Goal: Information Seeking & Learning: Learn about a topic

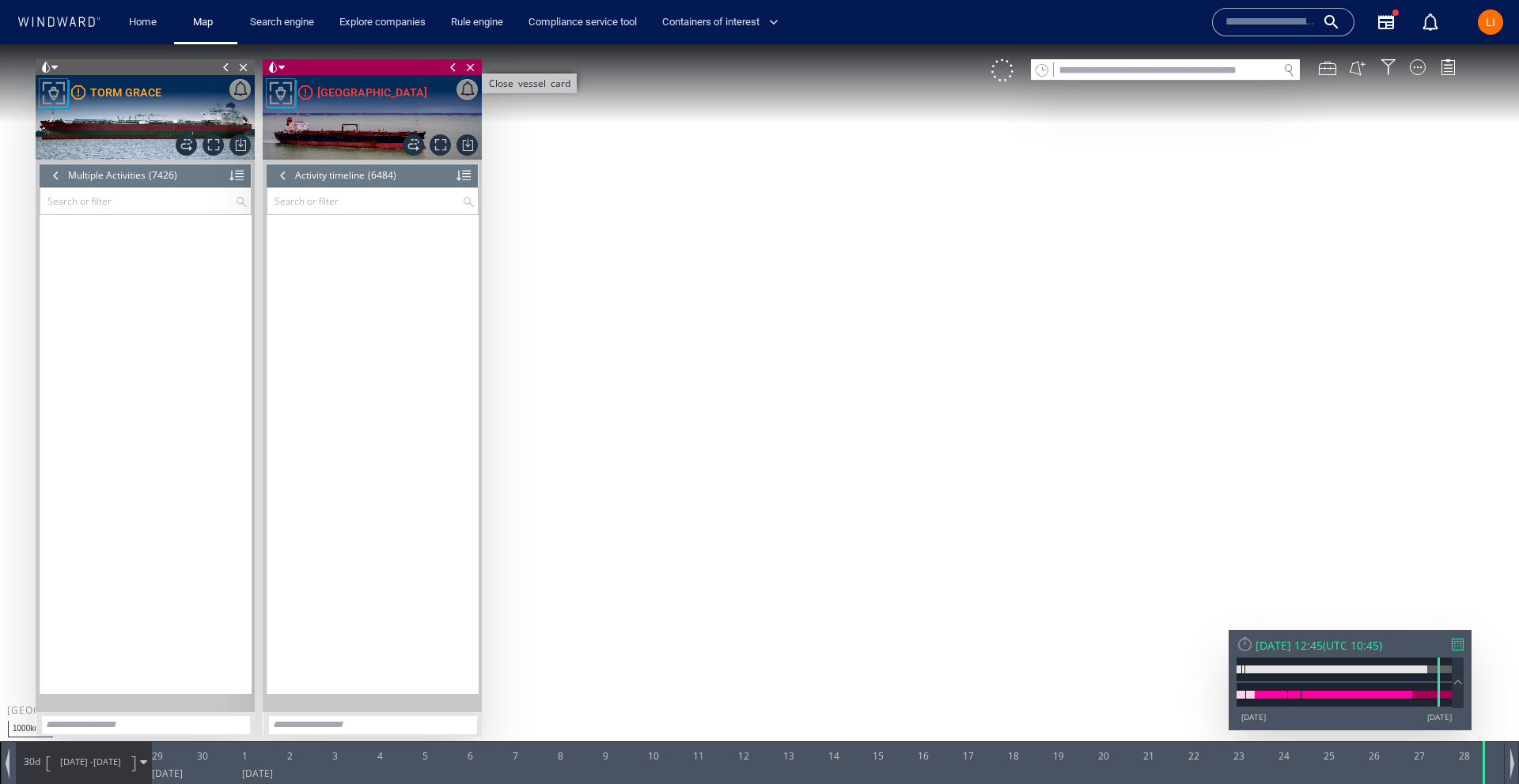
scroll to position [257127, 0]
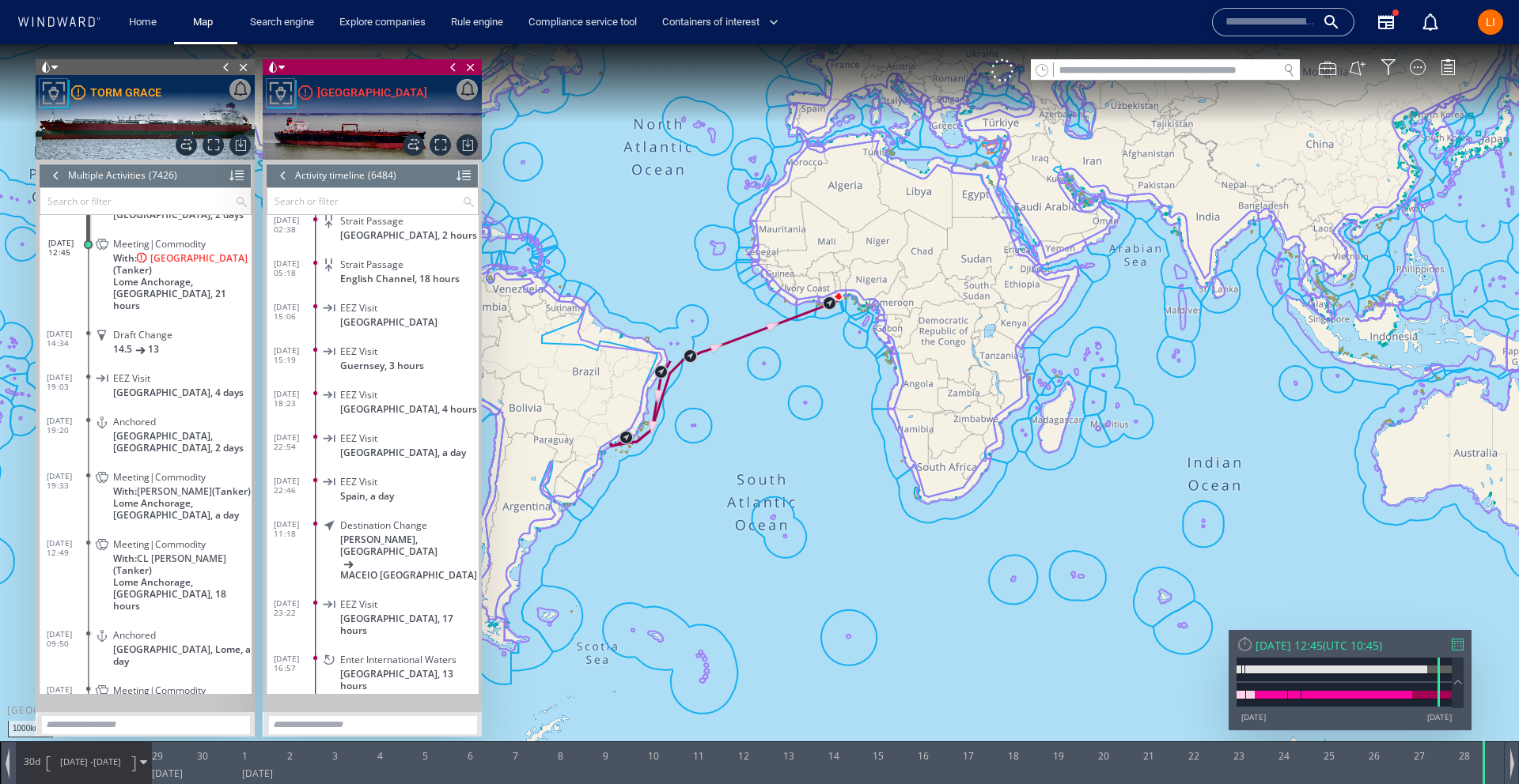
click at [1105, 67] on input "text" at bounding box center [1166, 71] width 224 height 22
paste input "*******"
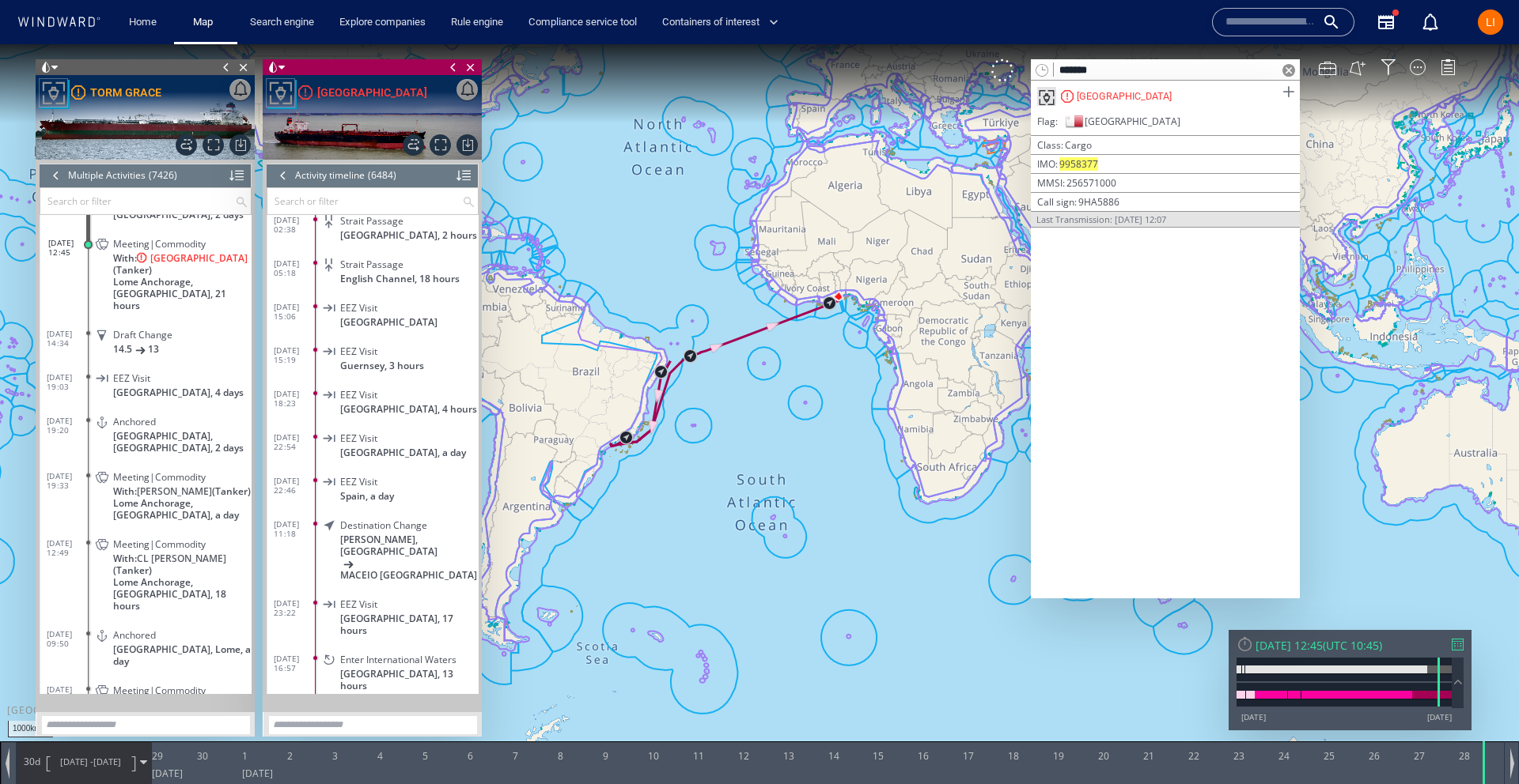
type input "*******"
click at [1288, 91] on span at bounding box center [1288, 92] width 20 height 20
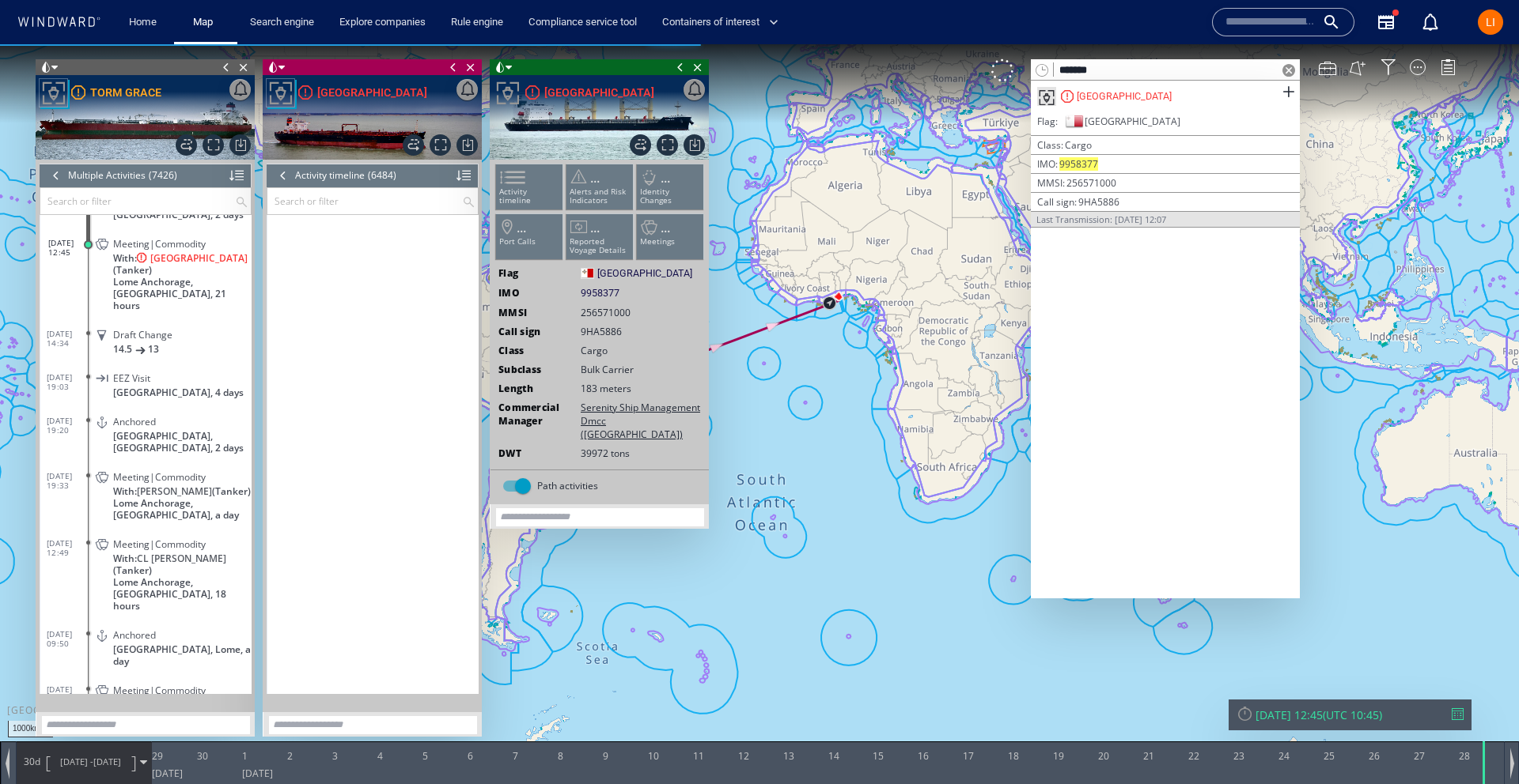
scroll to position [259180, 0]
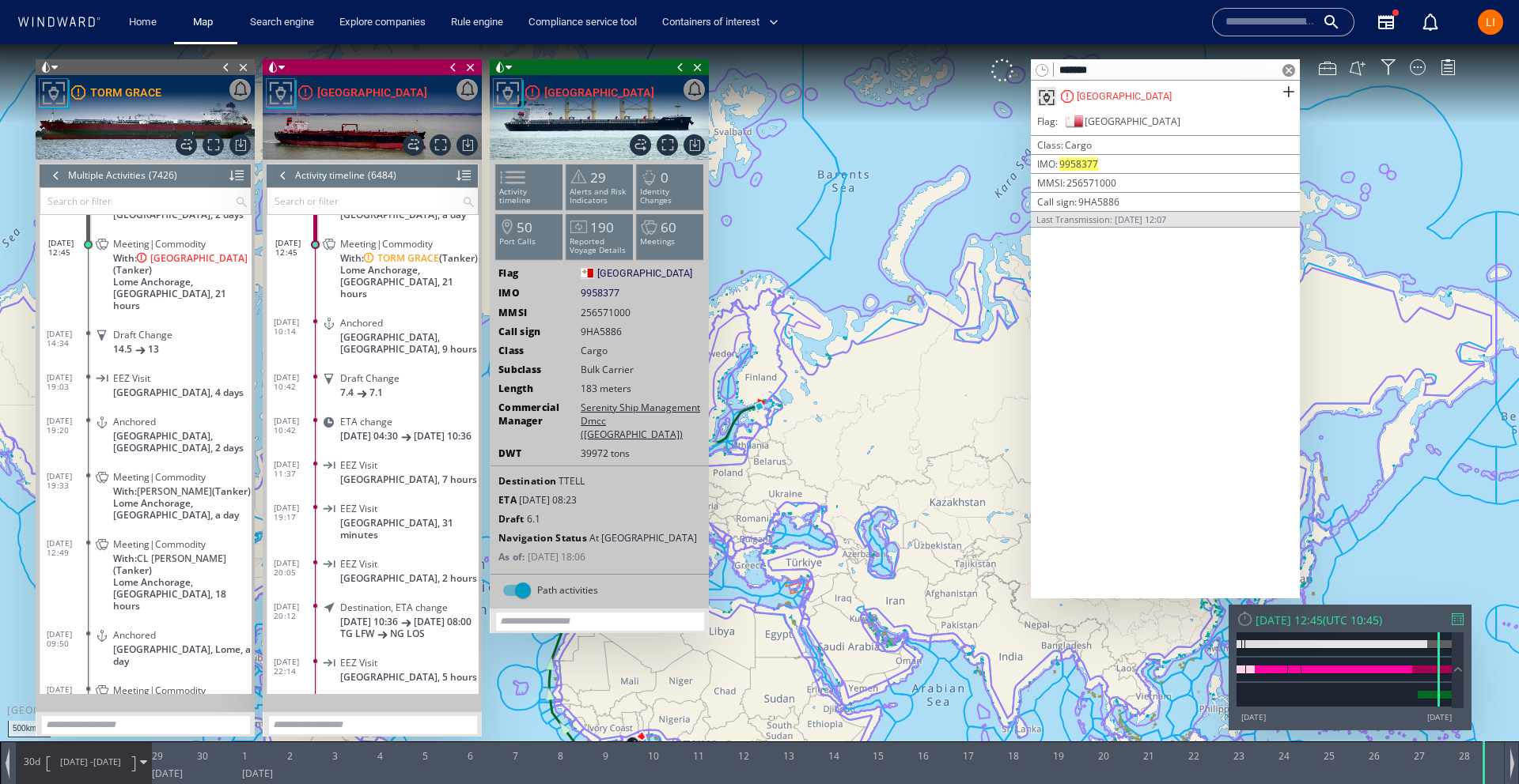
click at [1288, 72] on span at bounding box center [1288, 70] width 13 height 13
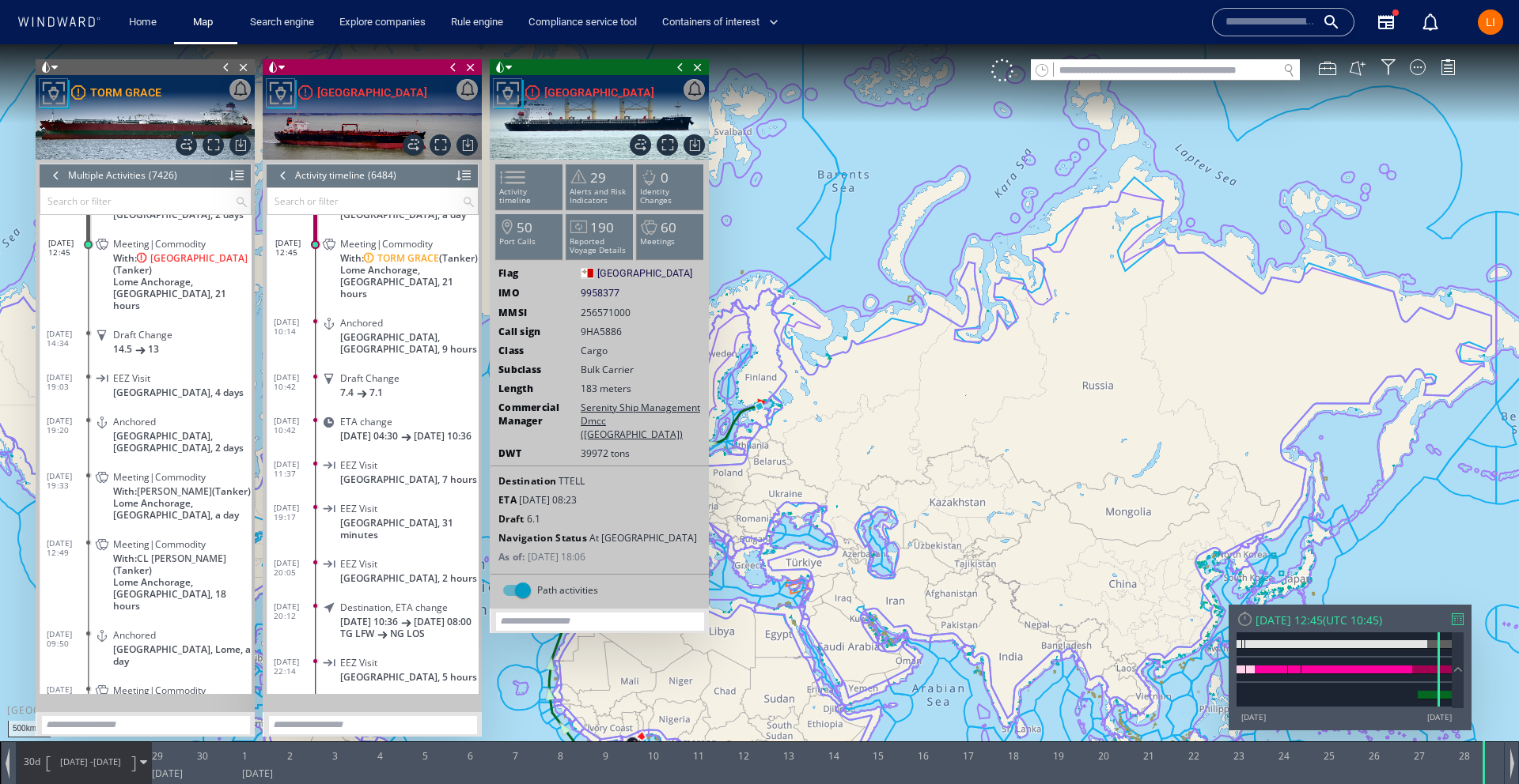
click at [680, 66] on span at bounding box center [680, 67] width 18 height 16
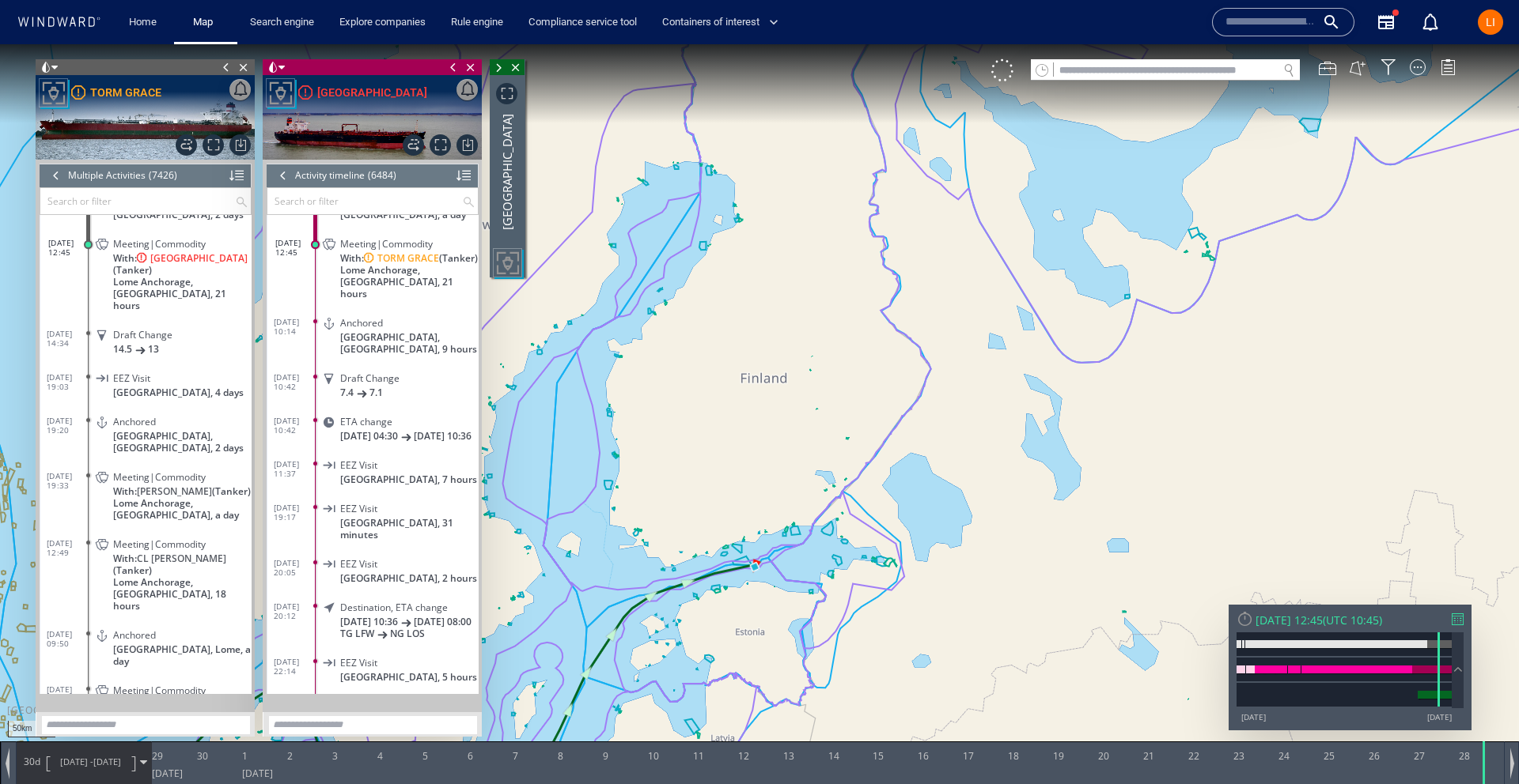
drag, startPoint x: 769, startPoint y: 465, endPoint x: 665, endPoint y: 380, distance: 134.3
click at [683, 257] on canvas "Map" at bounding box center [760, 406] width 1519 height 725
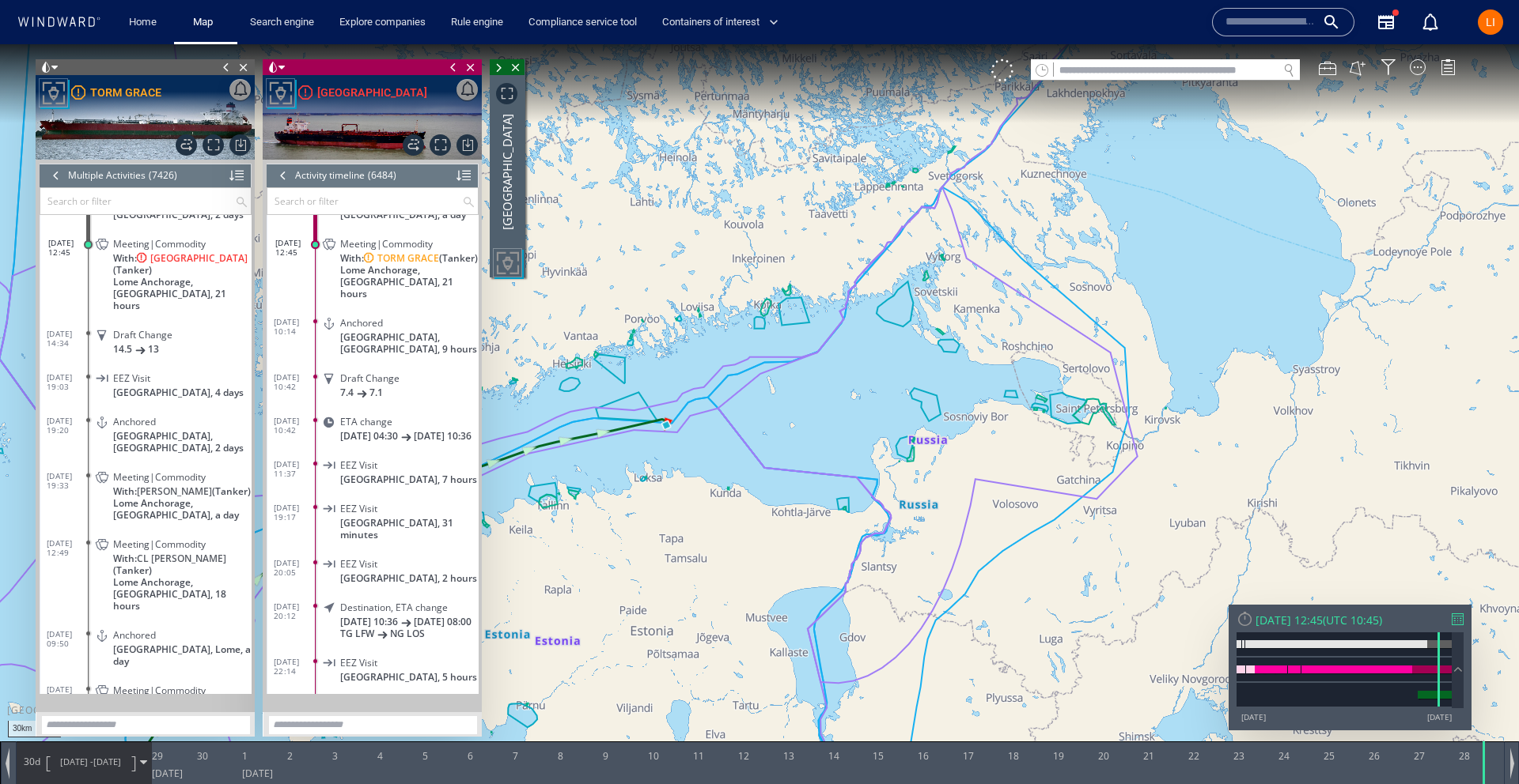
click at [501, 67] on span at bounding box center [499, 68] width 18 height 16
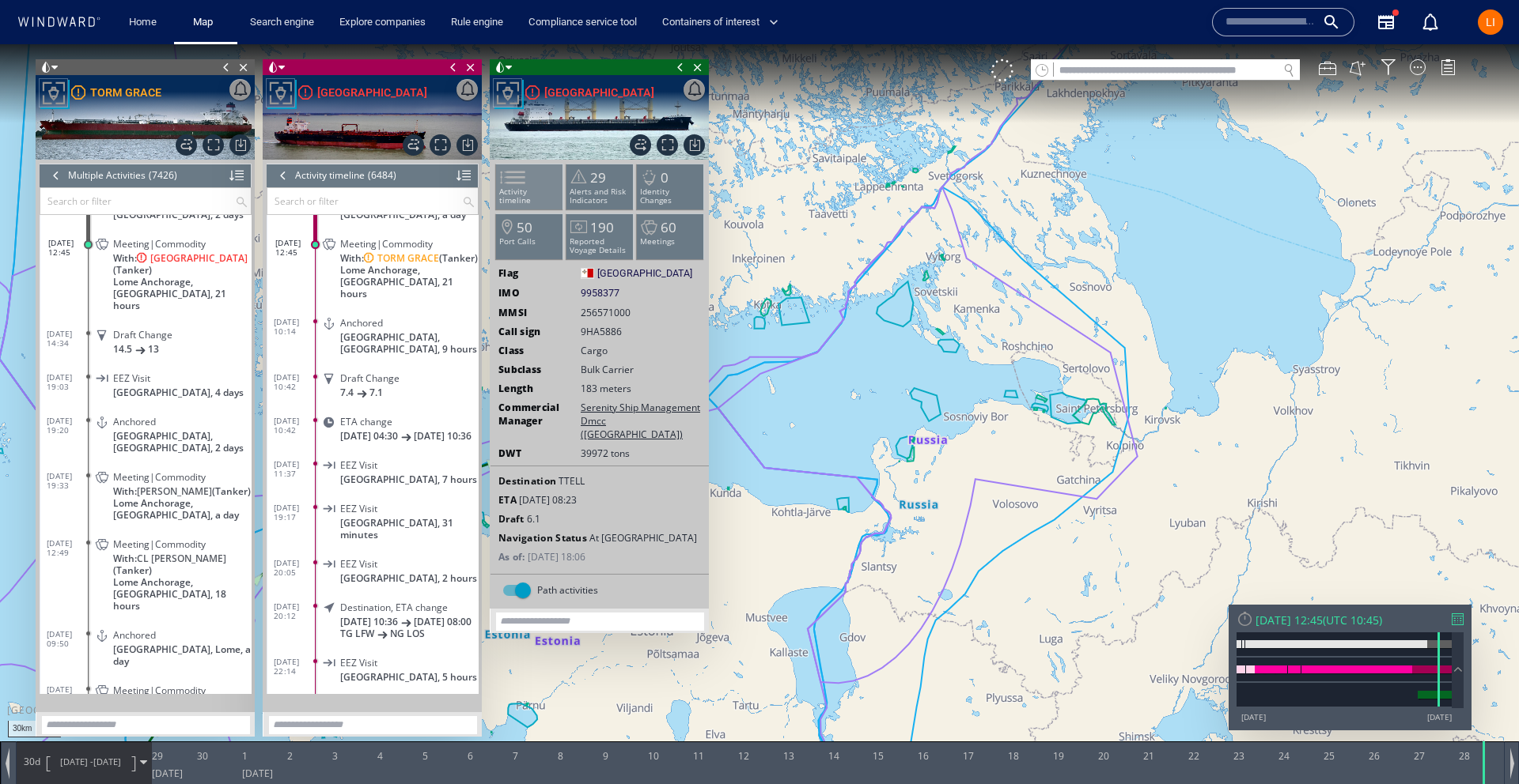
click at [544, 184] on li "Activity timeline" at bounding box center [529, 186] width 67 height 46
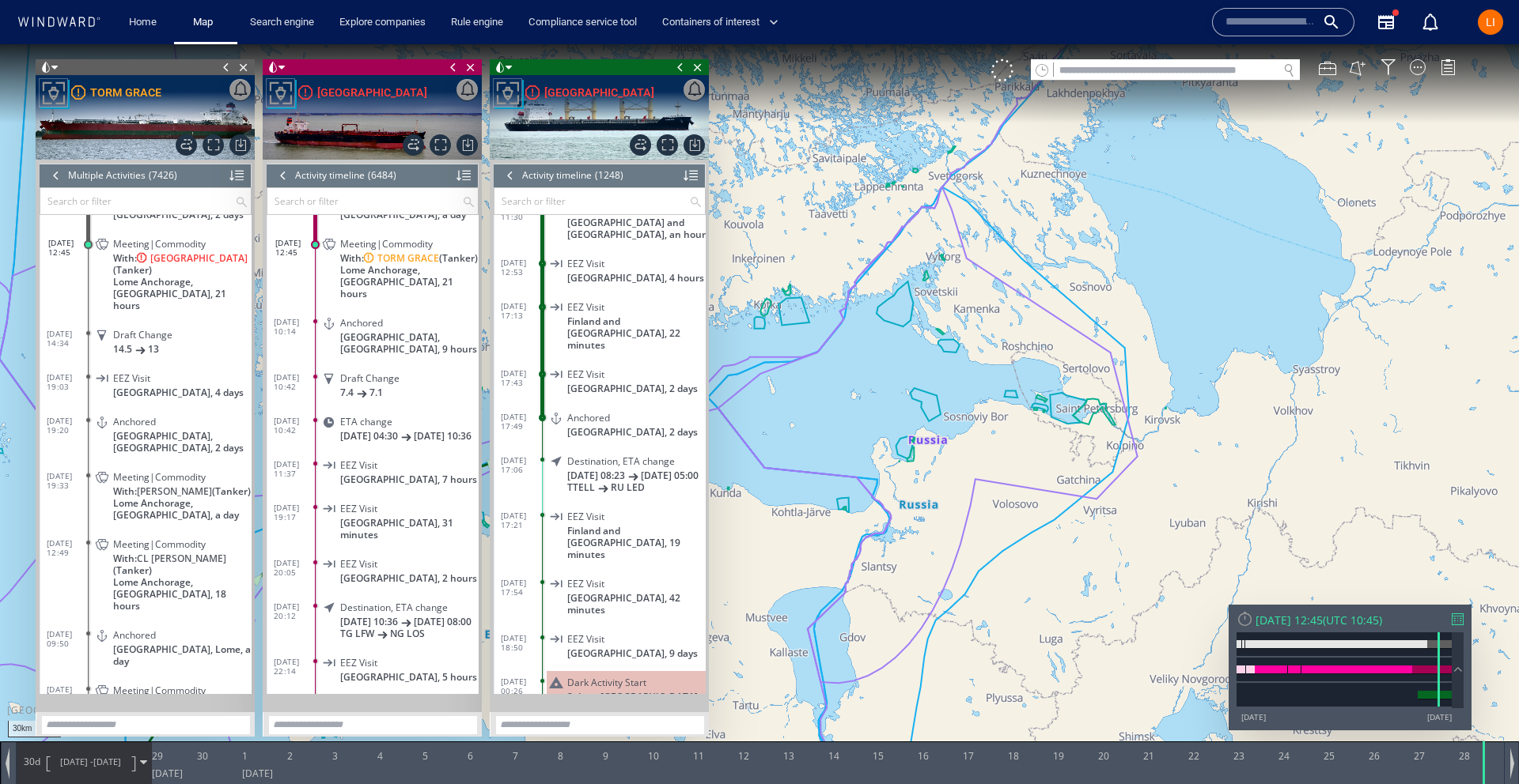
scroll to position [31746, 0]
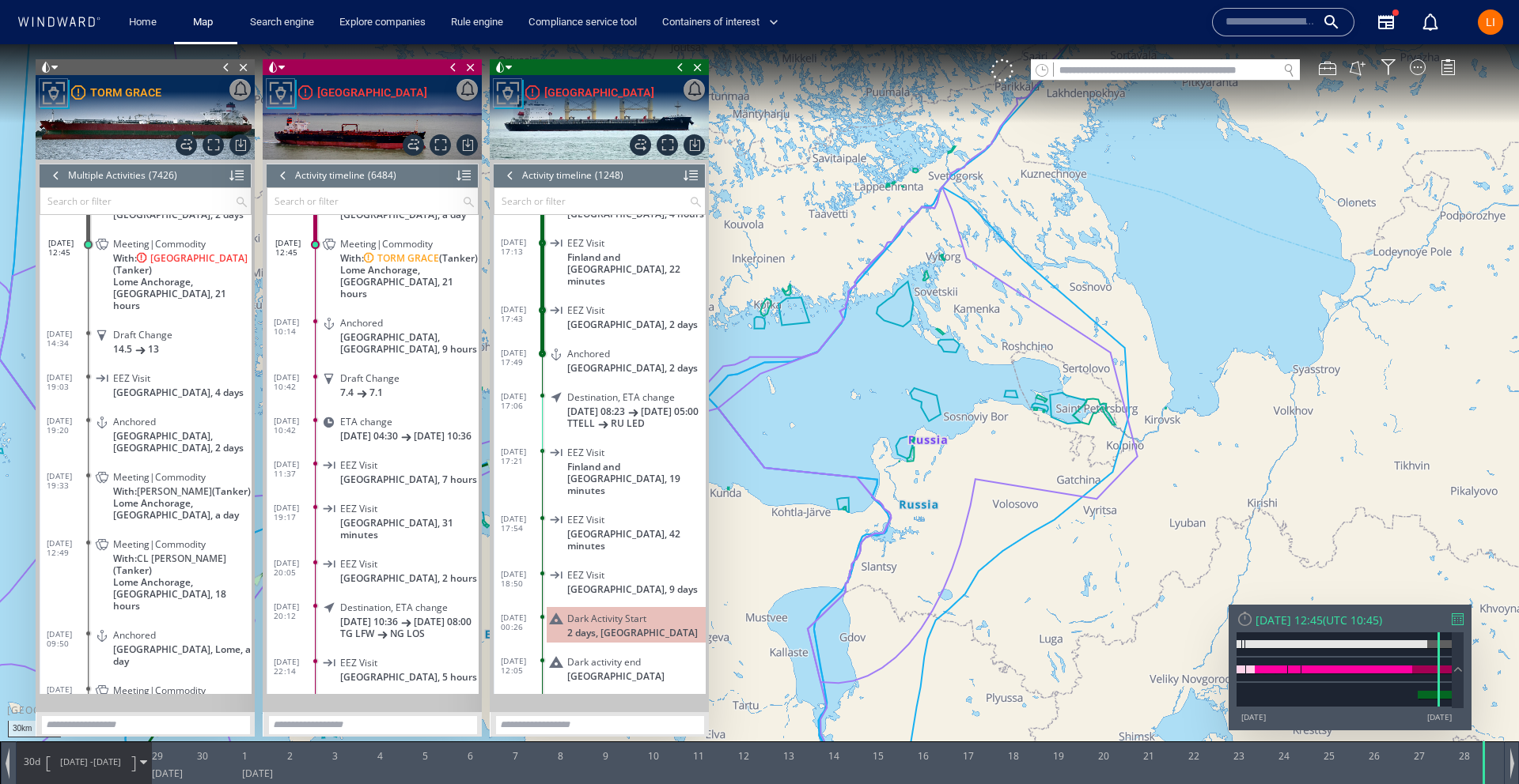
click at [1316, 625] on div "Sat 28/12/2024 12:45" at bounding box center [1289, 619] width 67 height 15
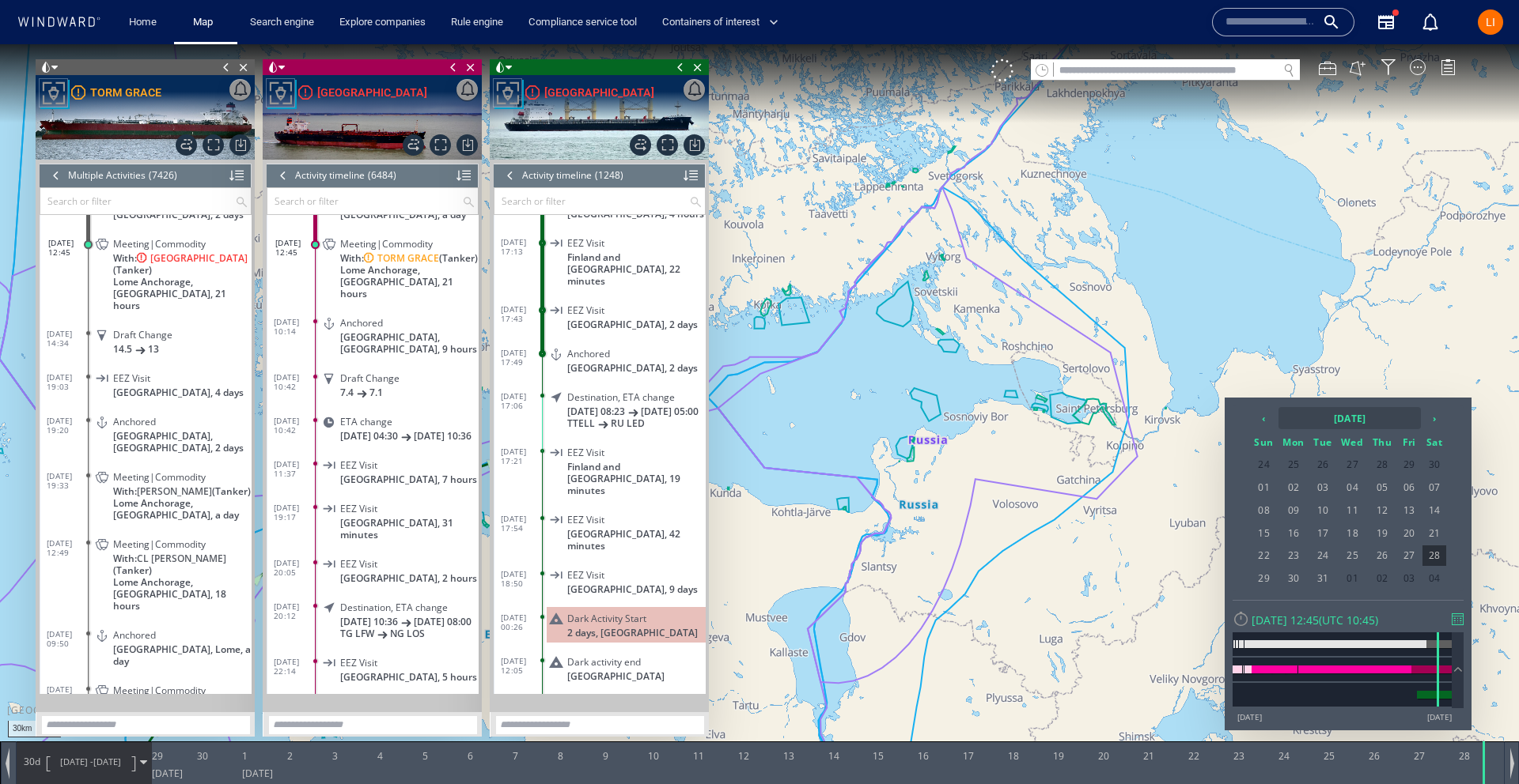
click at [1392, 416] on th "2024 December" at bounding box center [1349, 418] width 143 height 22
click at [1419, 416] on th "›" at bounding box center [1415, 418] width 24 height 22
click at [1273, 459] on span "Jan" at bounding box center [1278, 457] width 38 height 43
click at [1409, 456] on span "03" at bounding box center [1409, 465] width 24 height 21
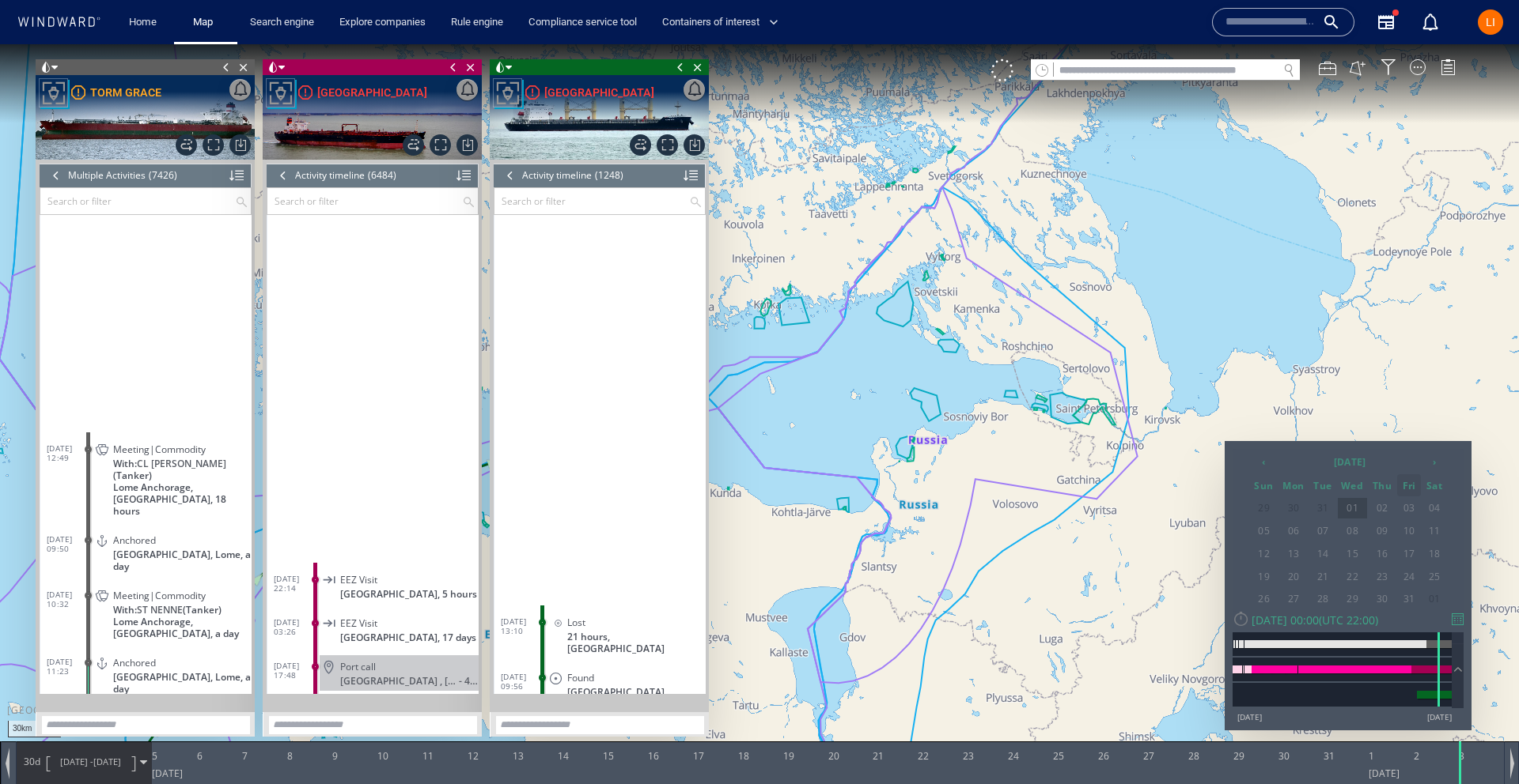
scroll to position [32267, 0]
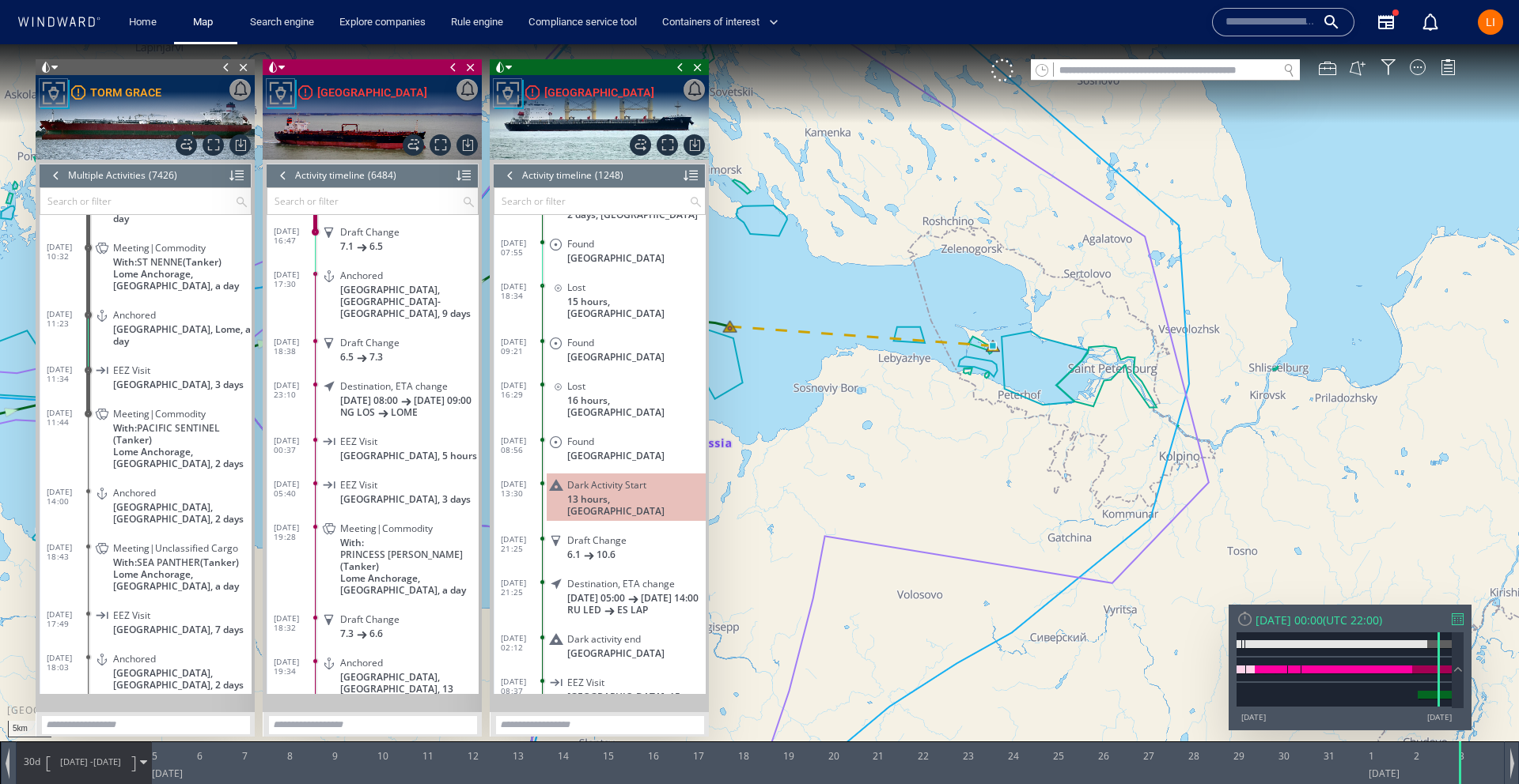
drag, startPoint x: 1032, startPoint y: 421, endPoint x: 1156, endPoint y: 574, distance: 196.9
click at [1143, 571] on canvas "Map" at bounding box center [760, 406] width 1519 height 725
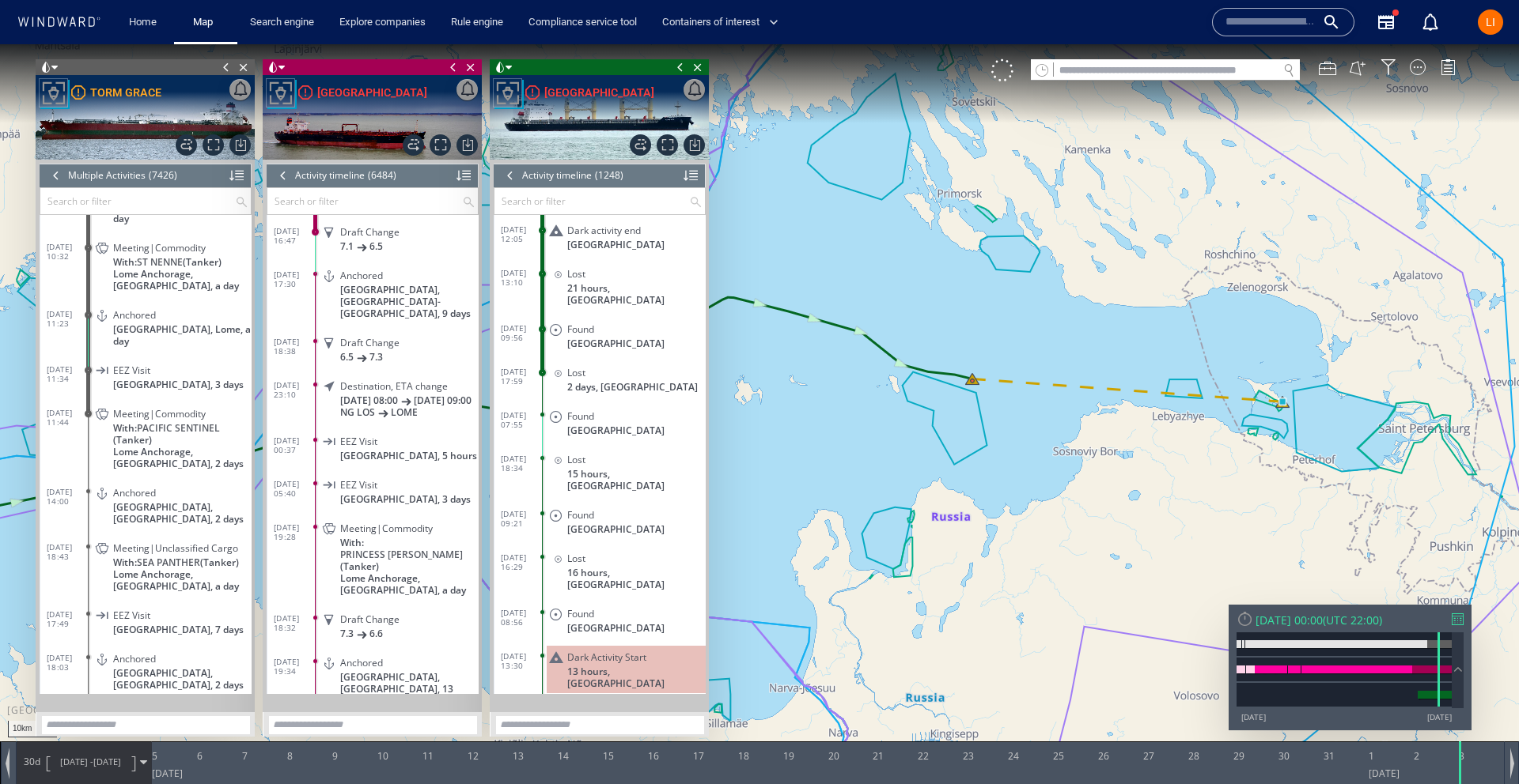
scroll to position [32107, 0]
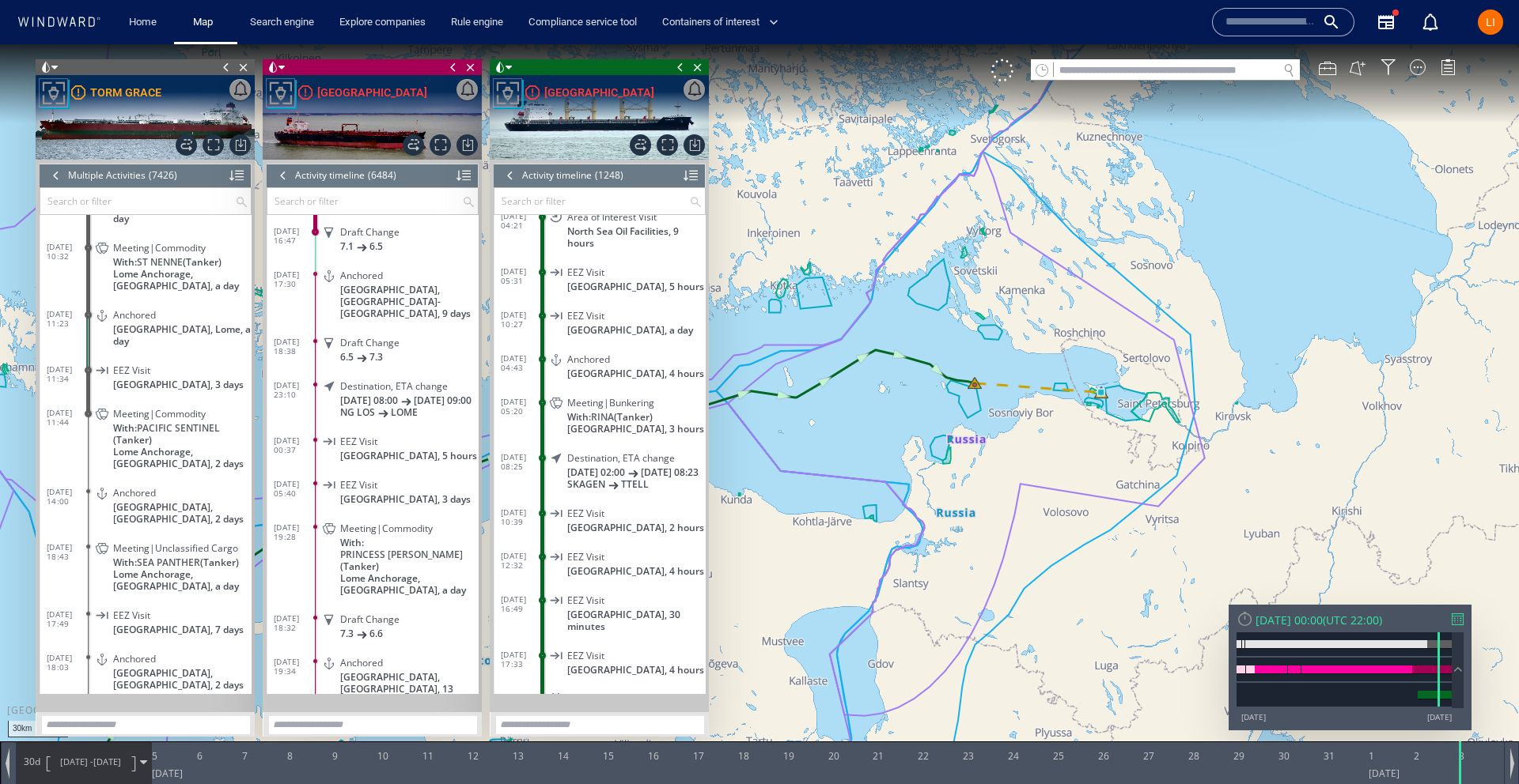
scroll to position [30825, 0]
click at [512, 178] on div at bounding box center [511, 175] width 18 height 24
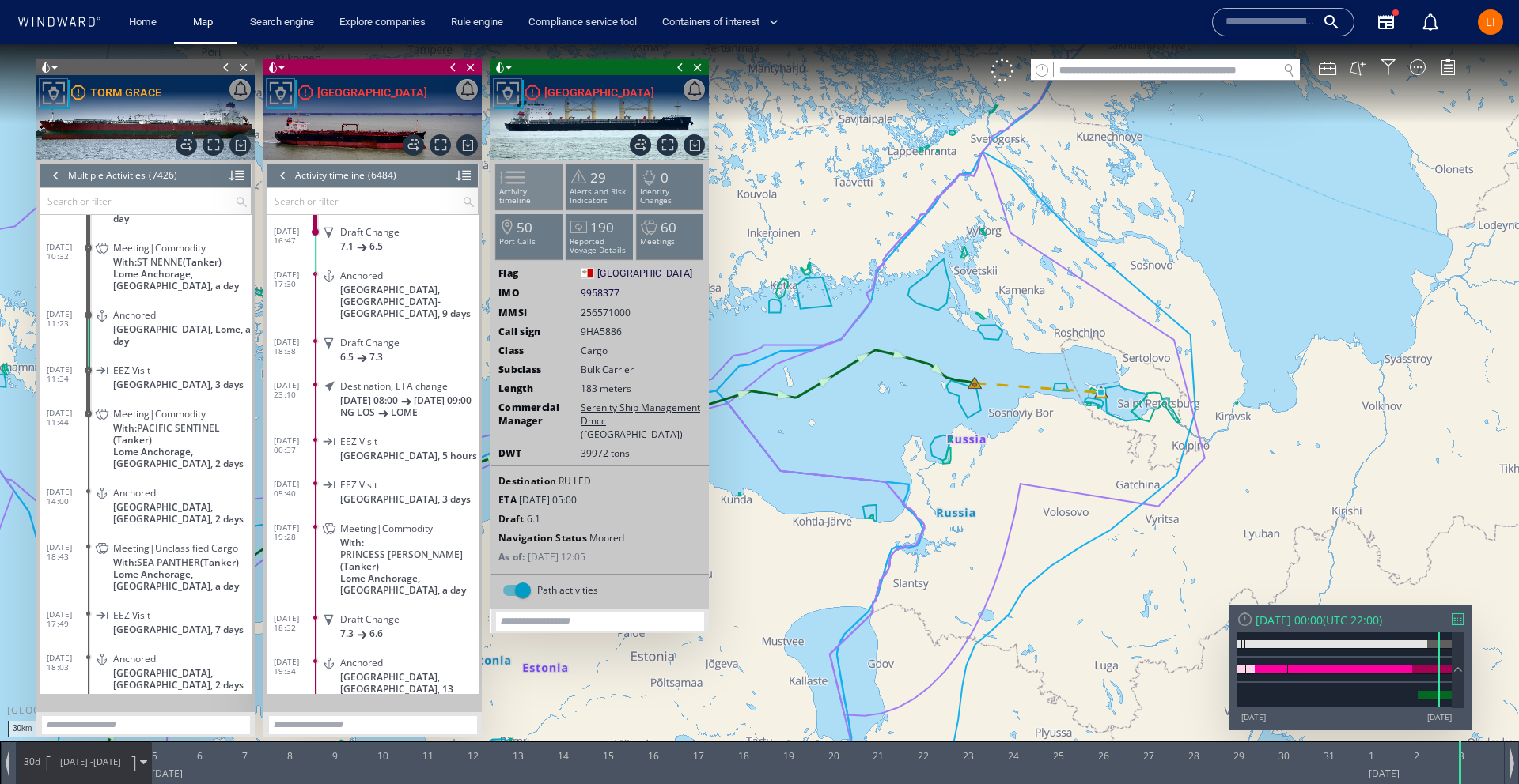
click at [525, 198] on li "Activity timeline" at bounding box center [529, 186] width 67 height 46
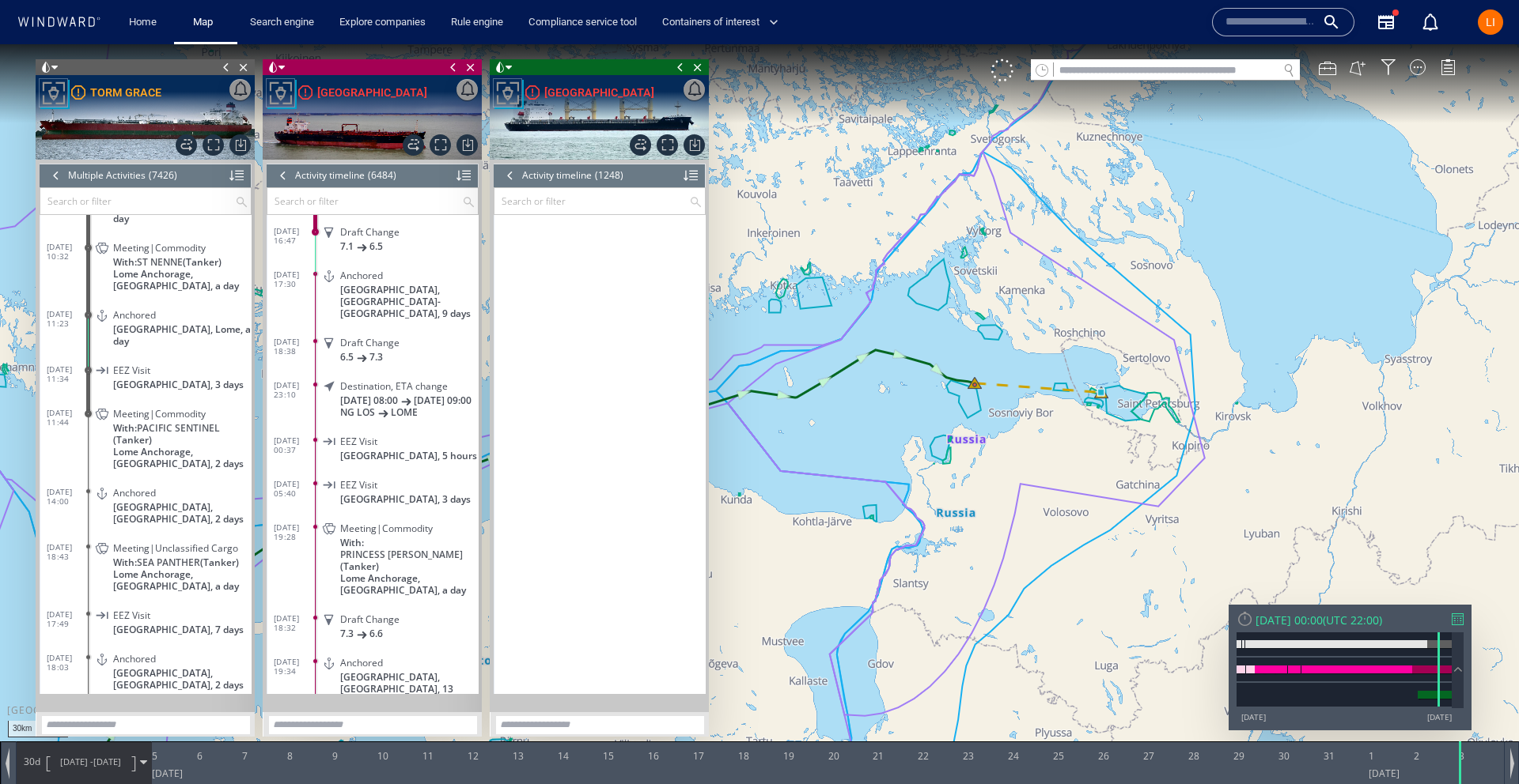
scroll to position [32267, 0]
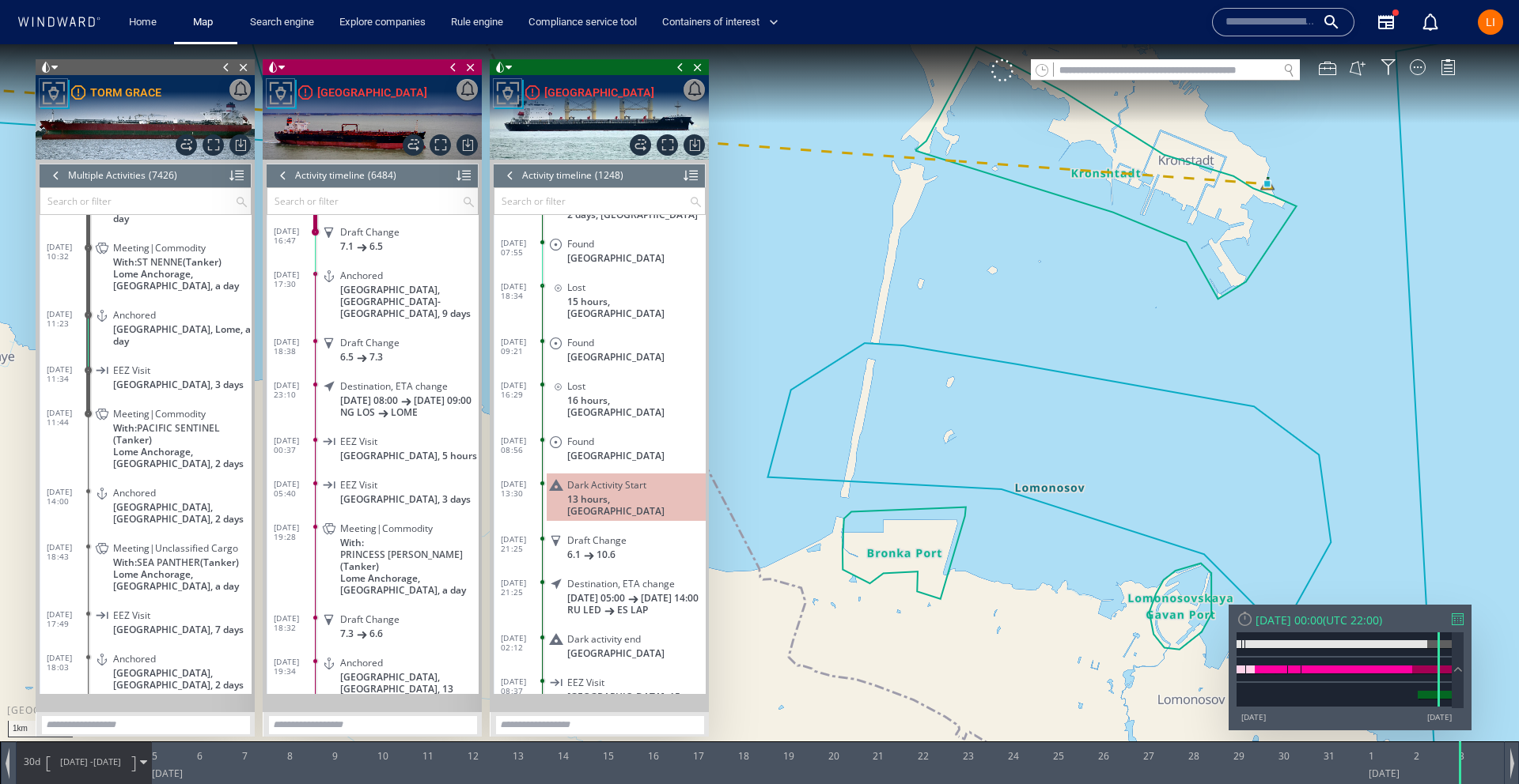
drag, startPoint x: 1174, startPoint y: 348, endPoint x: 1054, endPoint y: 499, distance: 192.9
click at [1053, 499] on canvas "Map" at bounding box center [760, 406] width 1519 height 725
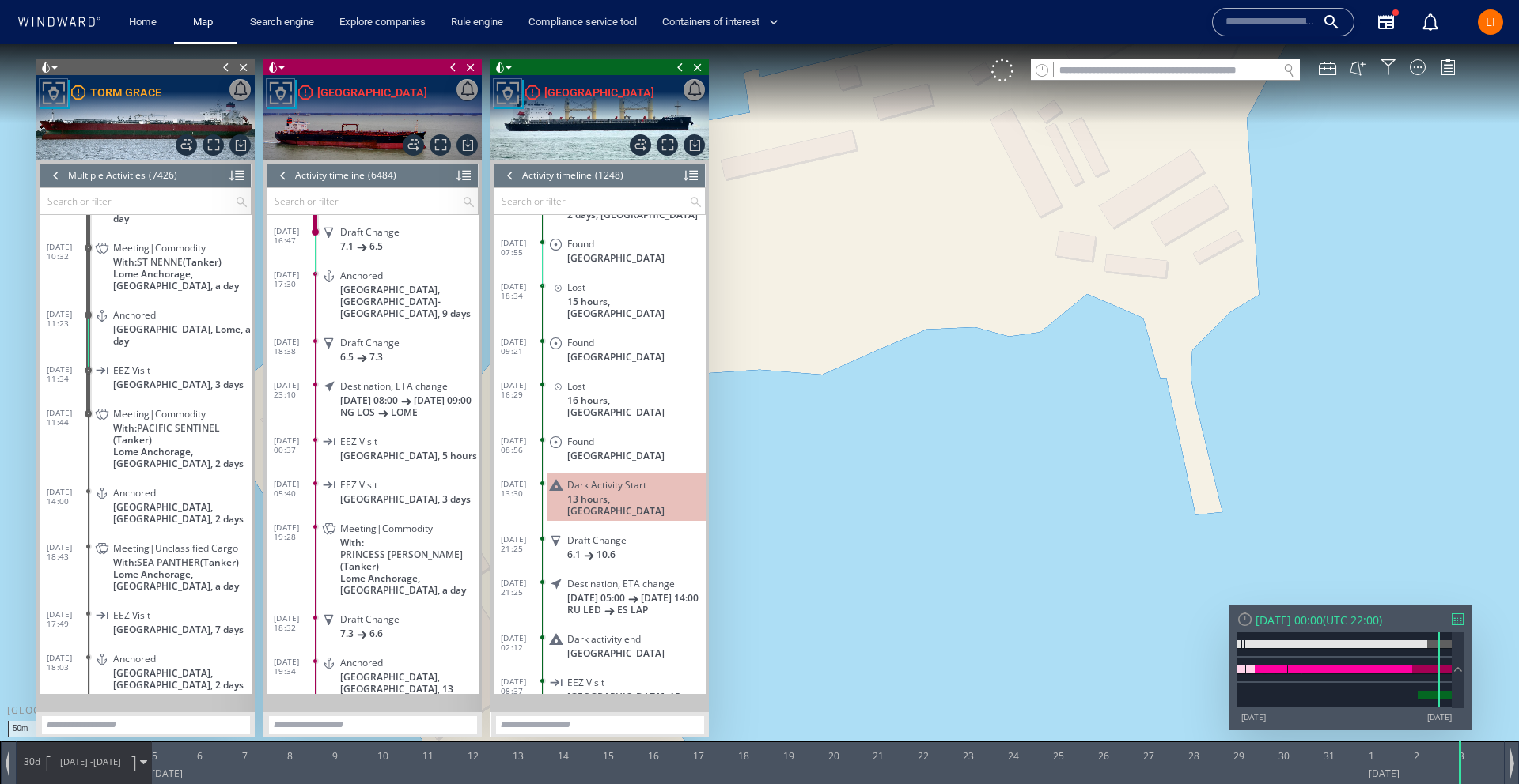
click at [75, 764] on span "04/12/24 -" at bounding box center [77, 762] width 34 height 12
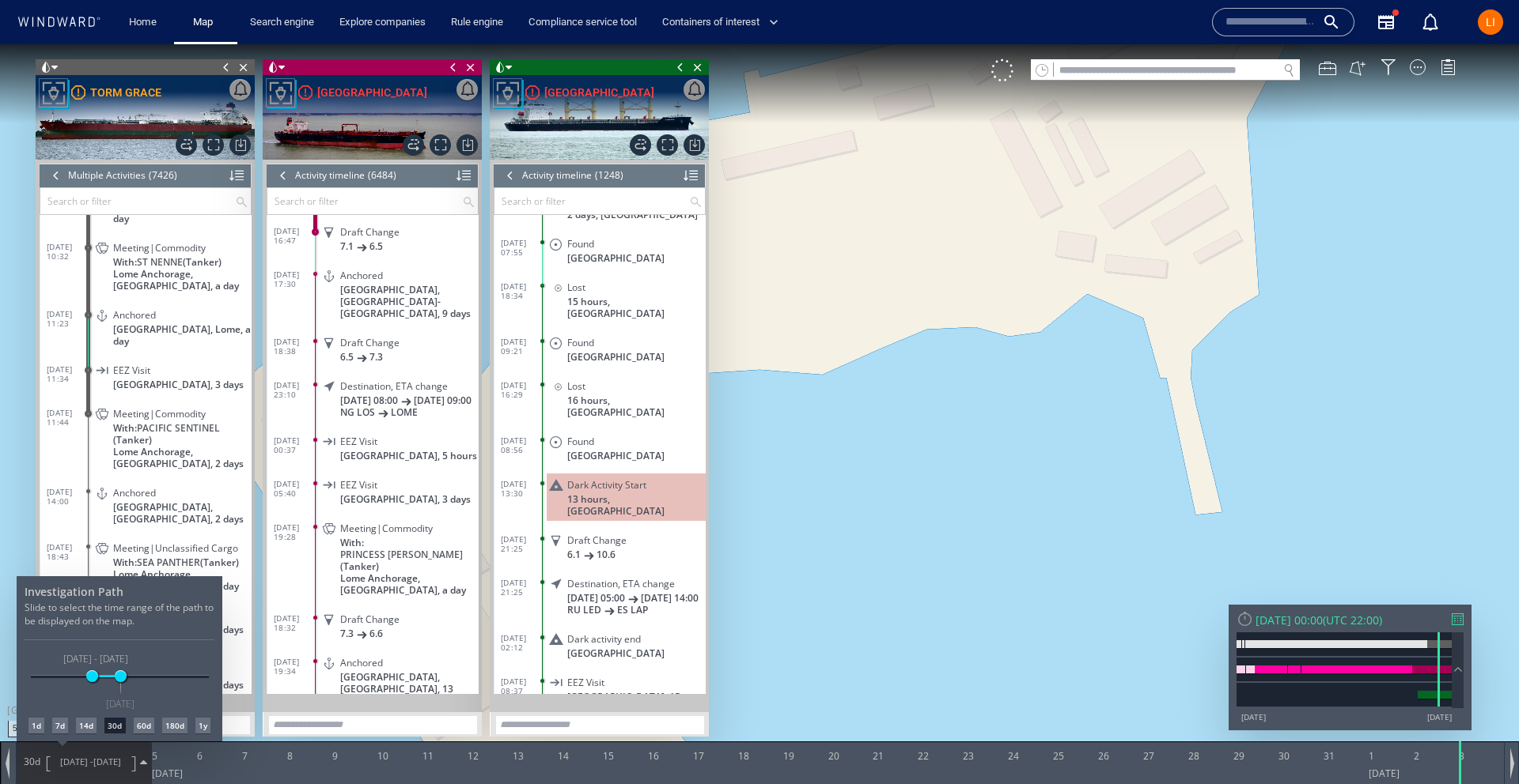
click at [79, 728] on div "14d" at bounding box center [86, 726] width 21 height 16
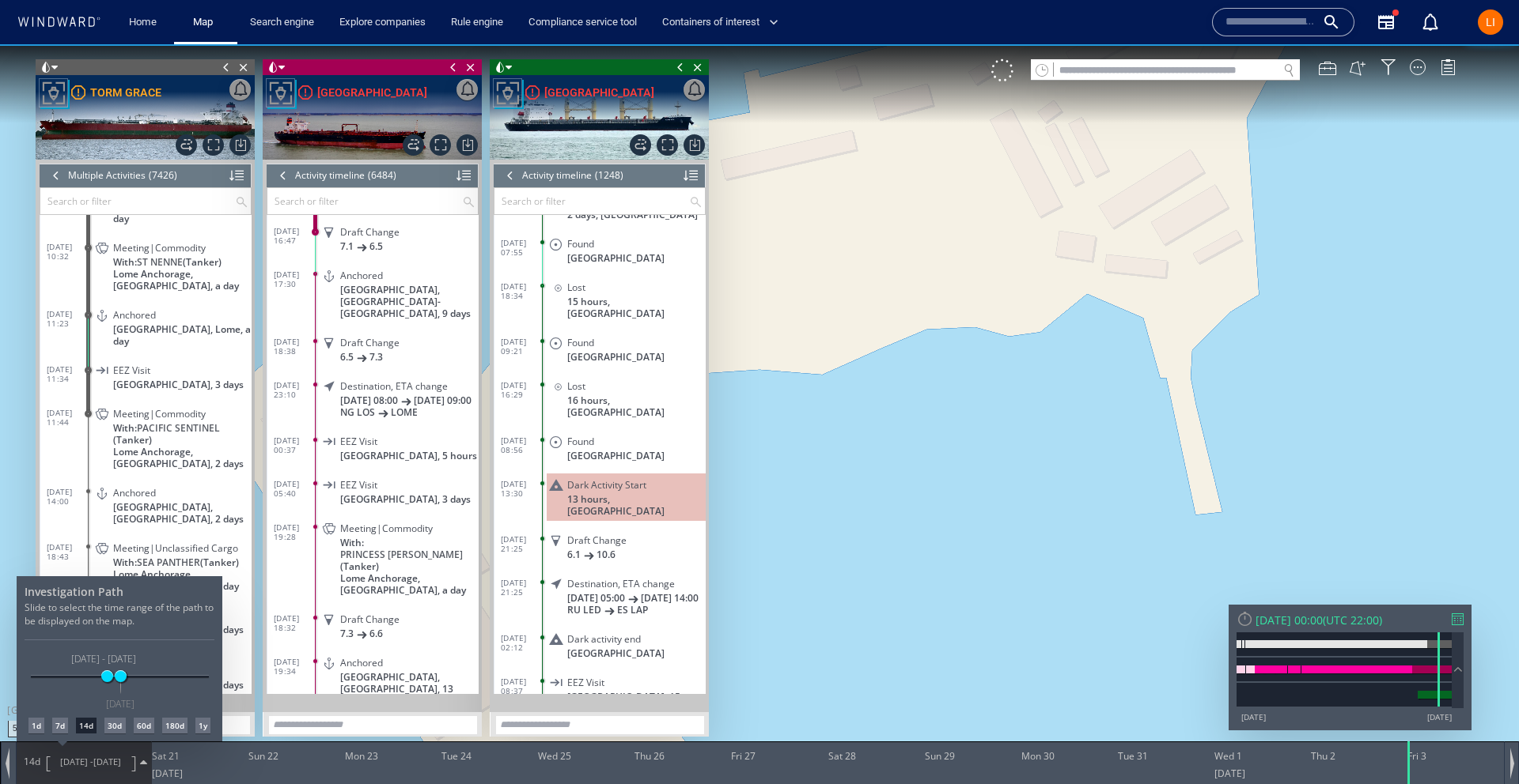
click at [151, 732] on div "60d" at bounding box center [144, 726] width 21 height 16
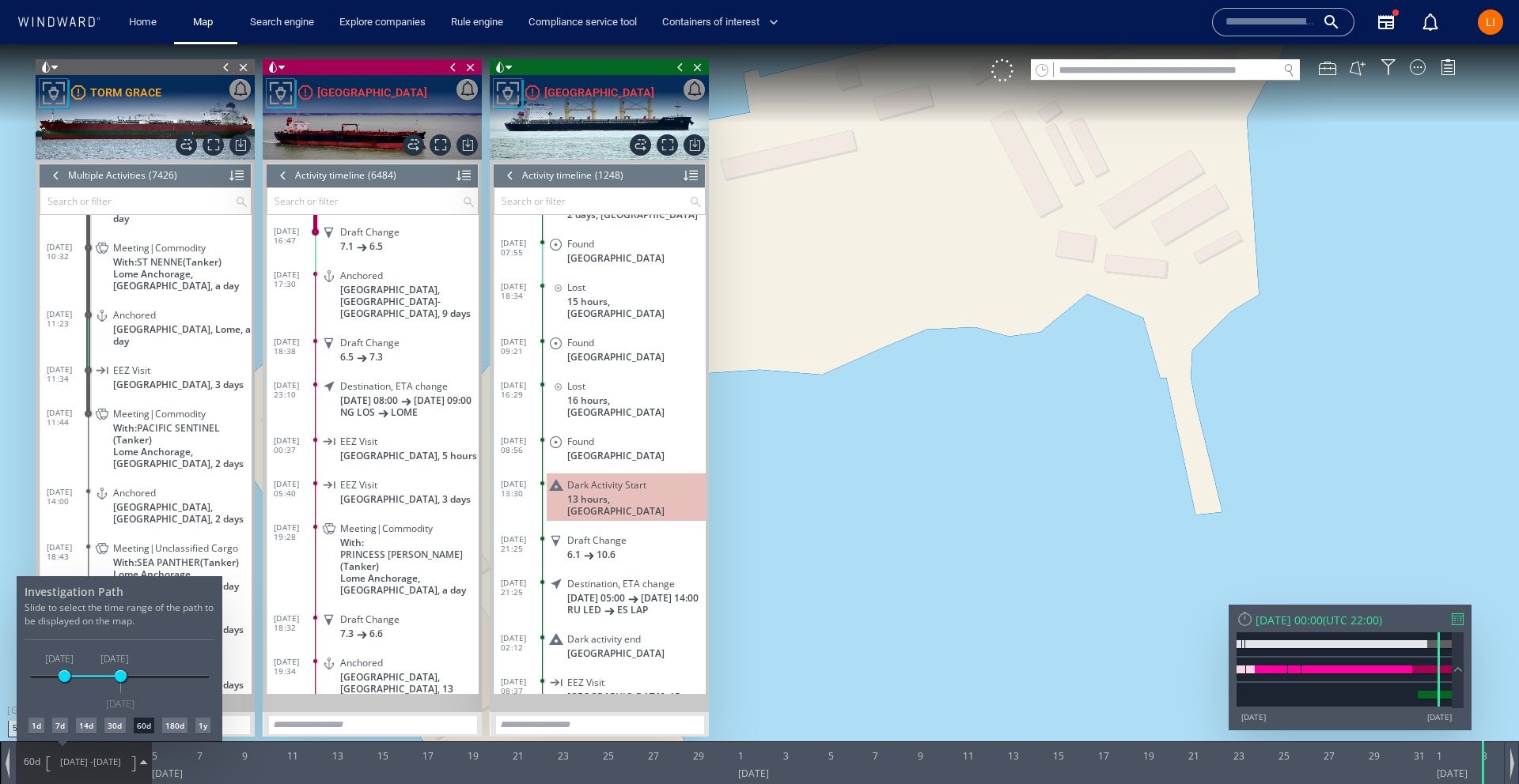
click at [1109, 404] on div at bounding box center [760, 414] width 1519 height 740
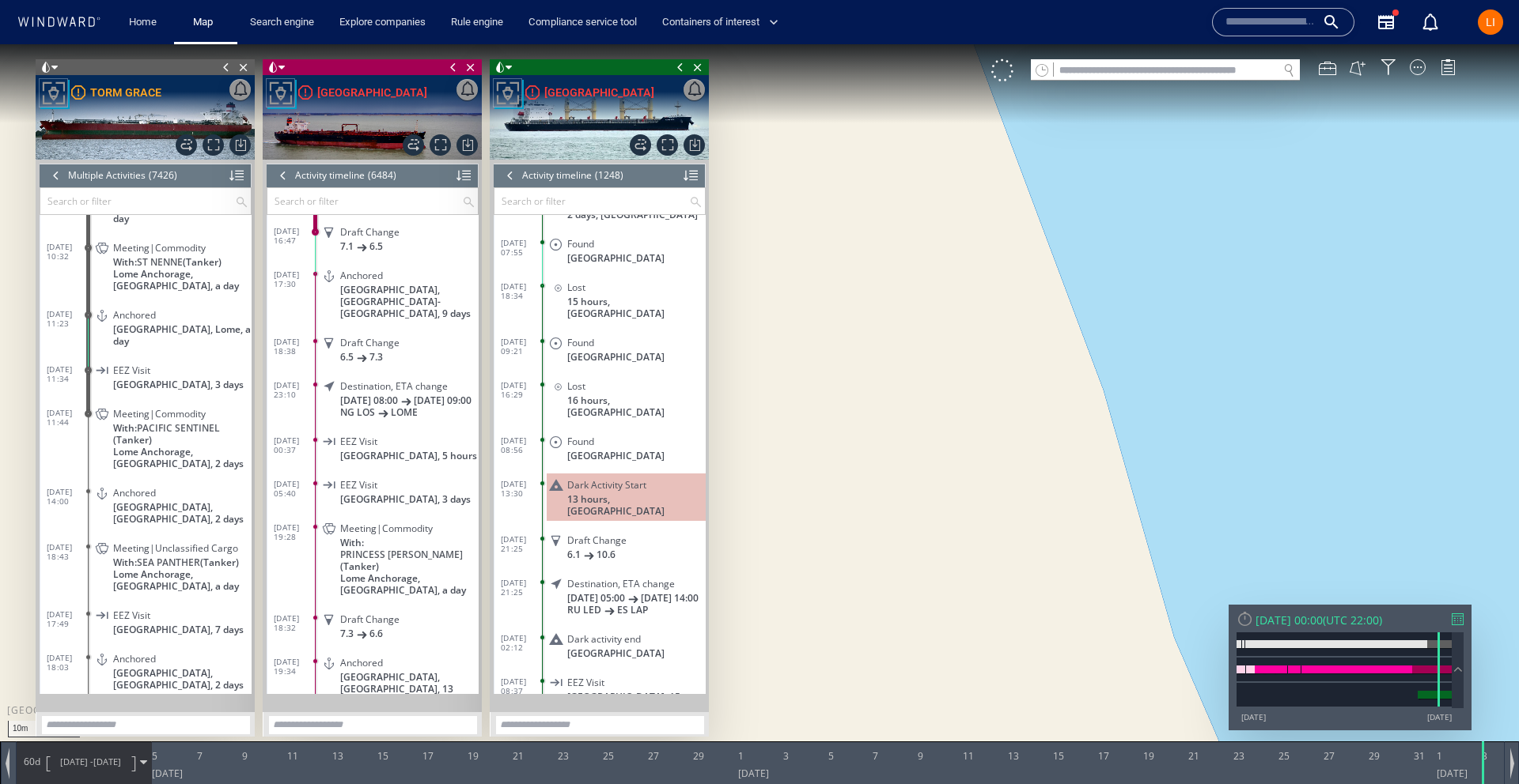
drag, startPoint x: 1042, startPoint y: 276, endPoint x: 1120, endPoint y: 595, distance: 328.4
click at [1314, 45] on div "10m © Mapbox © OpenStreetMap Improve this map 0 0 3 December 2024 5 7 9 11 13 1…" at bounding box center [760, 45] width 1519 height 0
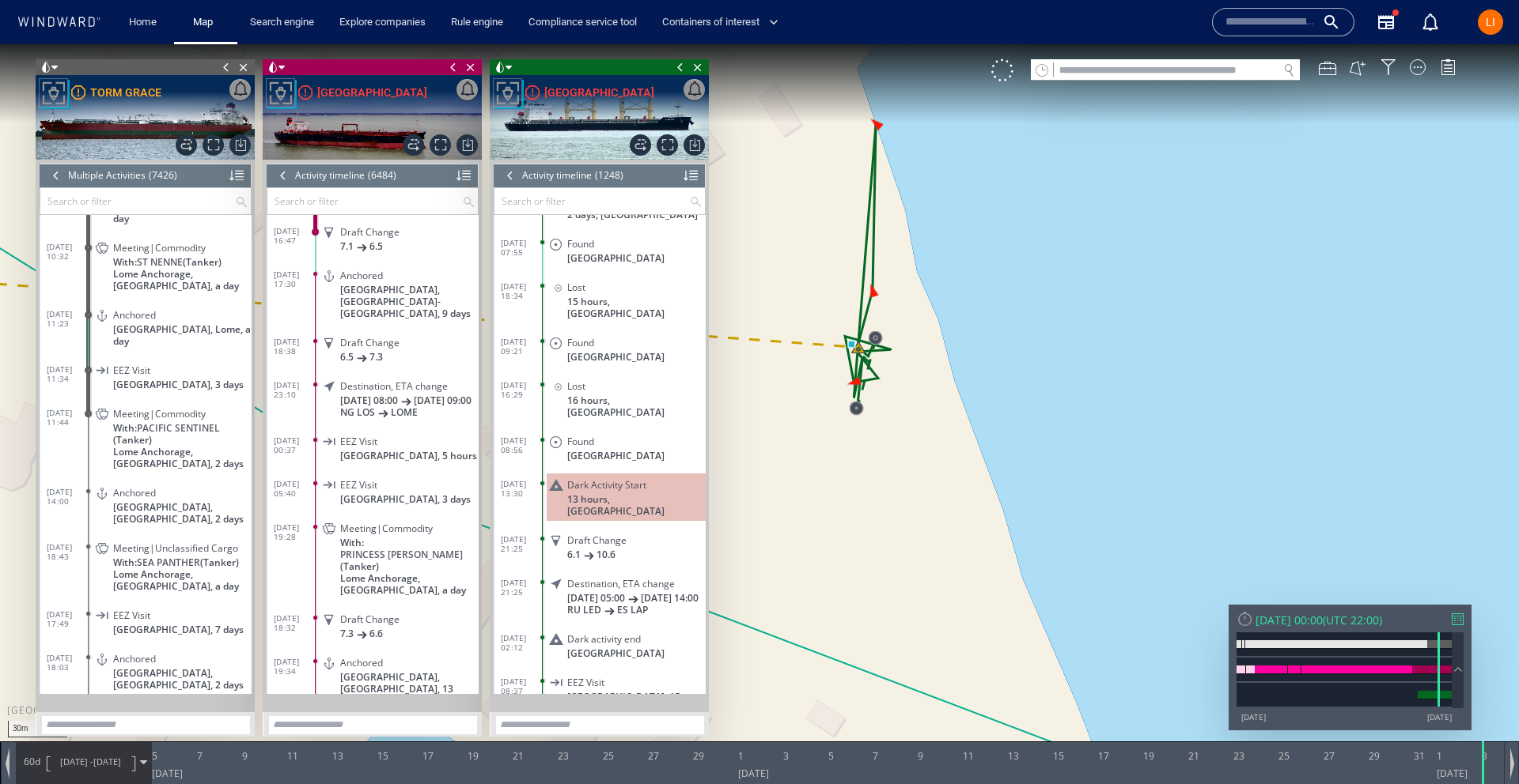
drag, startPoint x: 683, startPoint y: 68, endPoint x: 627, endPoint y: 69, distance: 56.0
click at [683, 68] on span at bounding box center [680, 67] width 18 height 16
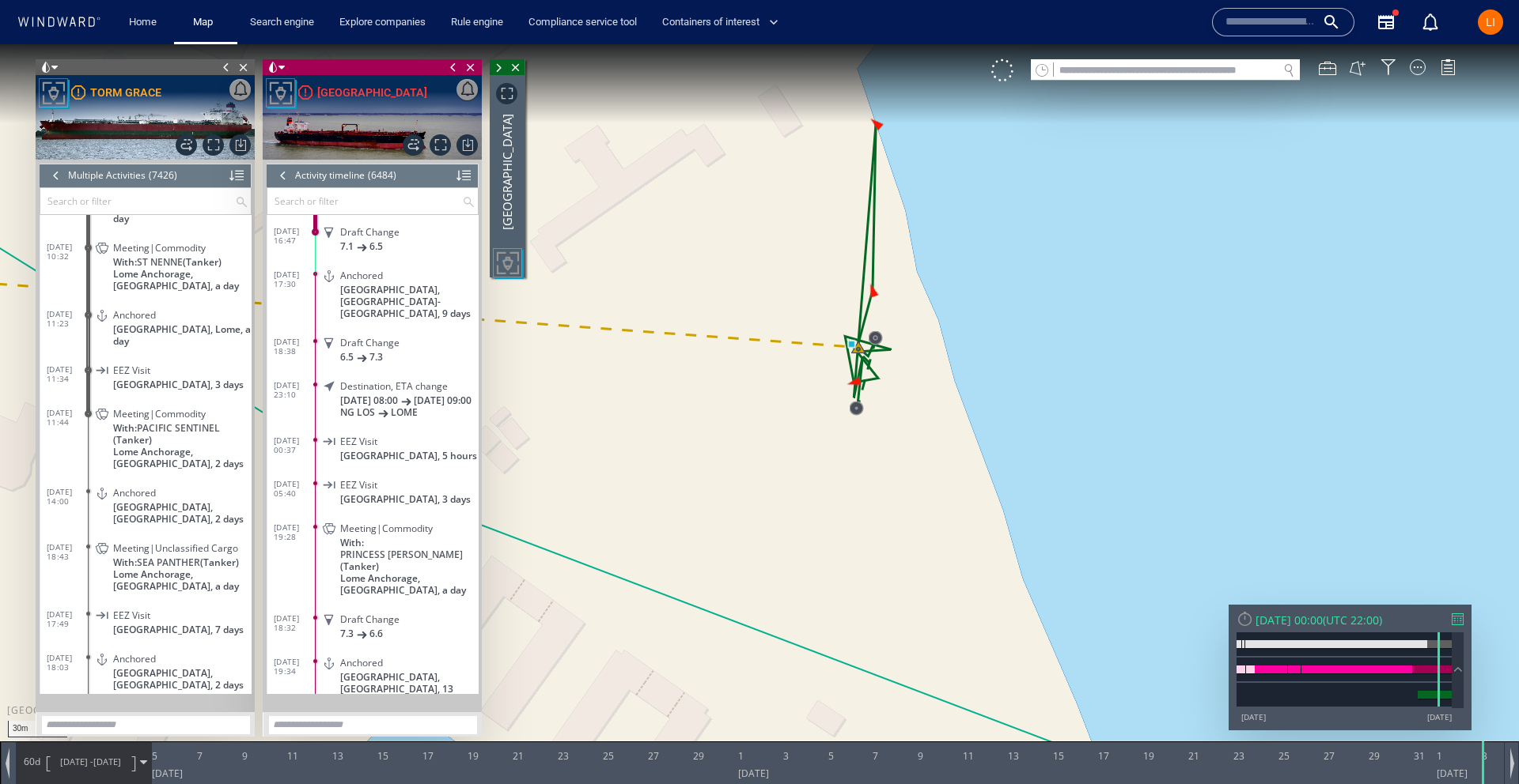
click at [448, 67] on span at bounding box center [453, 67] width 18 height 16
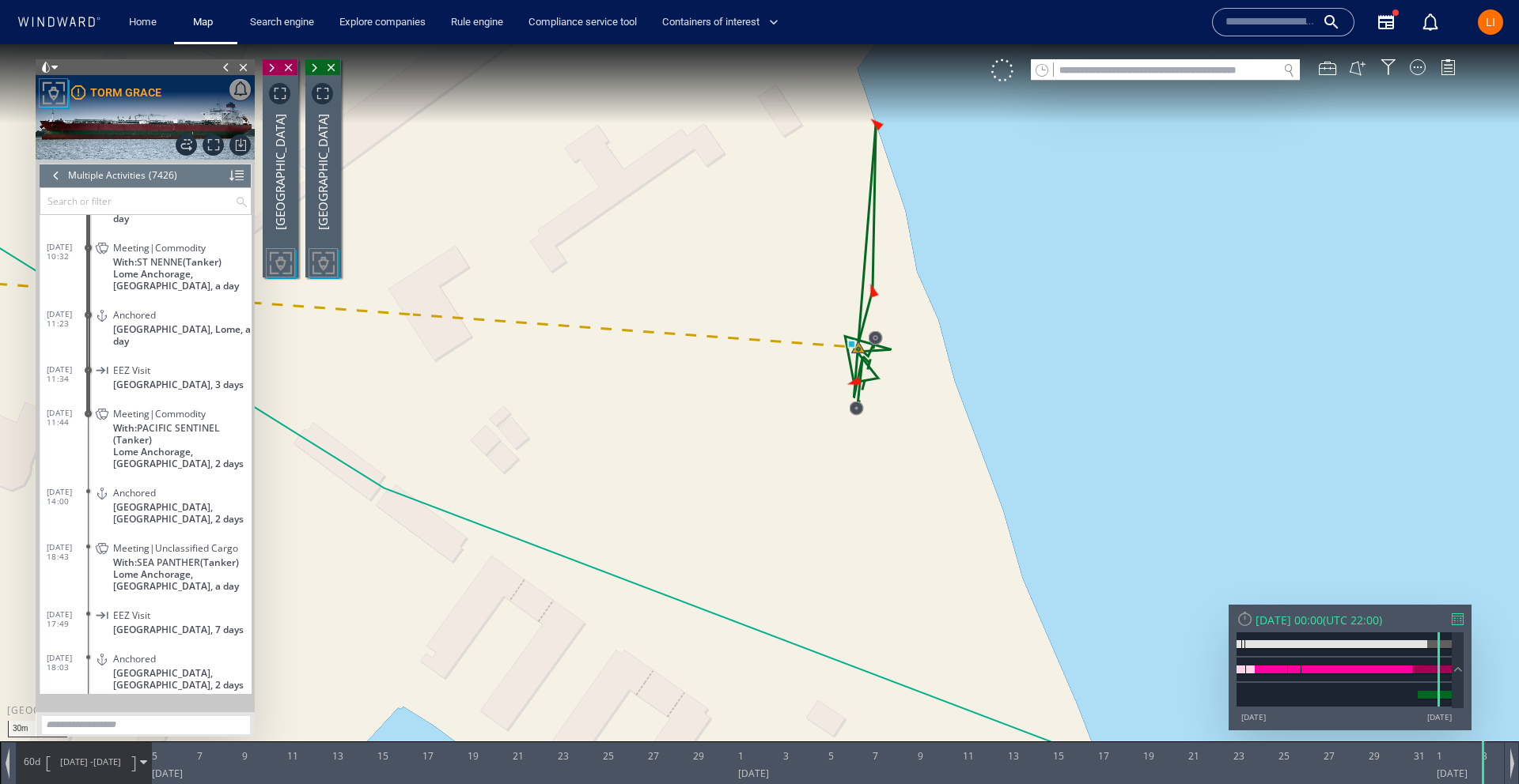
click at [223, 66] on span at bounding box center [226, 67] width 18 height 16
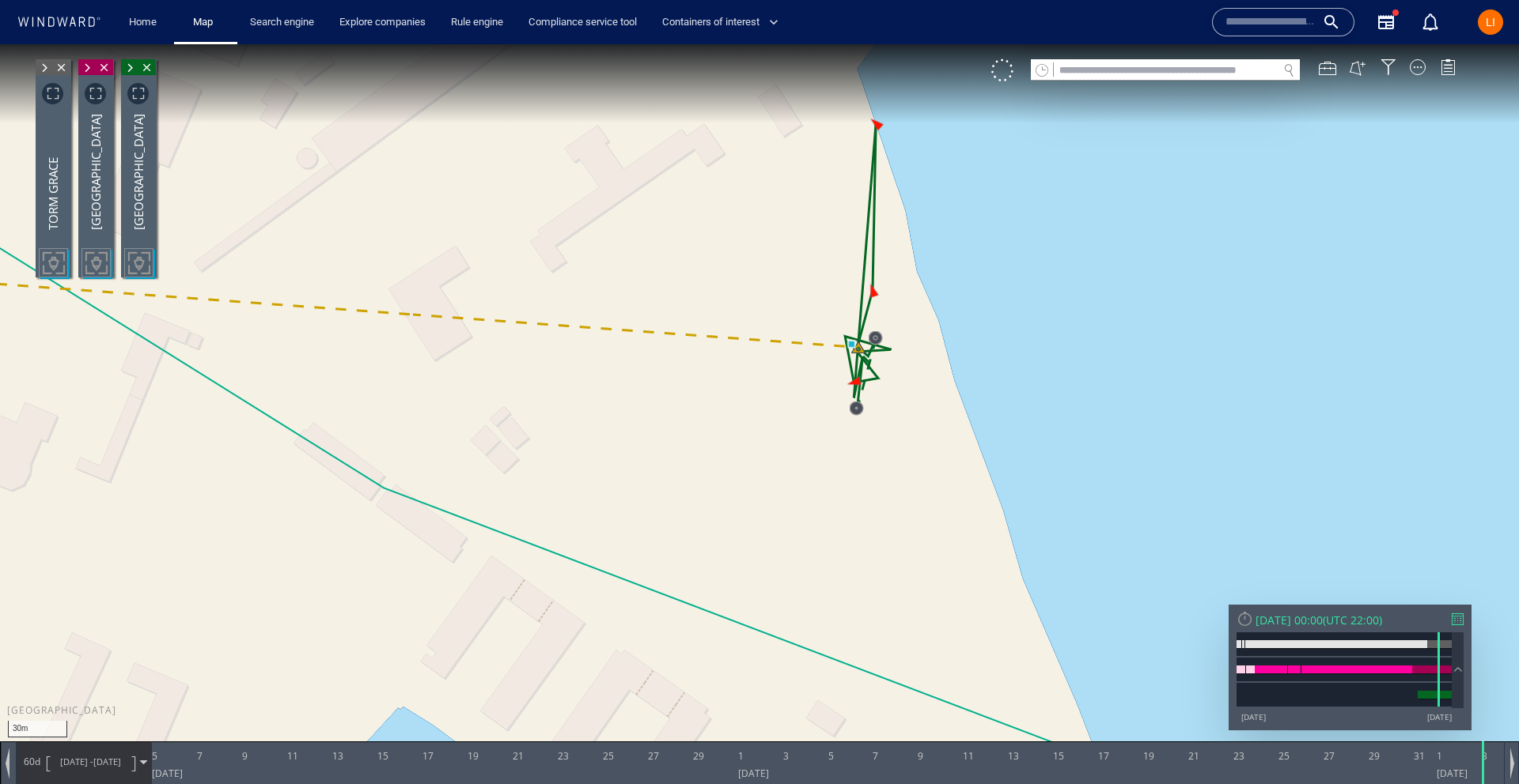
click at [1145, 68] on input "text" at bounding box center [1166, 71] width 224 height 22
paste input "*******"
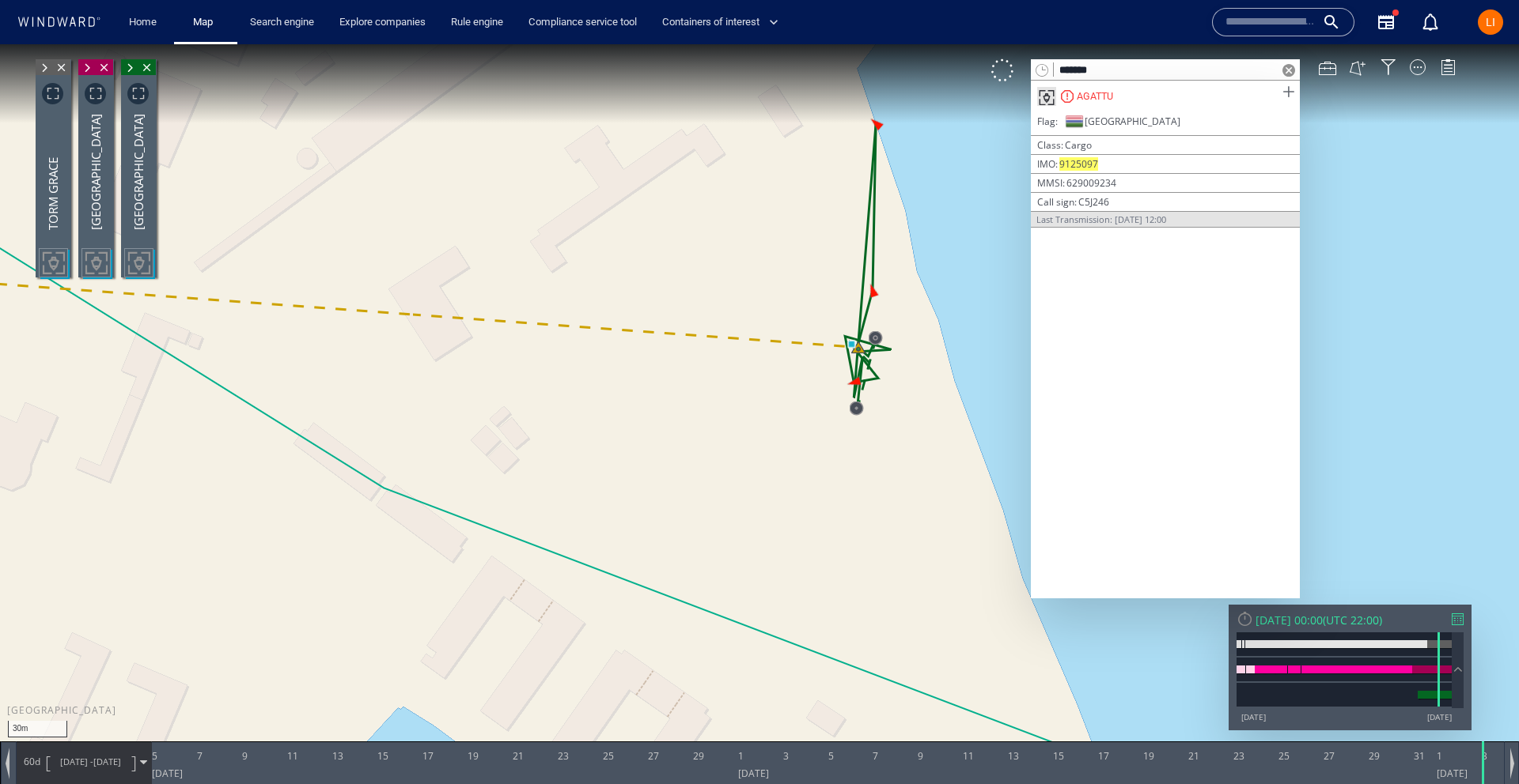
type input "*******"
click at [1288, 88] on span at bounding box center [1288, 92] width 20 height 20
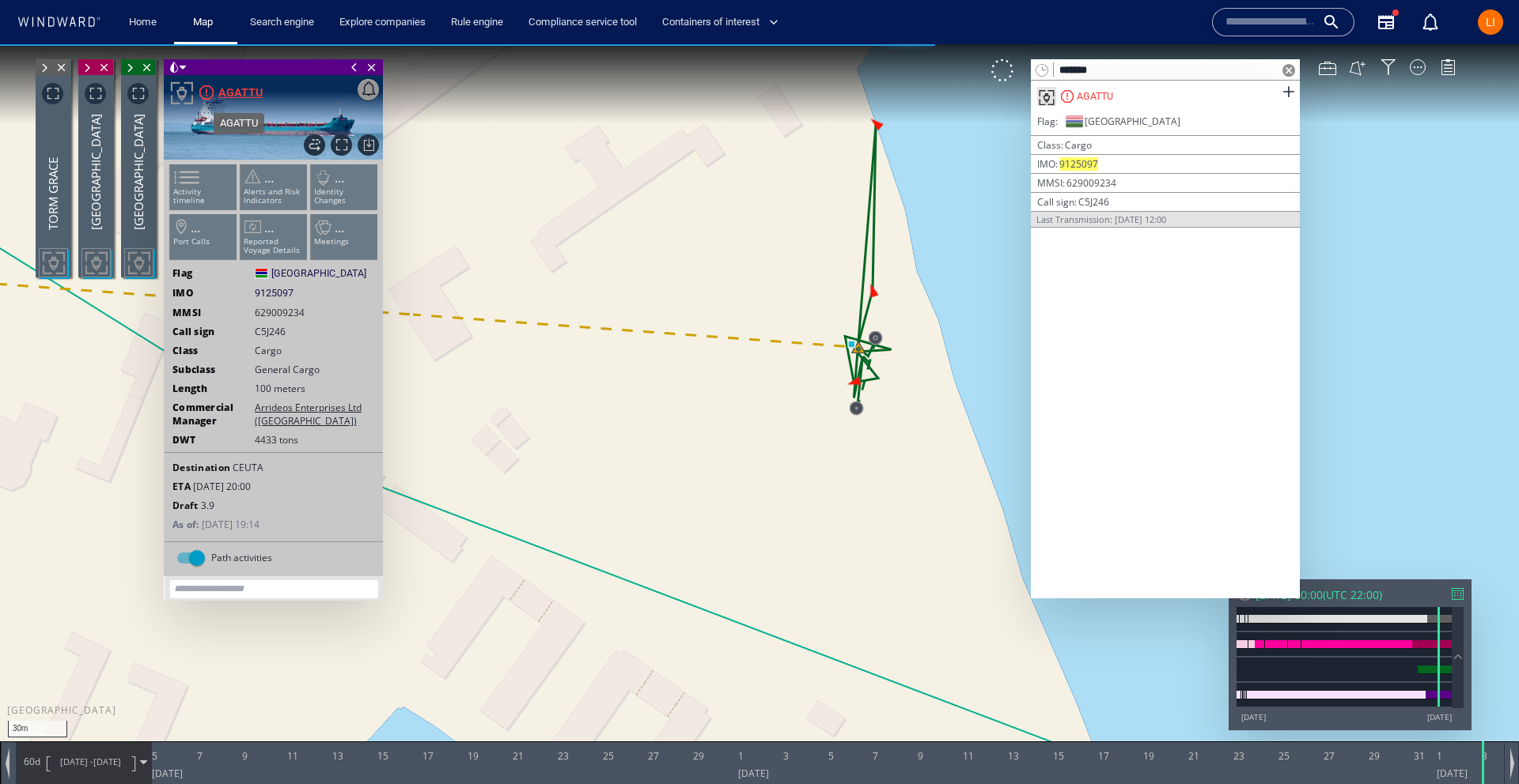
click at [222, 94] on div "AGATTU" at bounding box center [240, 92] width 45 height 19
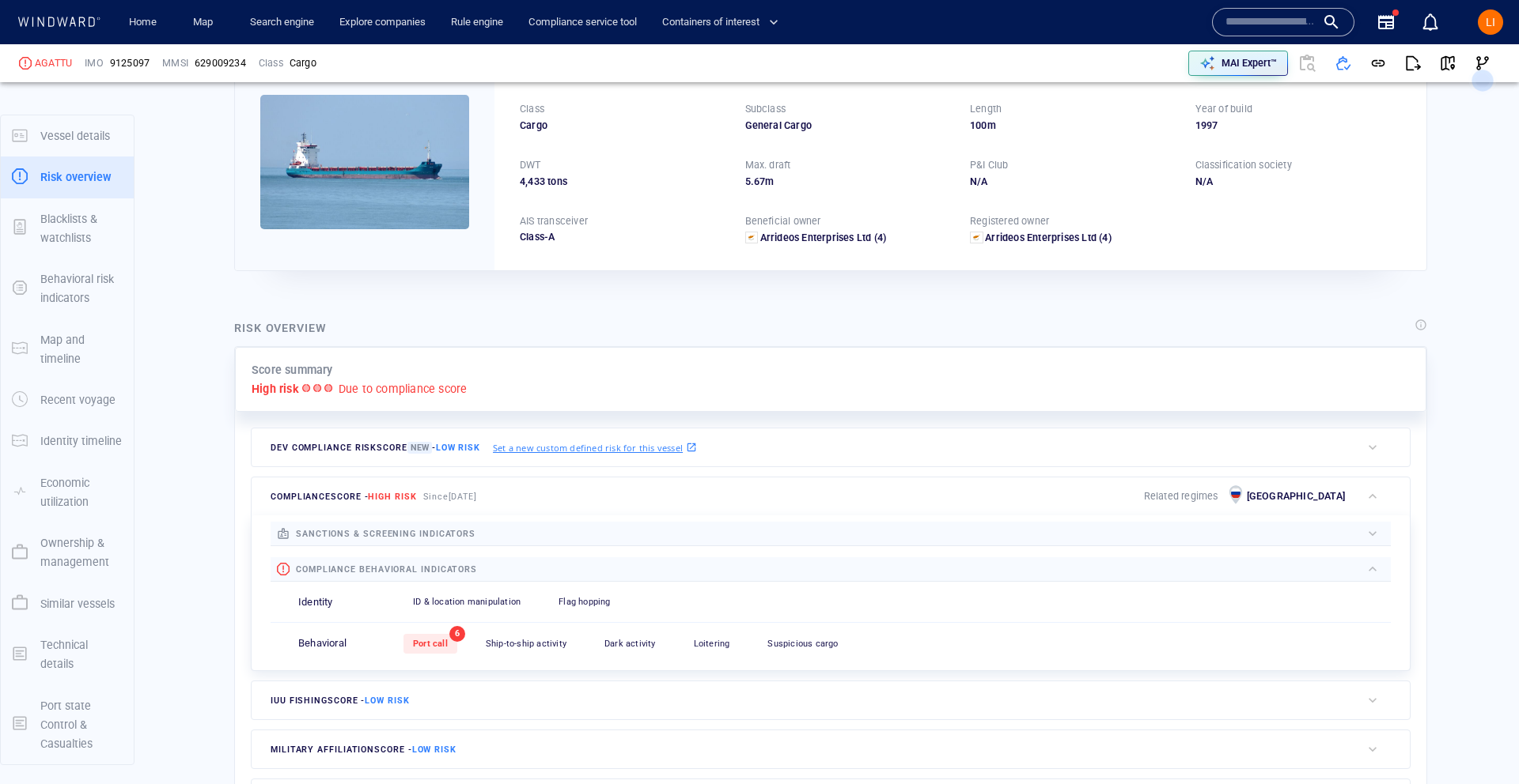
scroll to position [124, 0]
click at [448, 639] on div "Port call" at bounding box center [430, 645] width 54 height 20
click at [1497, 30] on div "LI" at bounding box center [1490, 23] width 26 height 26
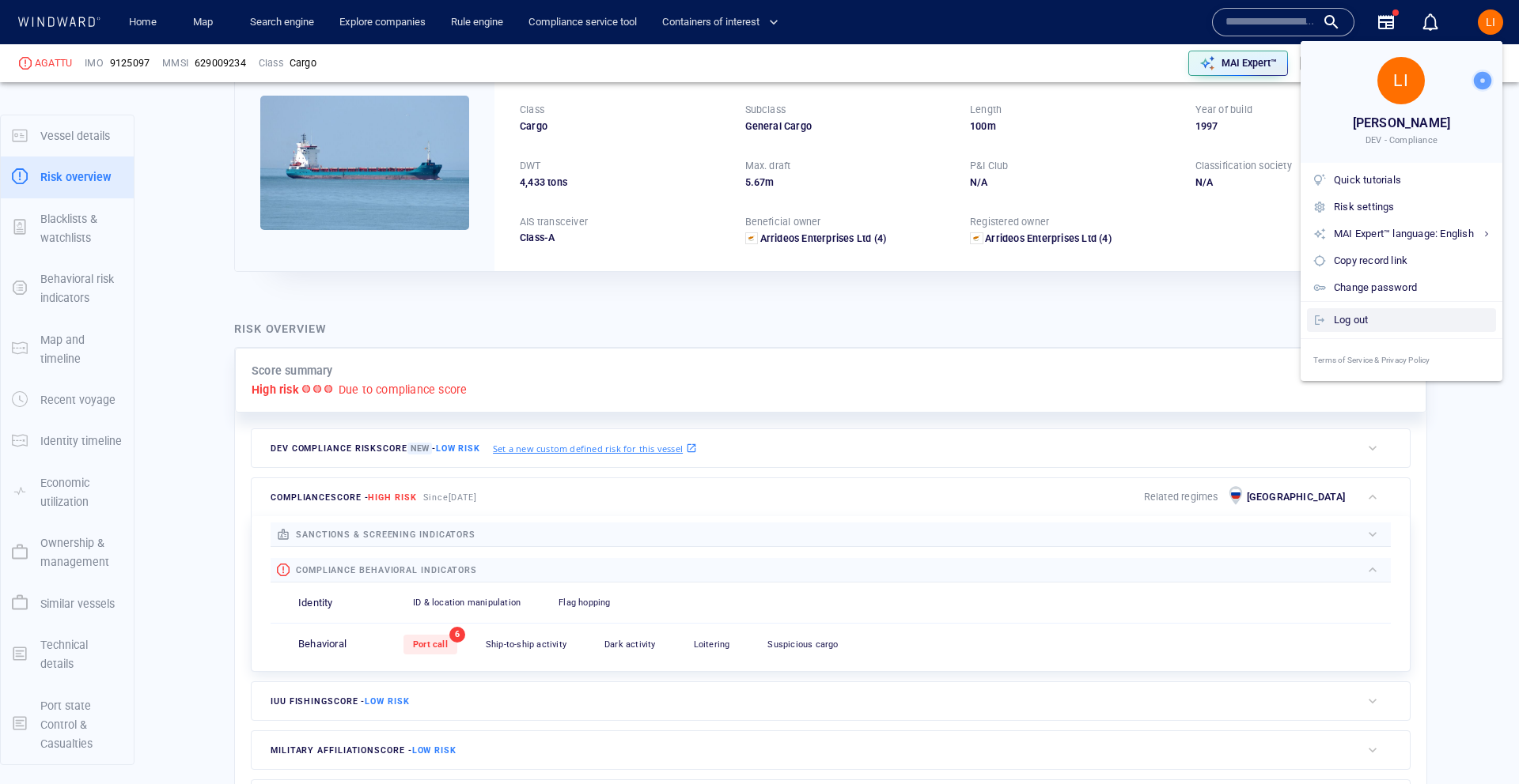
click at [1363, 314] on div "Log out" at bounding box center [1411, 320] width 156 height 18
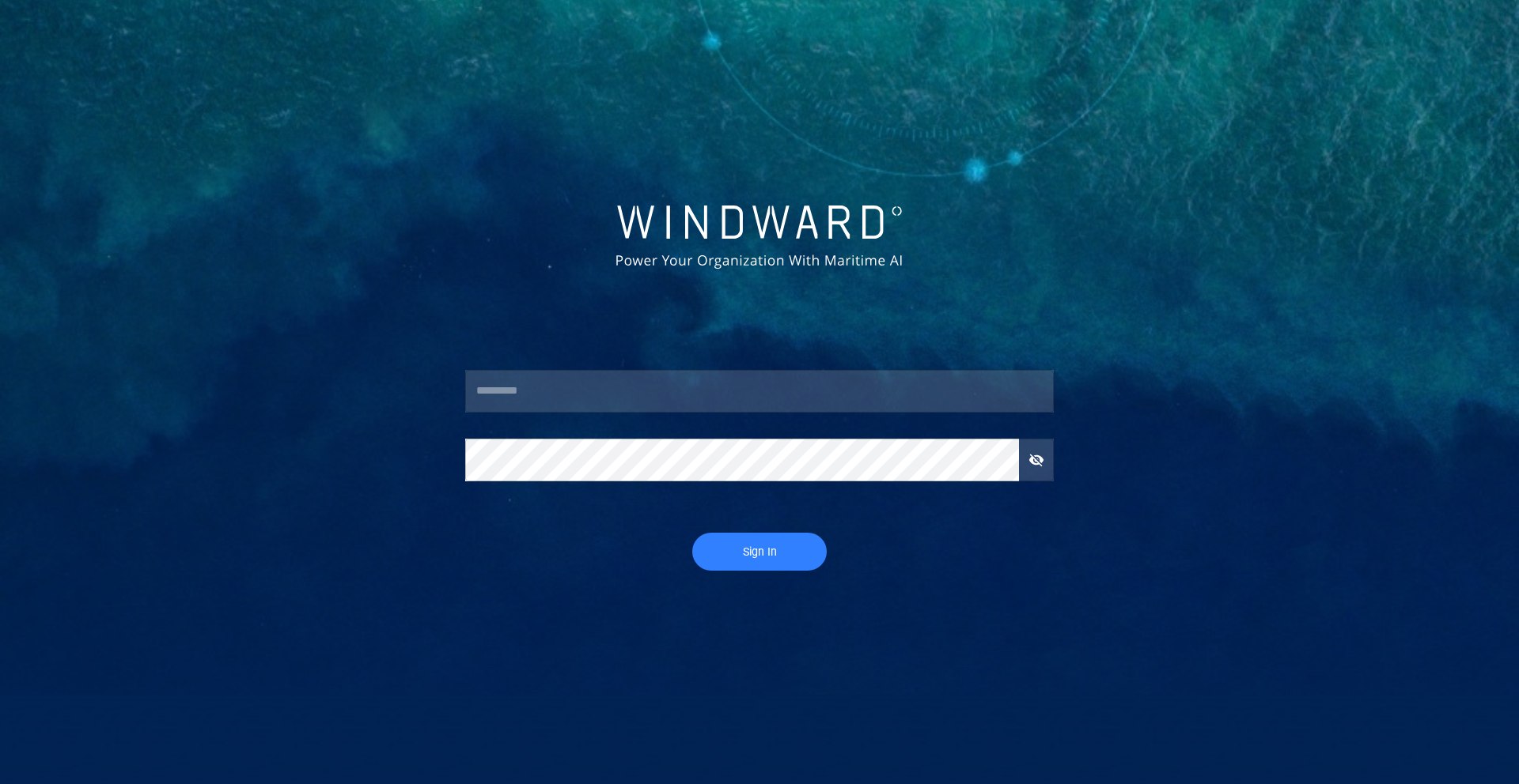
click at [578, 399] on input "text" at bounding box center [760, 391] width 589 height 43
type input "*********"
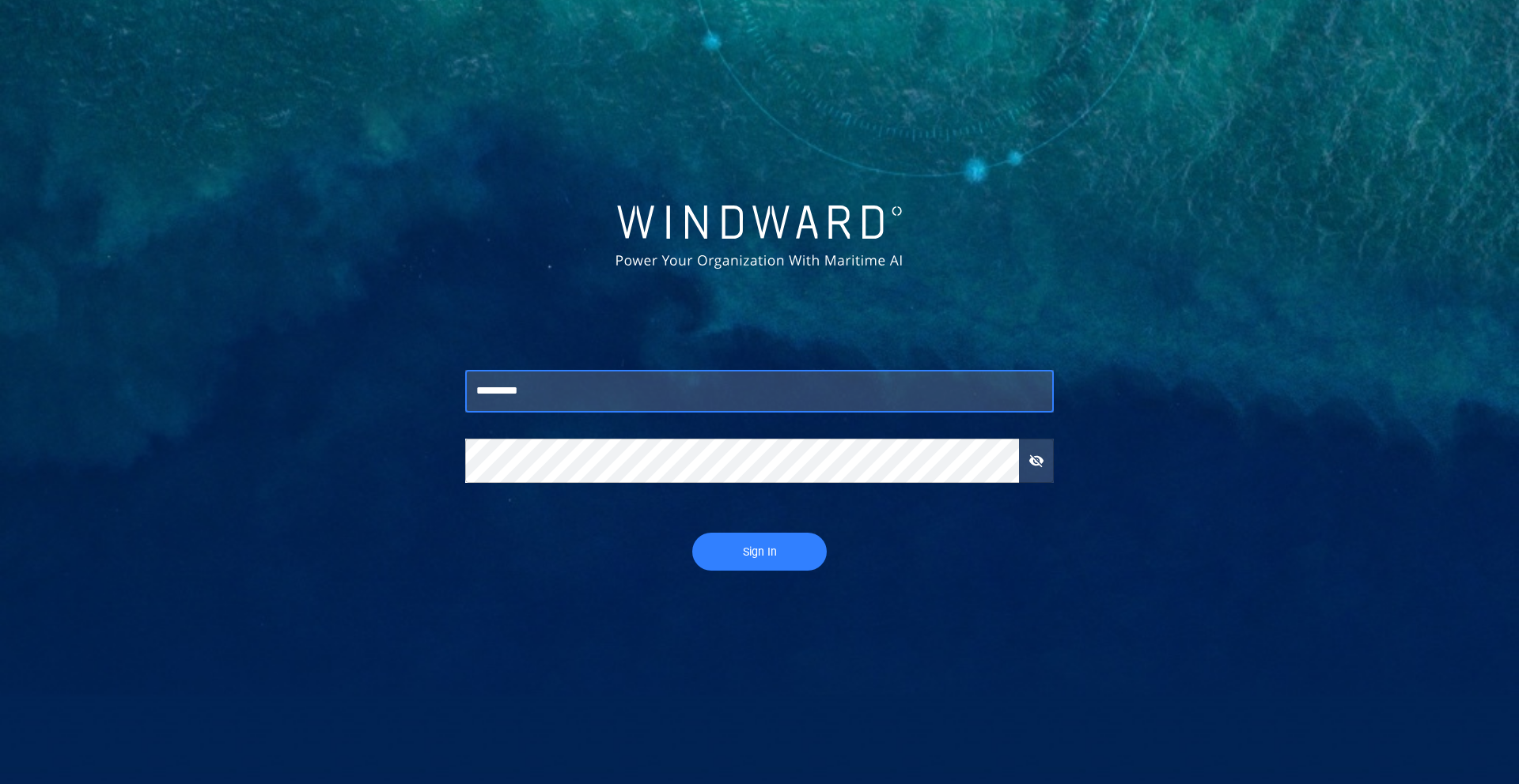
click at [579, 396] on input "*********" at bounding box center [760, 391] width 589 height 43
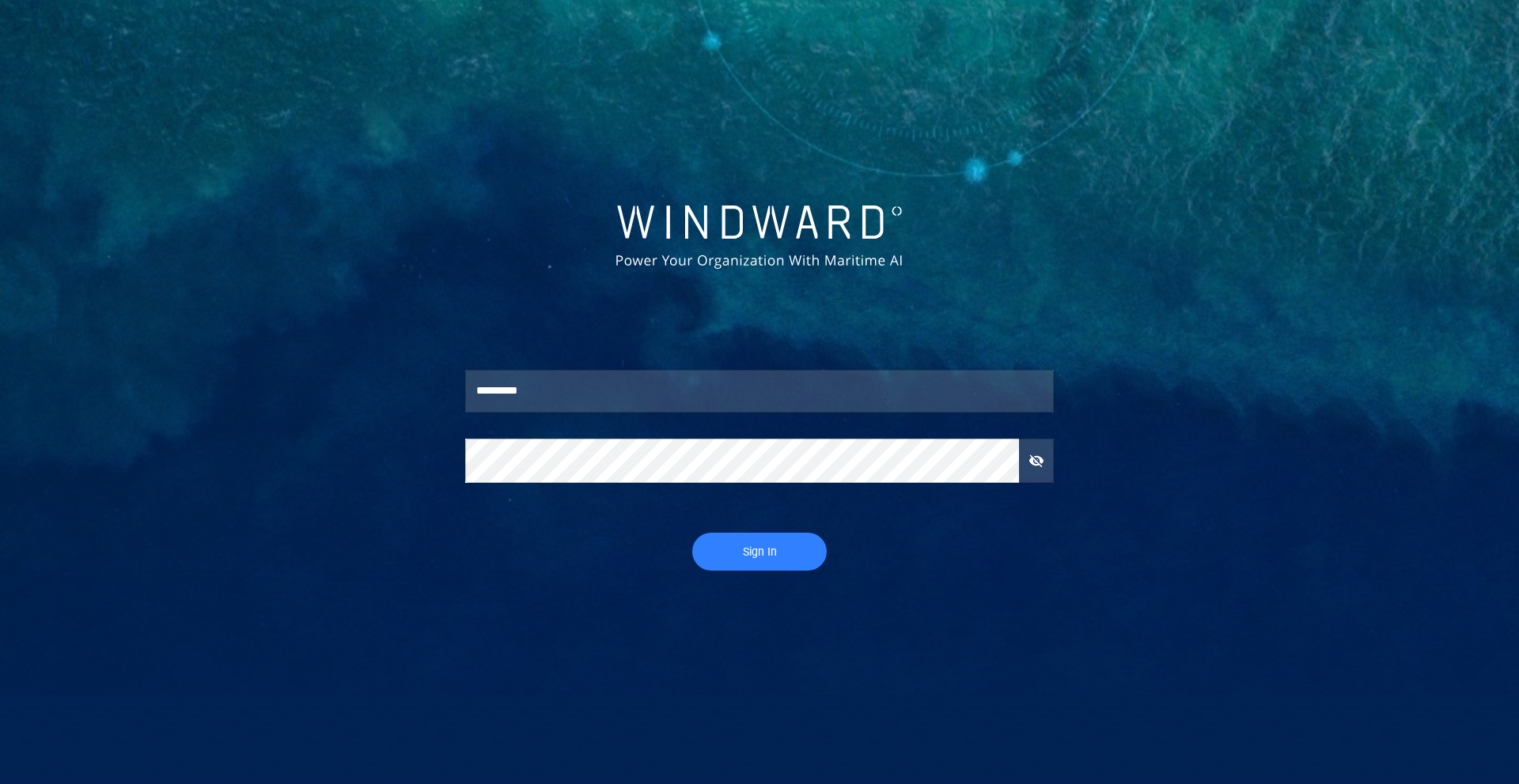
drag, startPoint x: 944, startPoint y: 651, endPoint x: 921, endPoint y: 640, distance: 25.5
click at [939, 649] on body "********* ​ ​ Sign In" at bounding box center [760, 392] width 1519 height 784
click at [777, 555] on span "Sign In" at bounding box center [760, 552] width 103 height 20
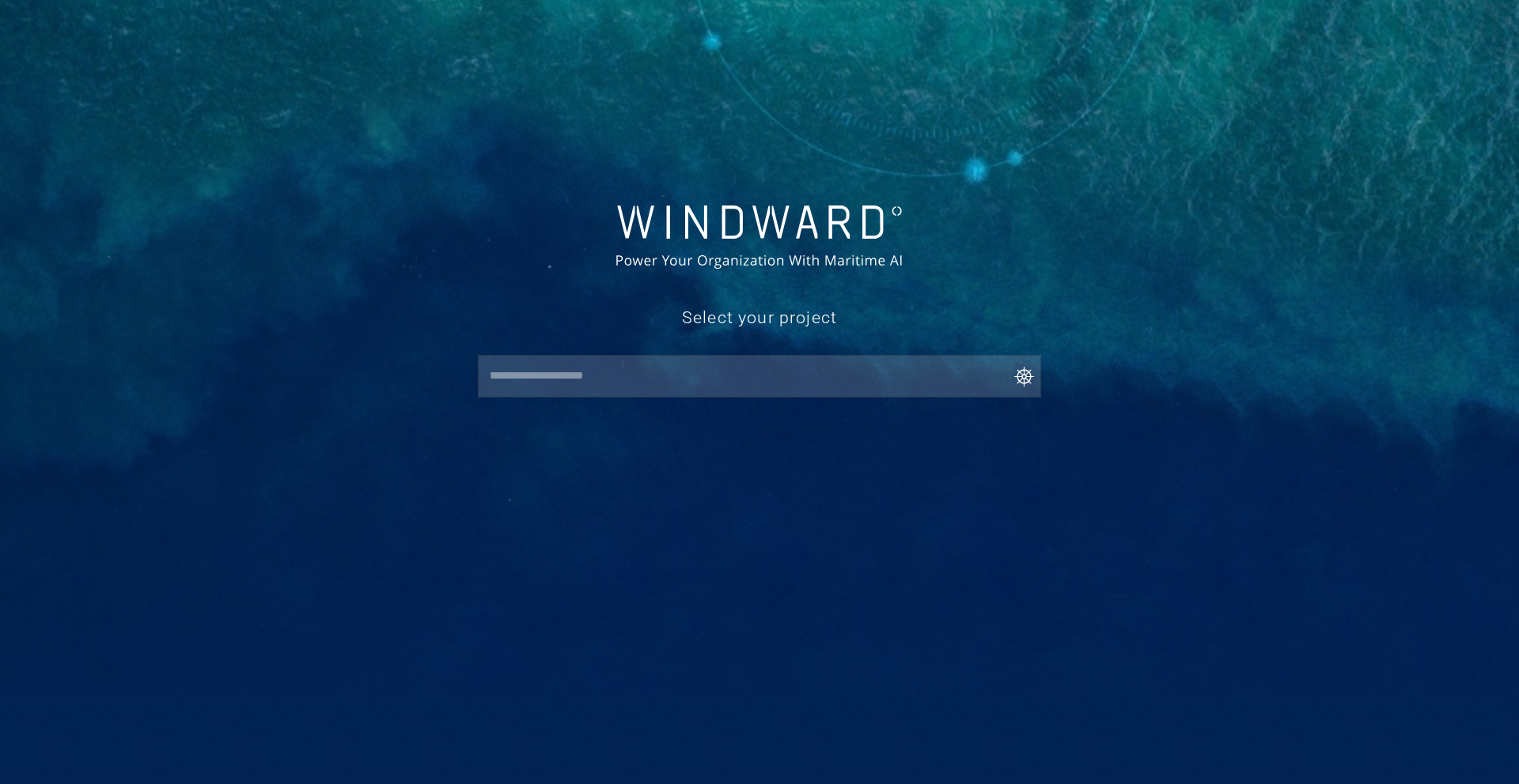
click at [506, 374] on input "text" at bounding box center [762, 376] width 556 height 29
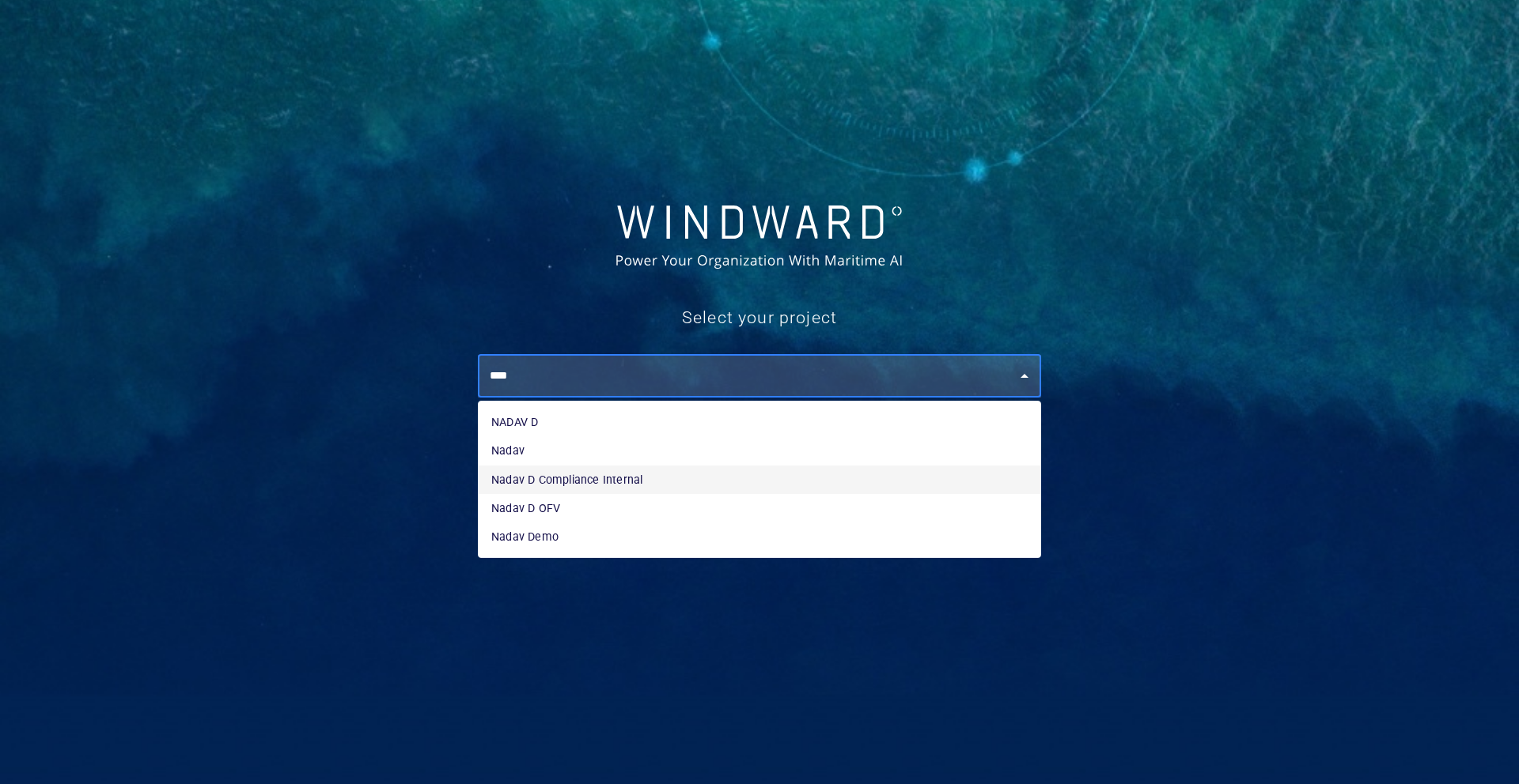
click at [613, 483] on li "Nadav D Compliance Internal" at bounding box center [760, 480] width 561 height 29
type input "**********"
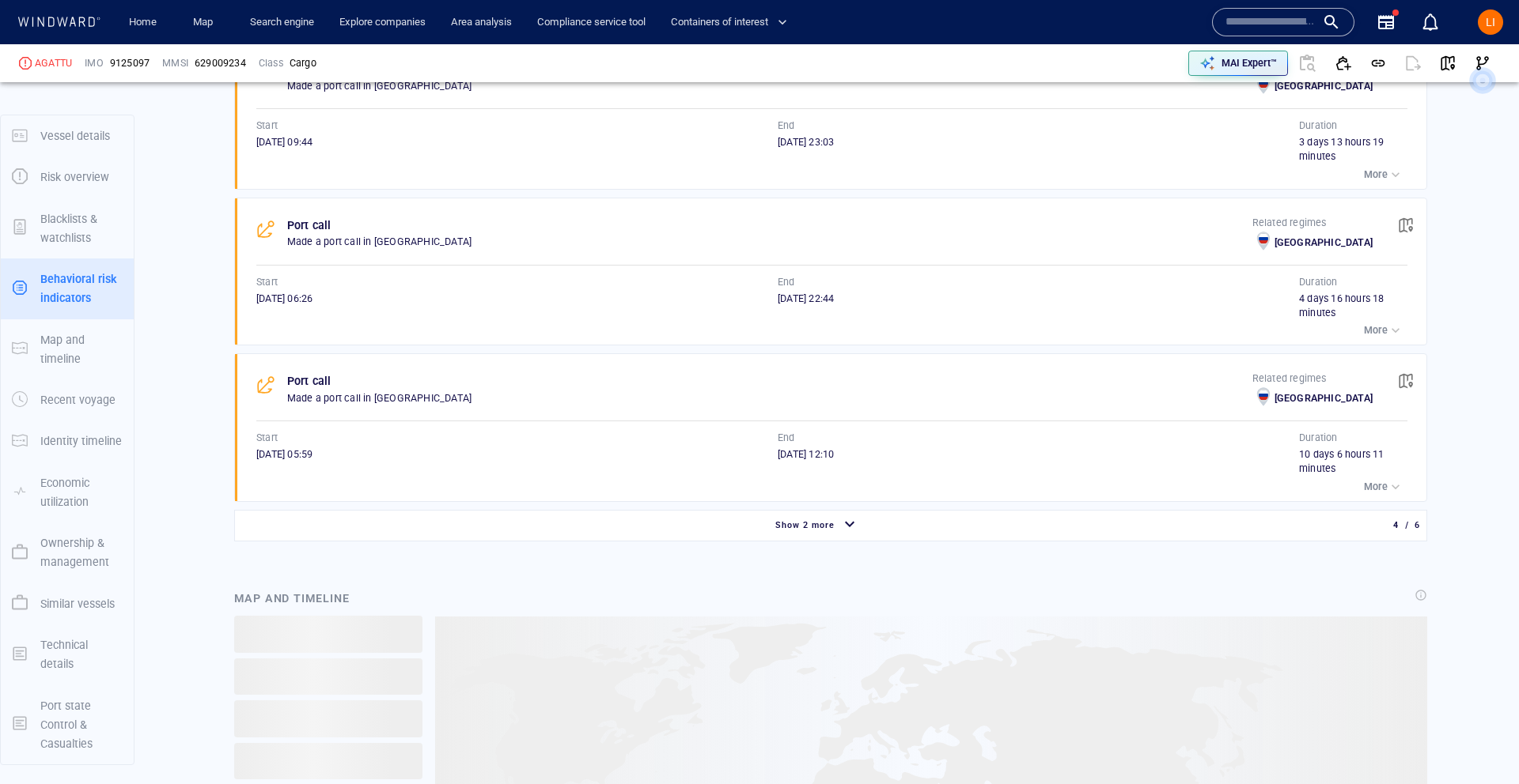
scroll to position [1206, 0]
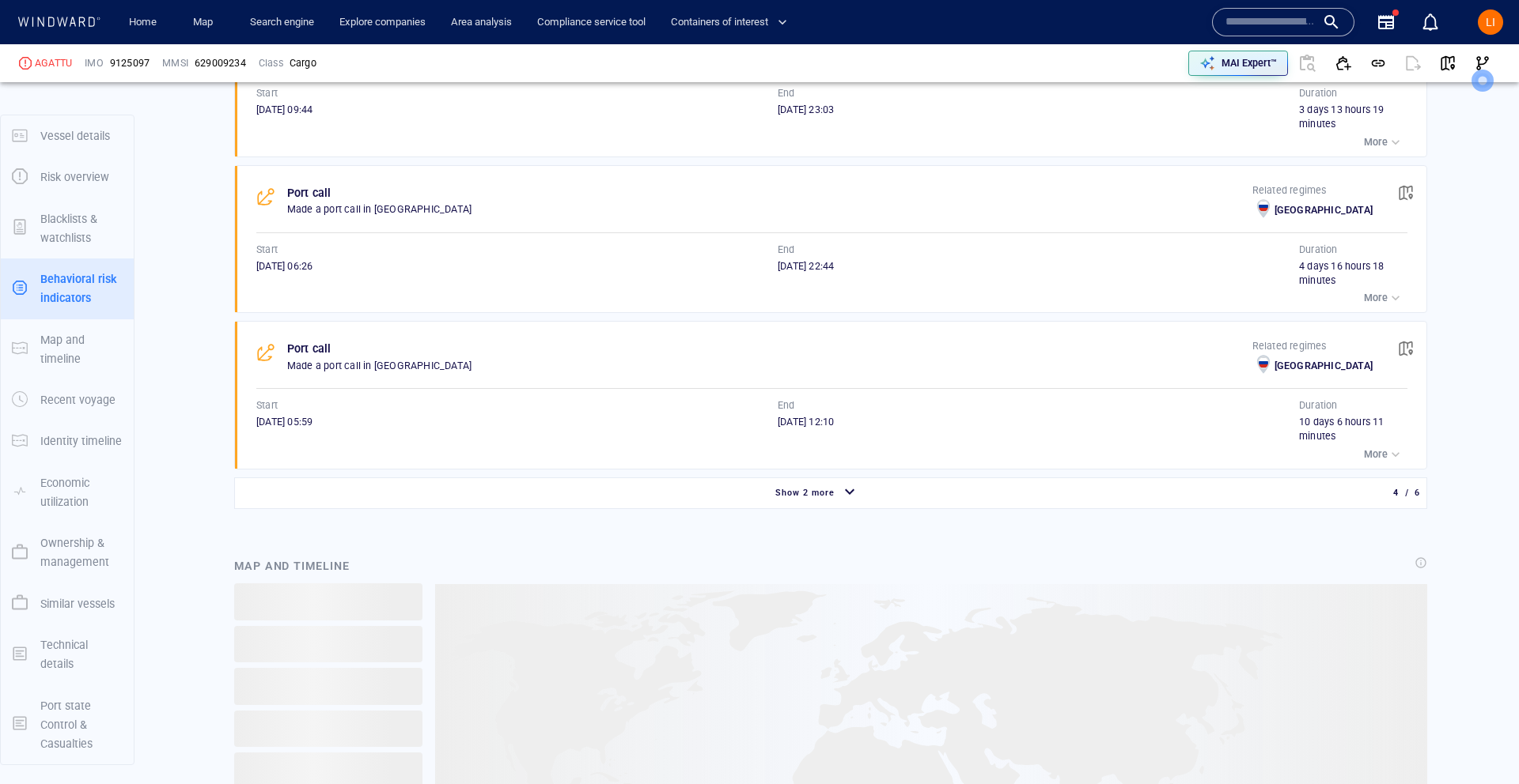
click at [824, 501] on div "Show 2 more" at bounding box center [805, 493] width 65 height 21
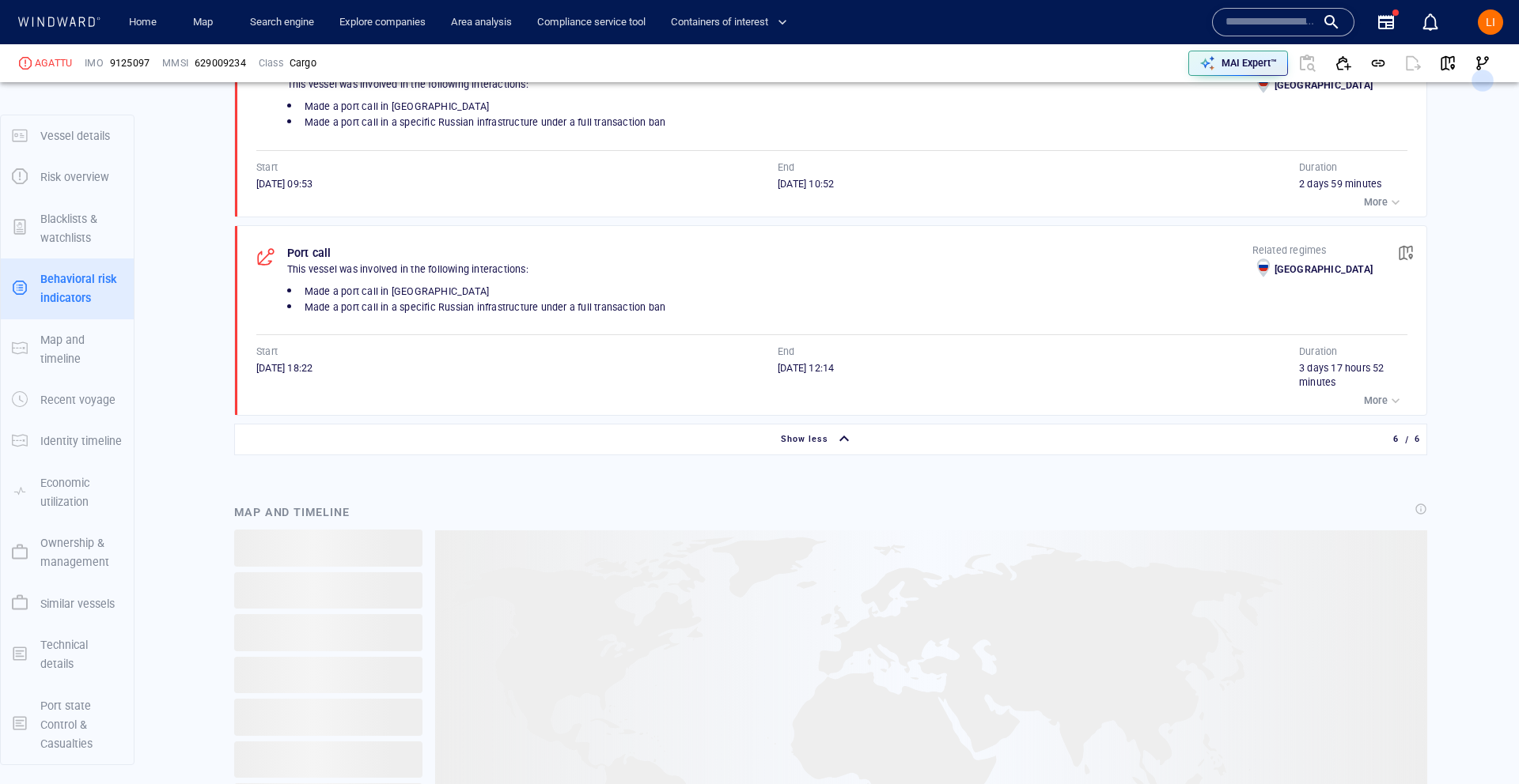
scroll to position [1648, 0]
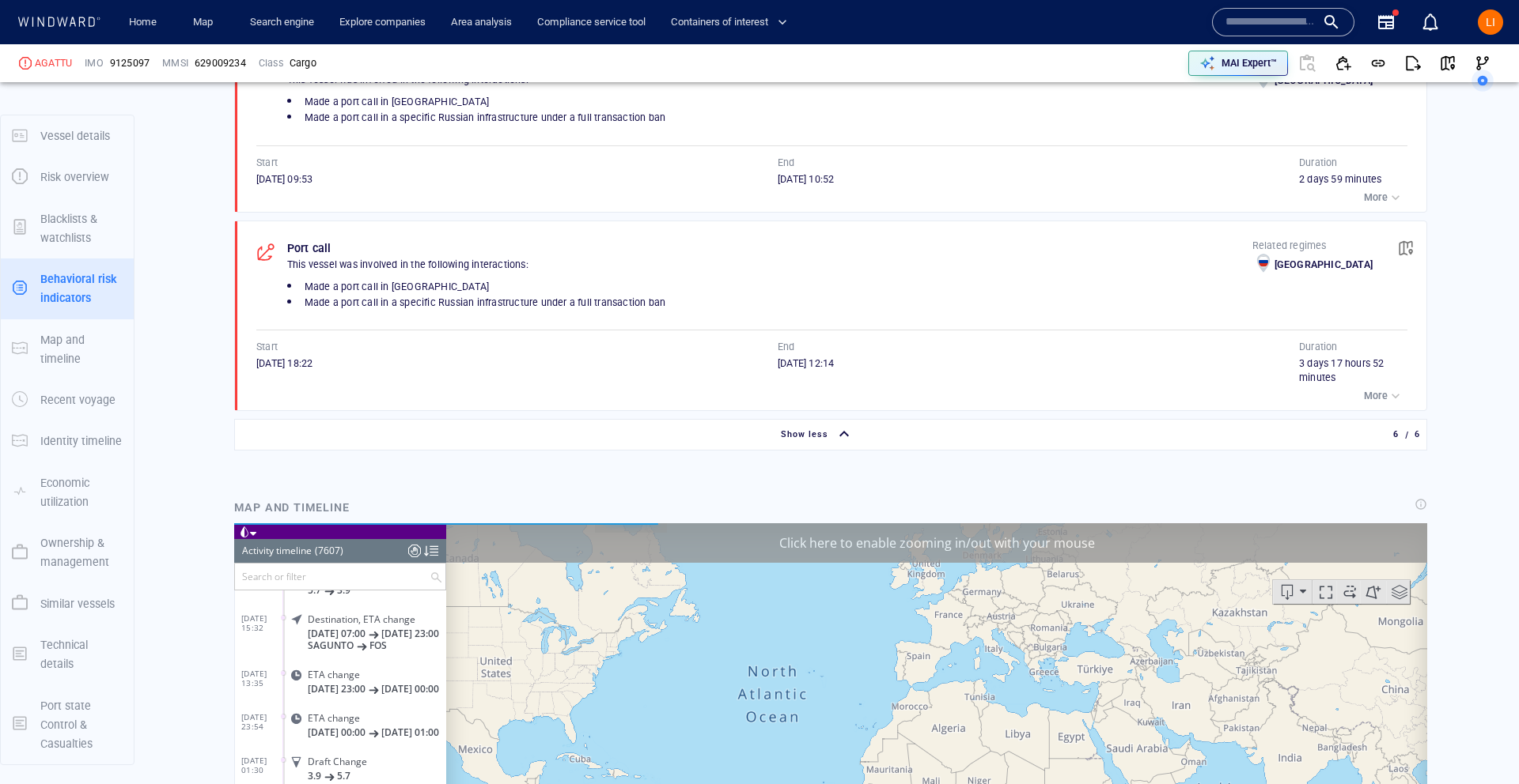
scroll to position [330381, 0]
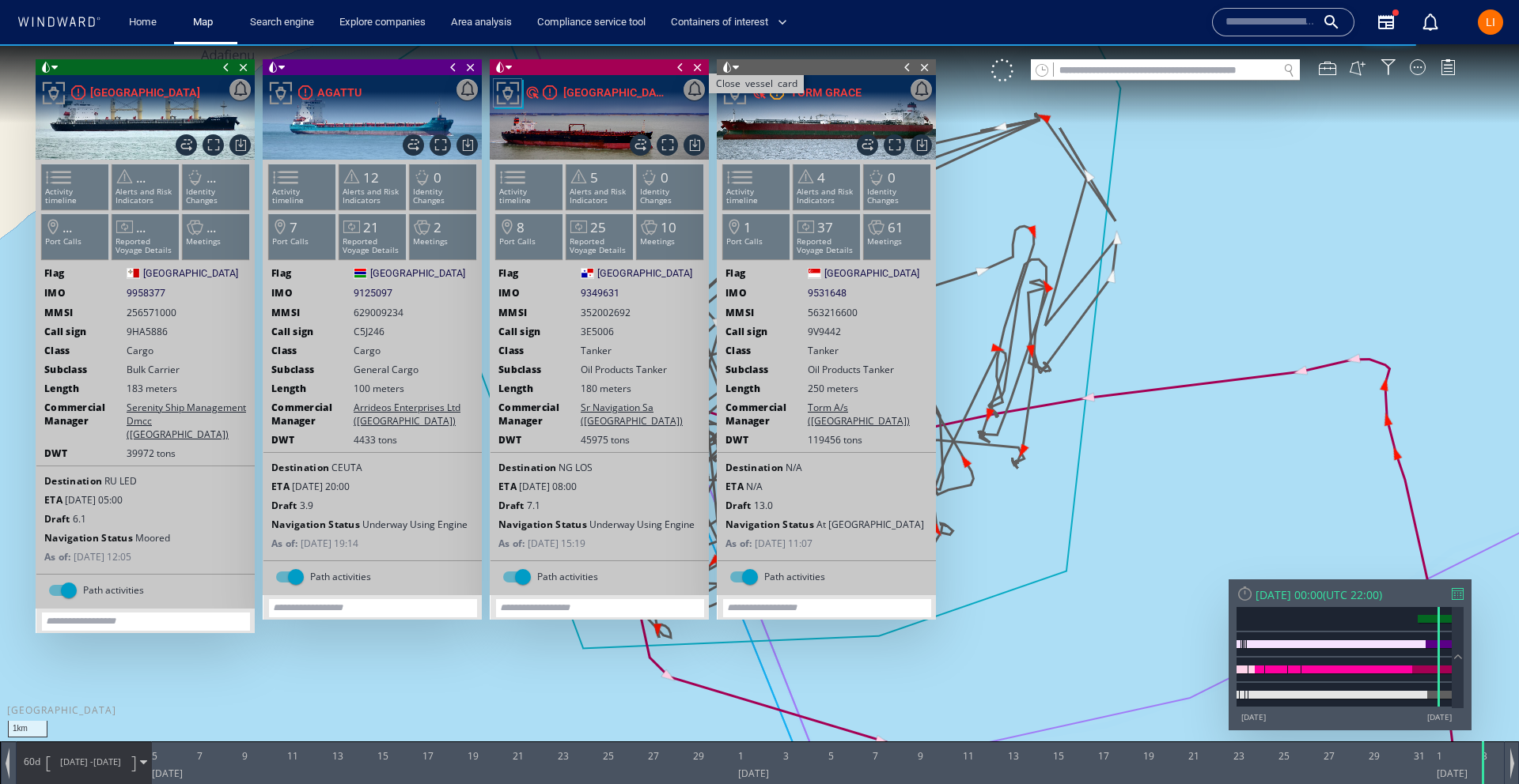
click at [699, 70] on span "Close vessel card" at bounding box center [698, 67] width 18 height 16
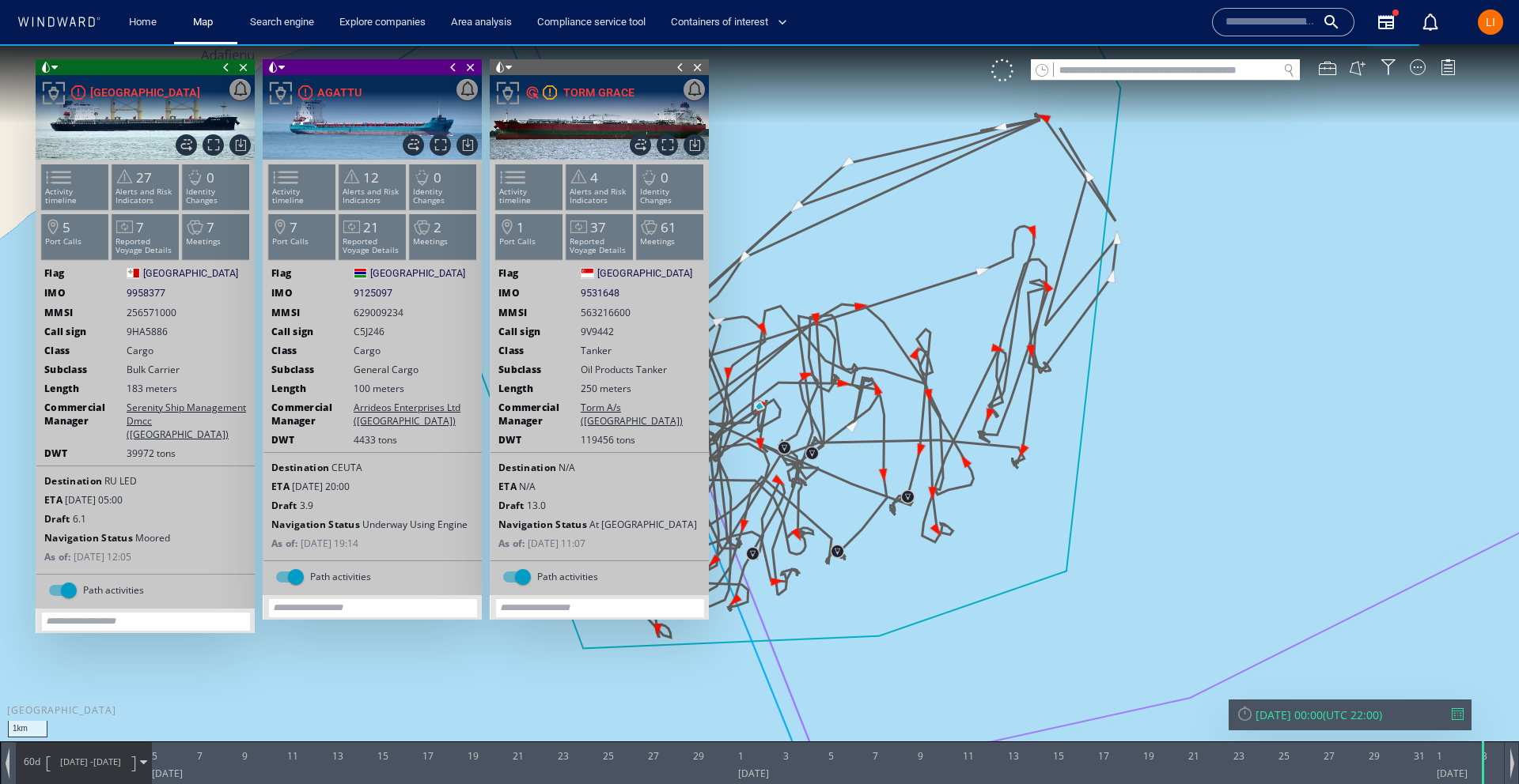
drag, startPoint x: 695, startPoint y: 70, endPoint x: 686, endPoint y: 71, distance: 9.1
click at [693, 71] on span "Close vessel card" at bounding box center [698, 67] width 18 height 16
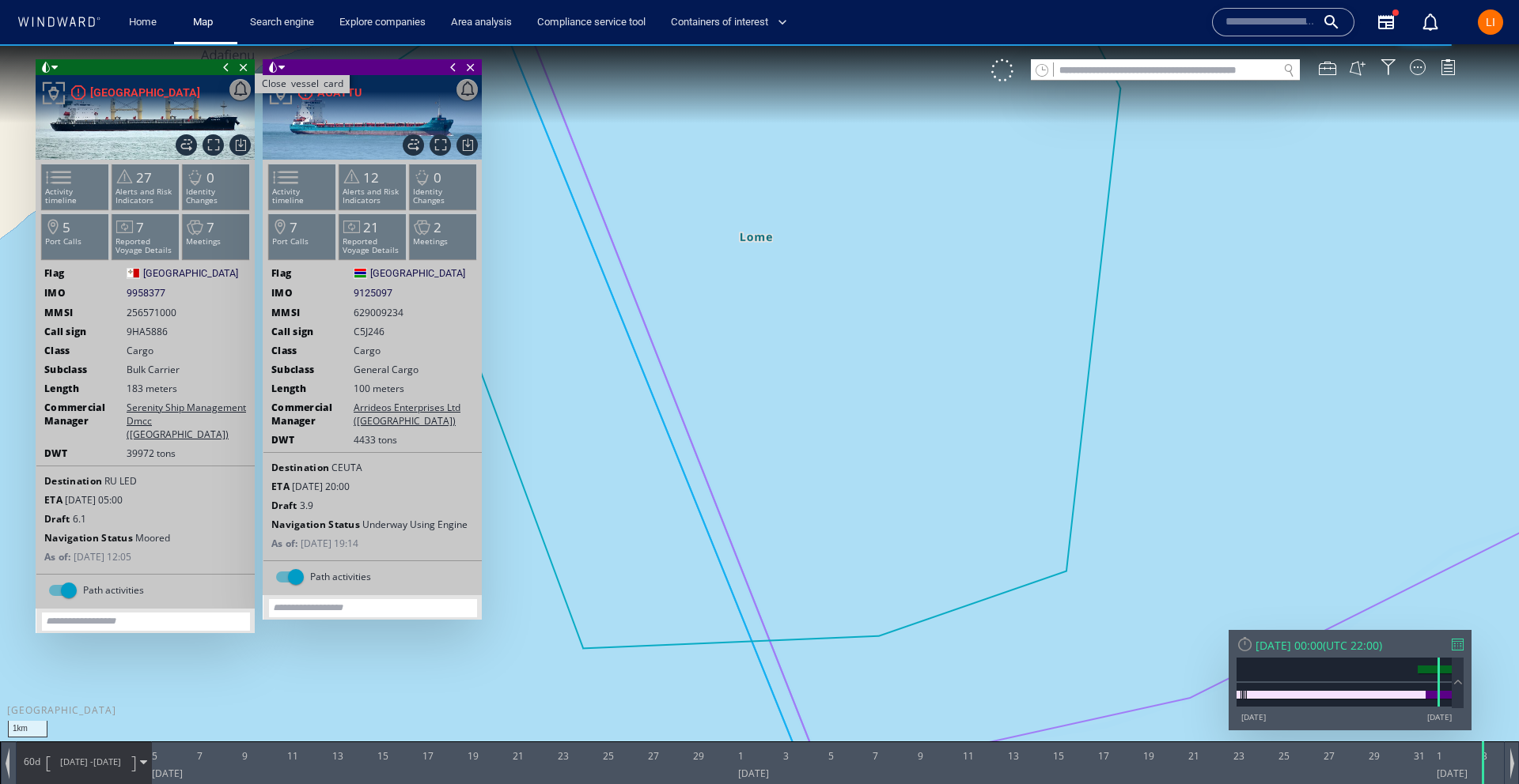
click at [237, 64] on span "Close vessel card" at bounding box center [244, 67] width 18 height 16
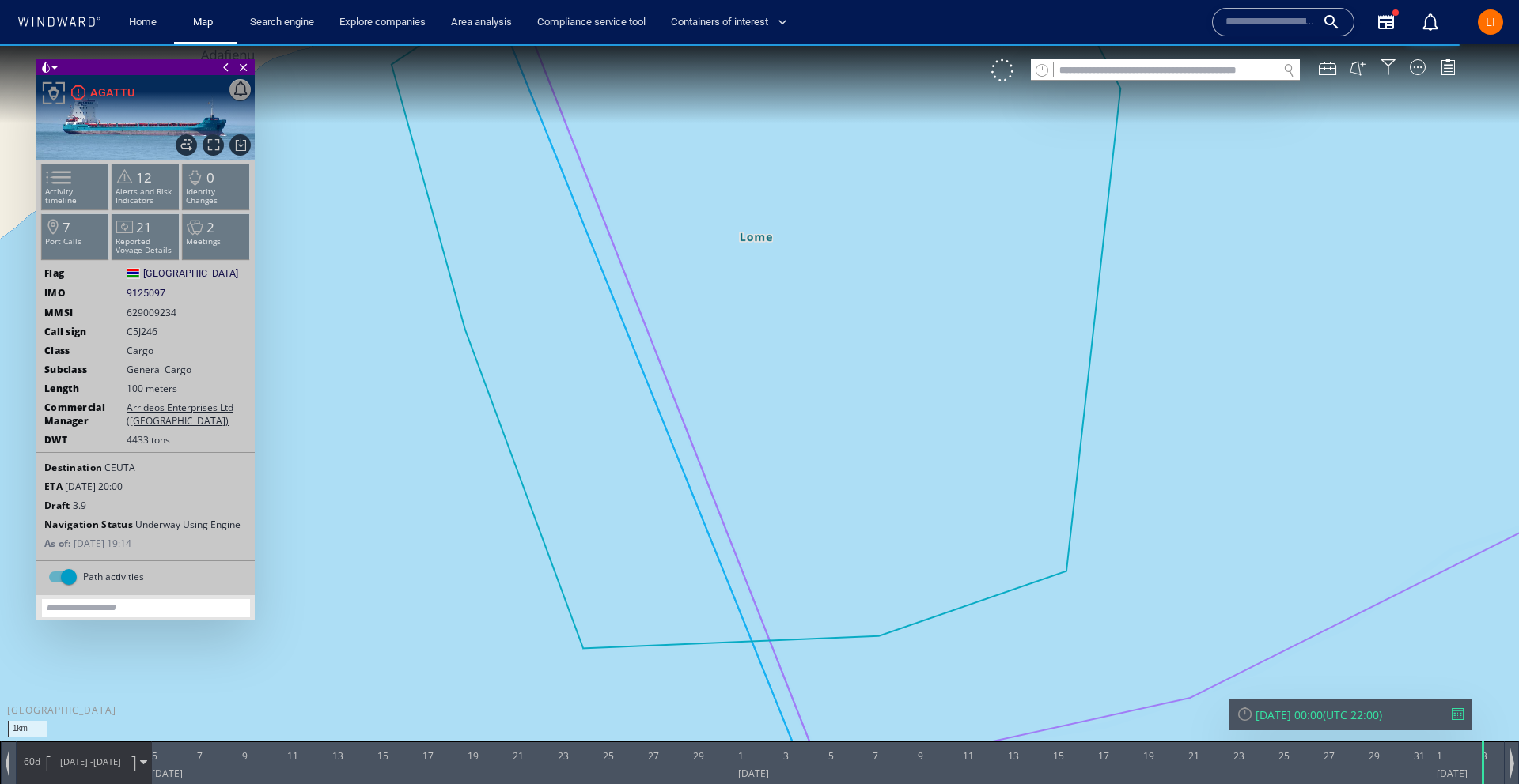
click at [1110, 74] on input "text" at bounding box center [1166, 71] width 224 height 22
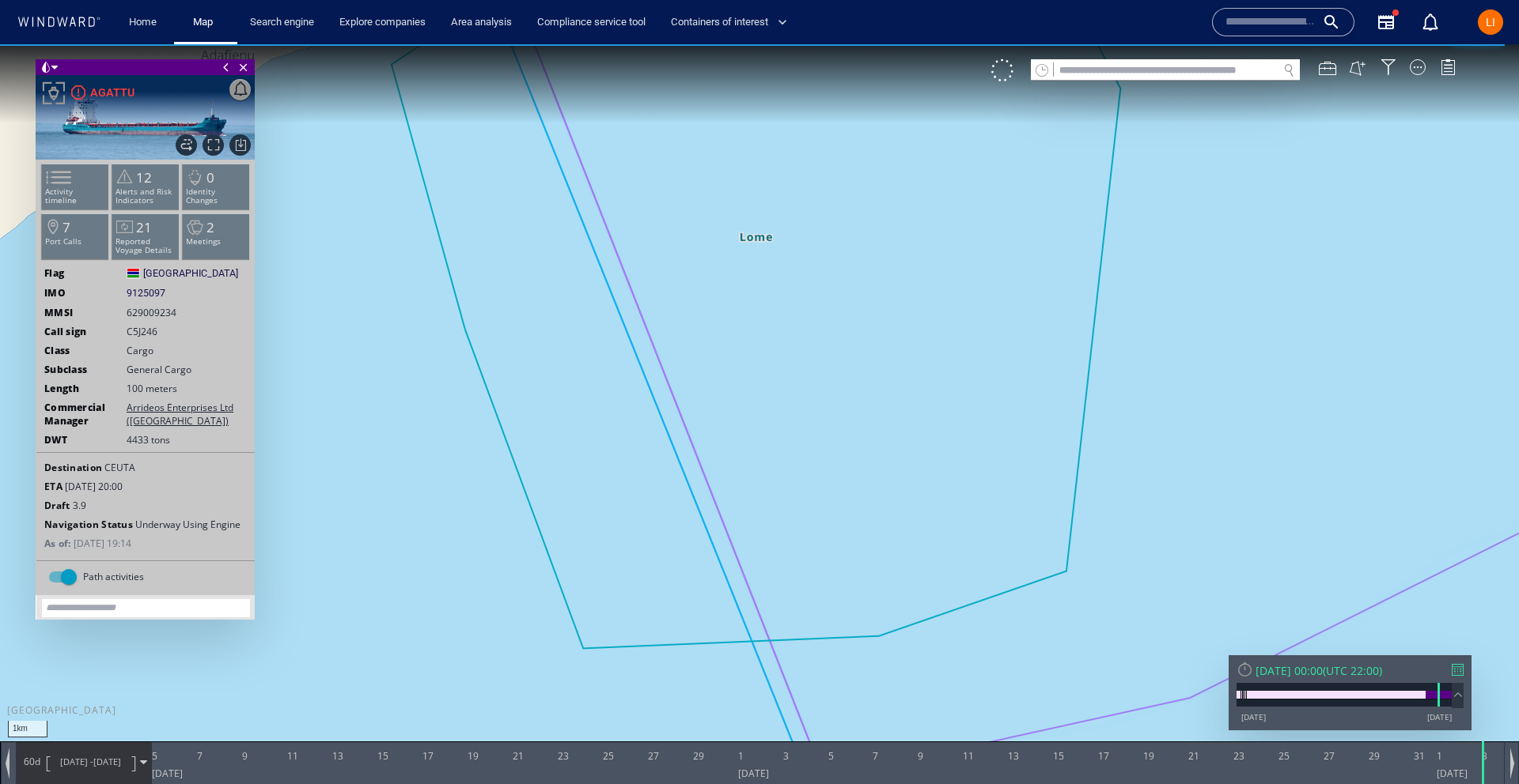
click at [1304, 670] on div "Fri 03/01/2025 00:00" at bounding box center [1289, 670] width 67 height 15
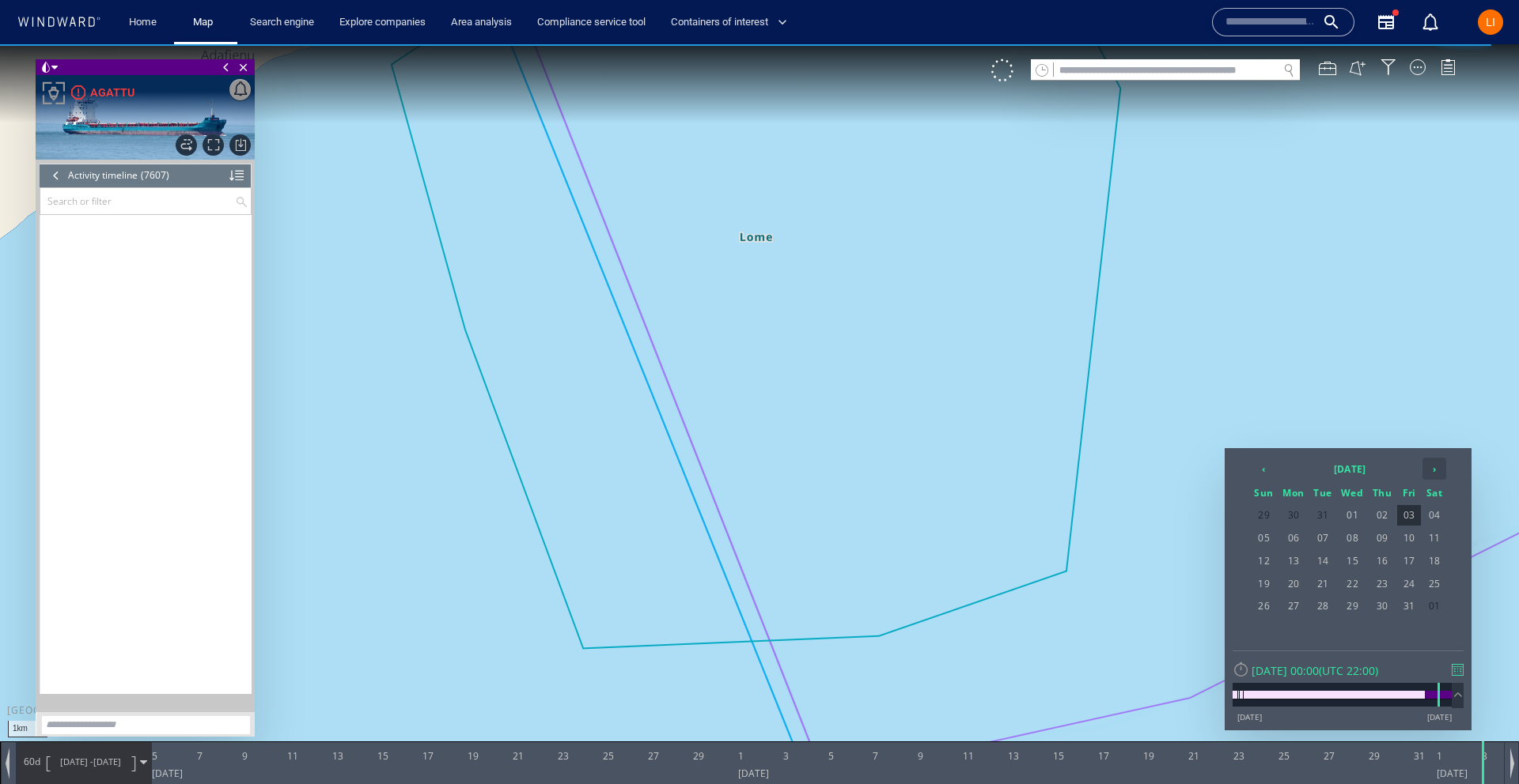
scroll to position [307667, 0]
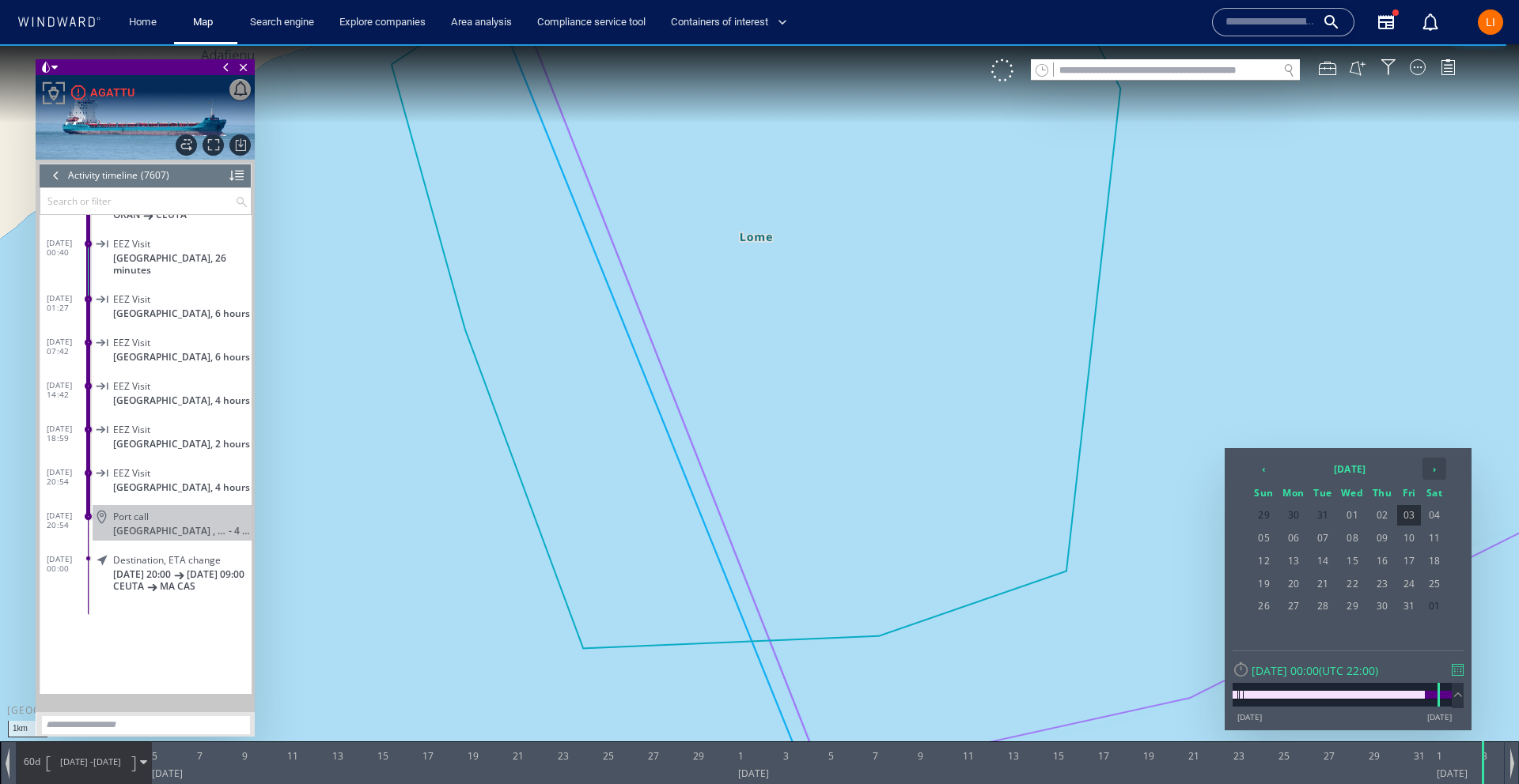
click at [1429, 466] on th "›" at bounding box center [1434, 469] width 24 height 22
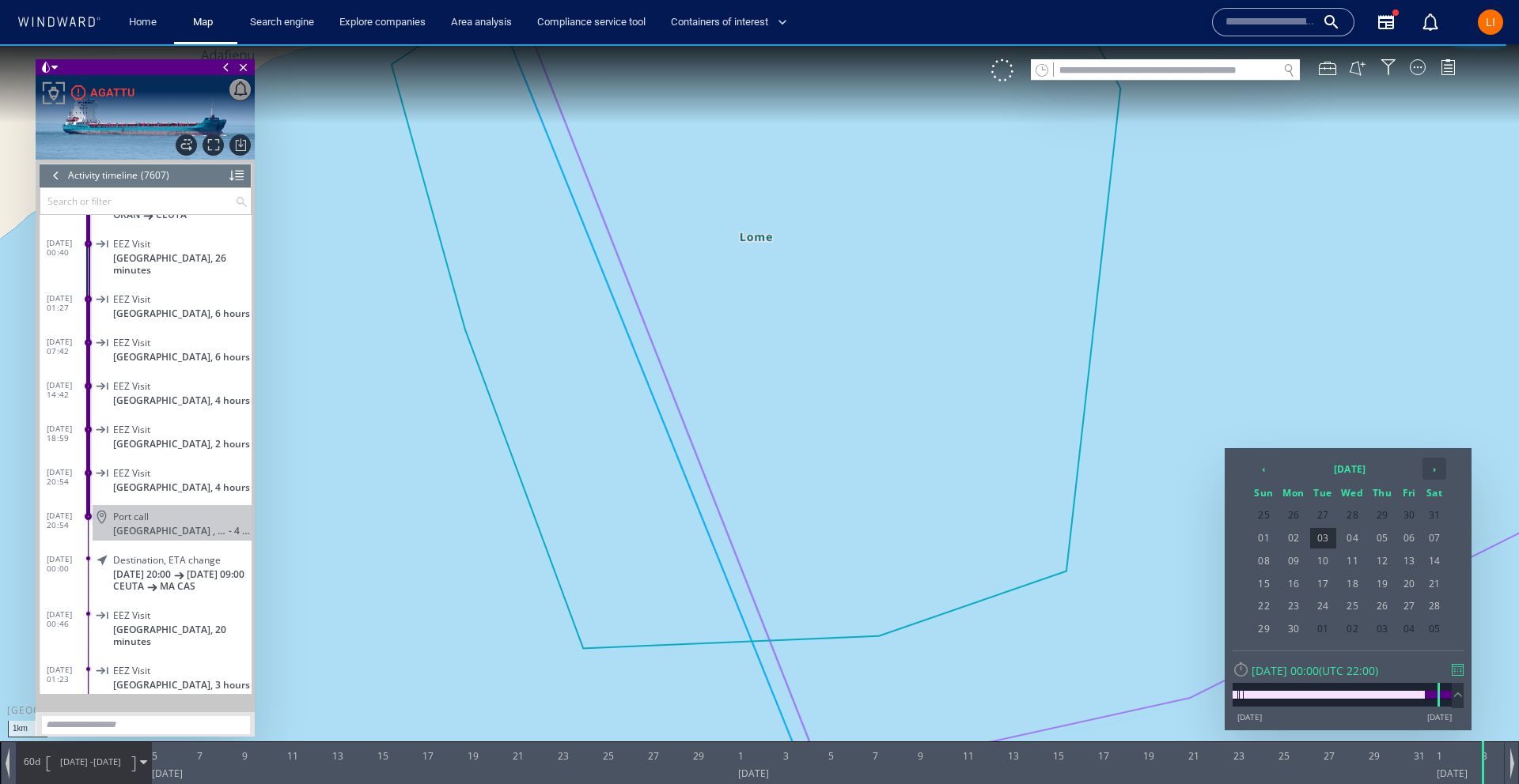
click at [1429, 465] on th "›" at bounding box center [1434, 469] width 24 height 22
click at [1325, 605] on span "26" at bounding box center [1323, 606] width 26 height 21
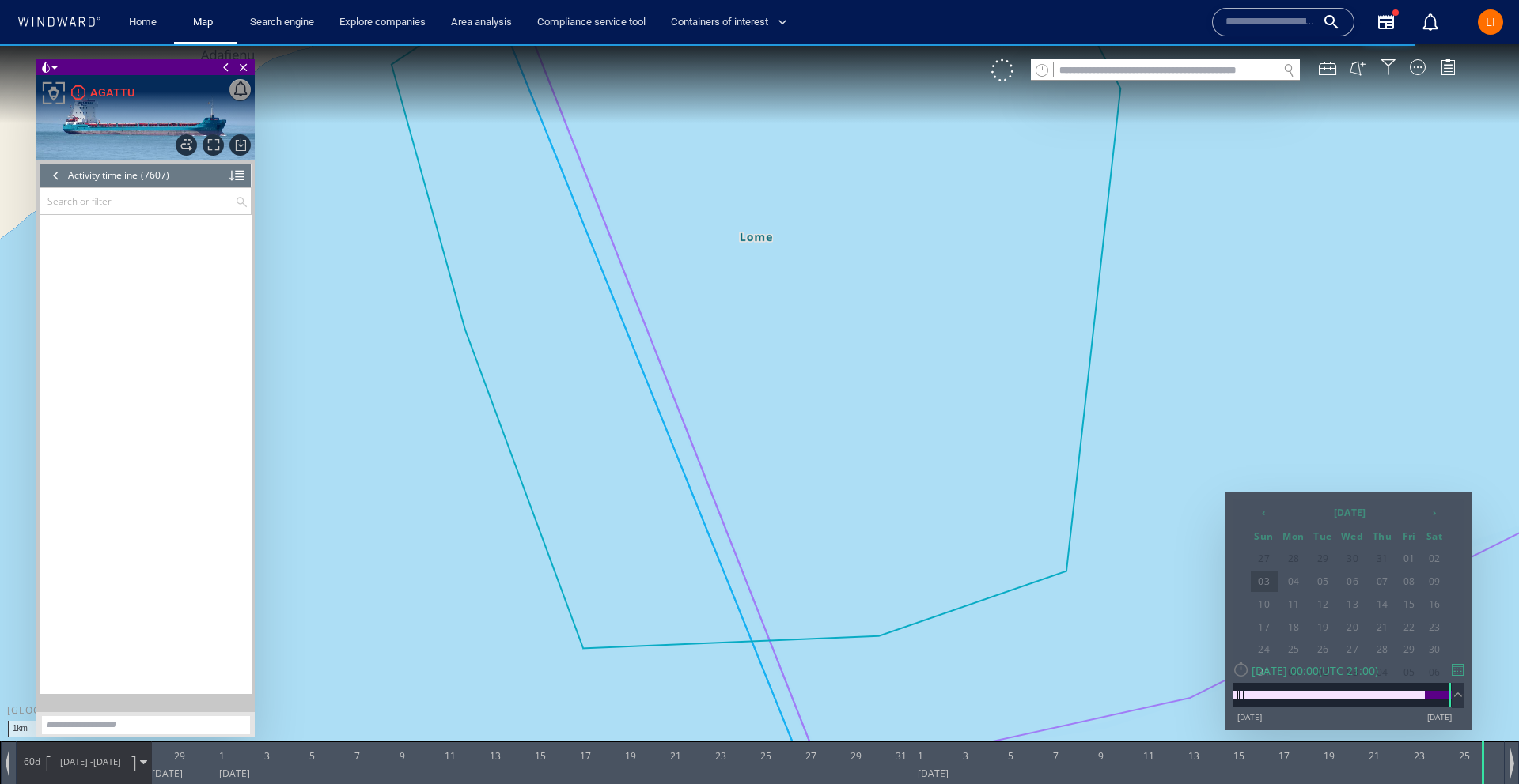
scroll to position [329019, 0]
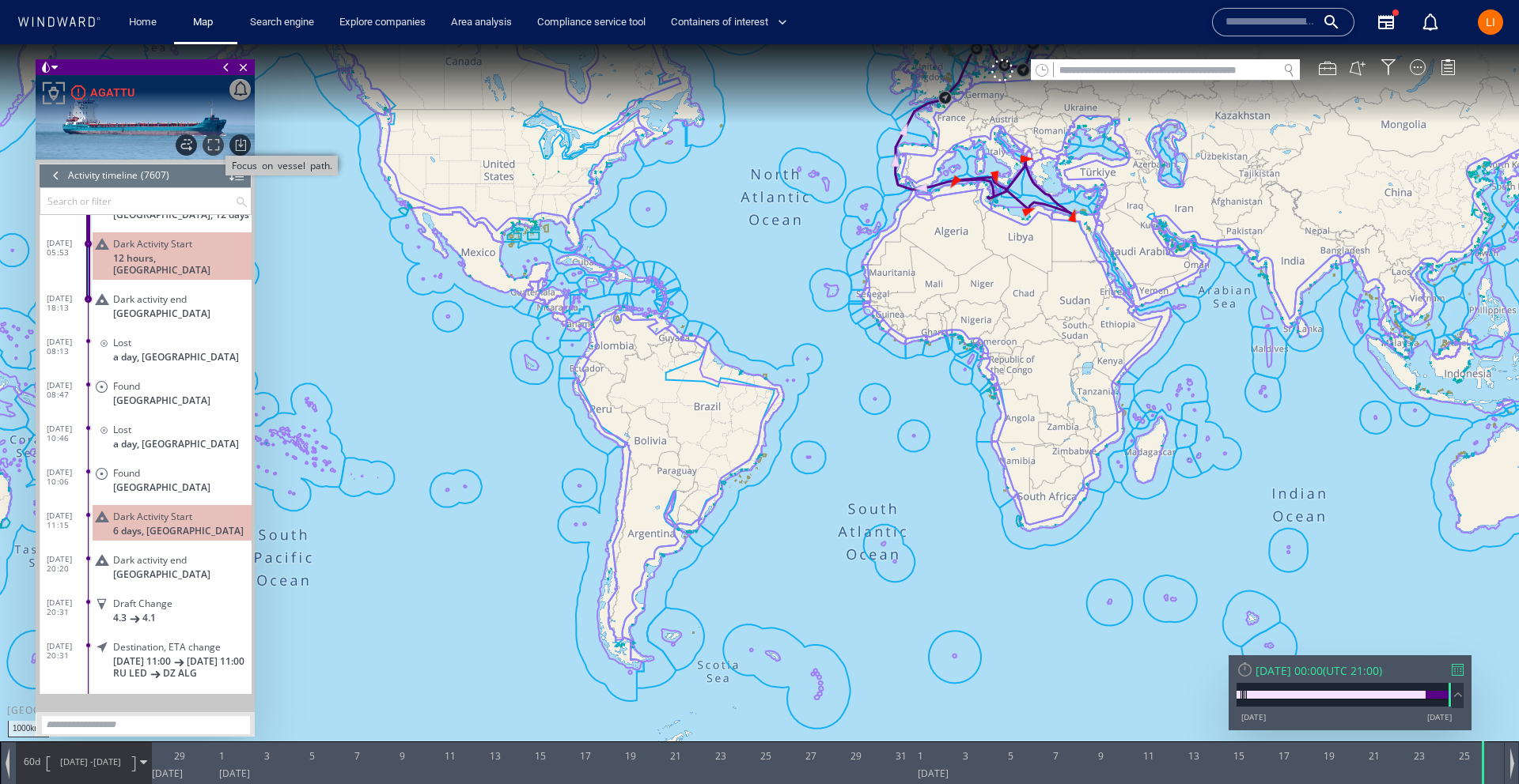
click at [217, 146] on span "Focus on vessel path." at bounding box center [213, 146] width 22 height 22
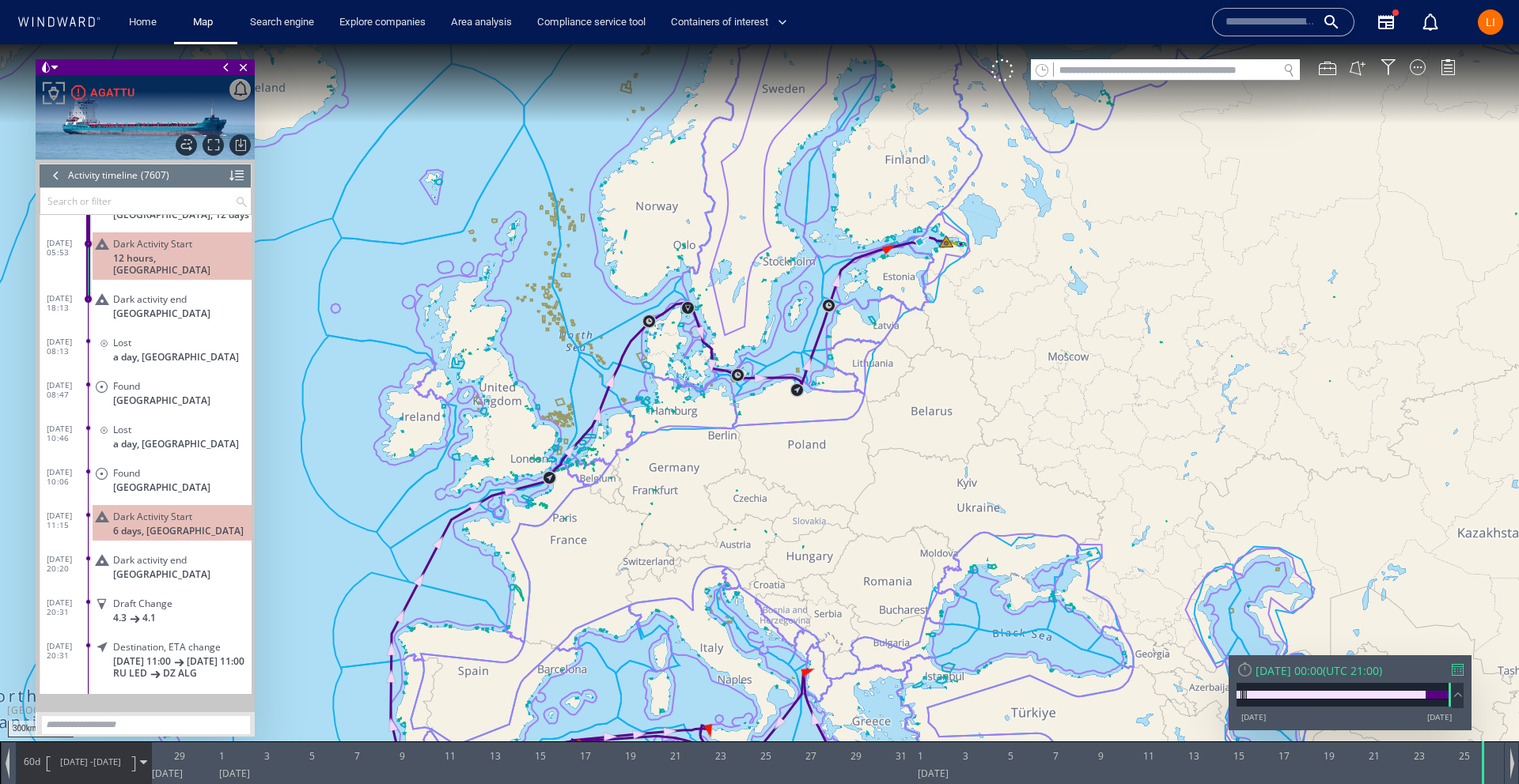
drag, startPoint x: 760, startPoint y: 291, endPoint x: 675, endPoint y: 432, distance: 164.6
click at [675, 432] on canvas "Map" at bounding box center [760, 406] width 1519 height 725
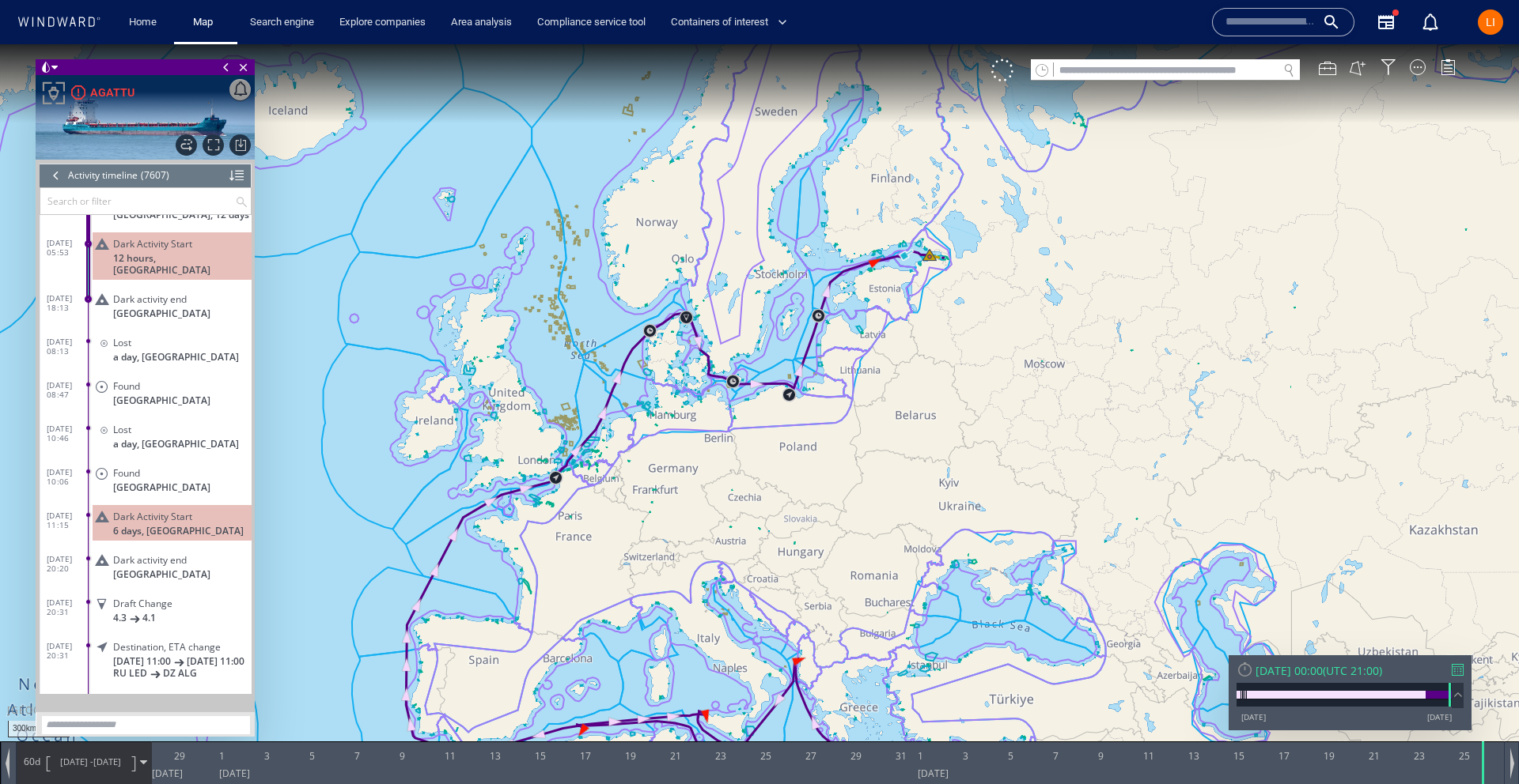
click at [80, 752] on span "27/06/25 - 26/08/25" at bounding box center [90, 762] width 80 height 40
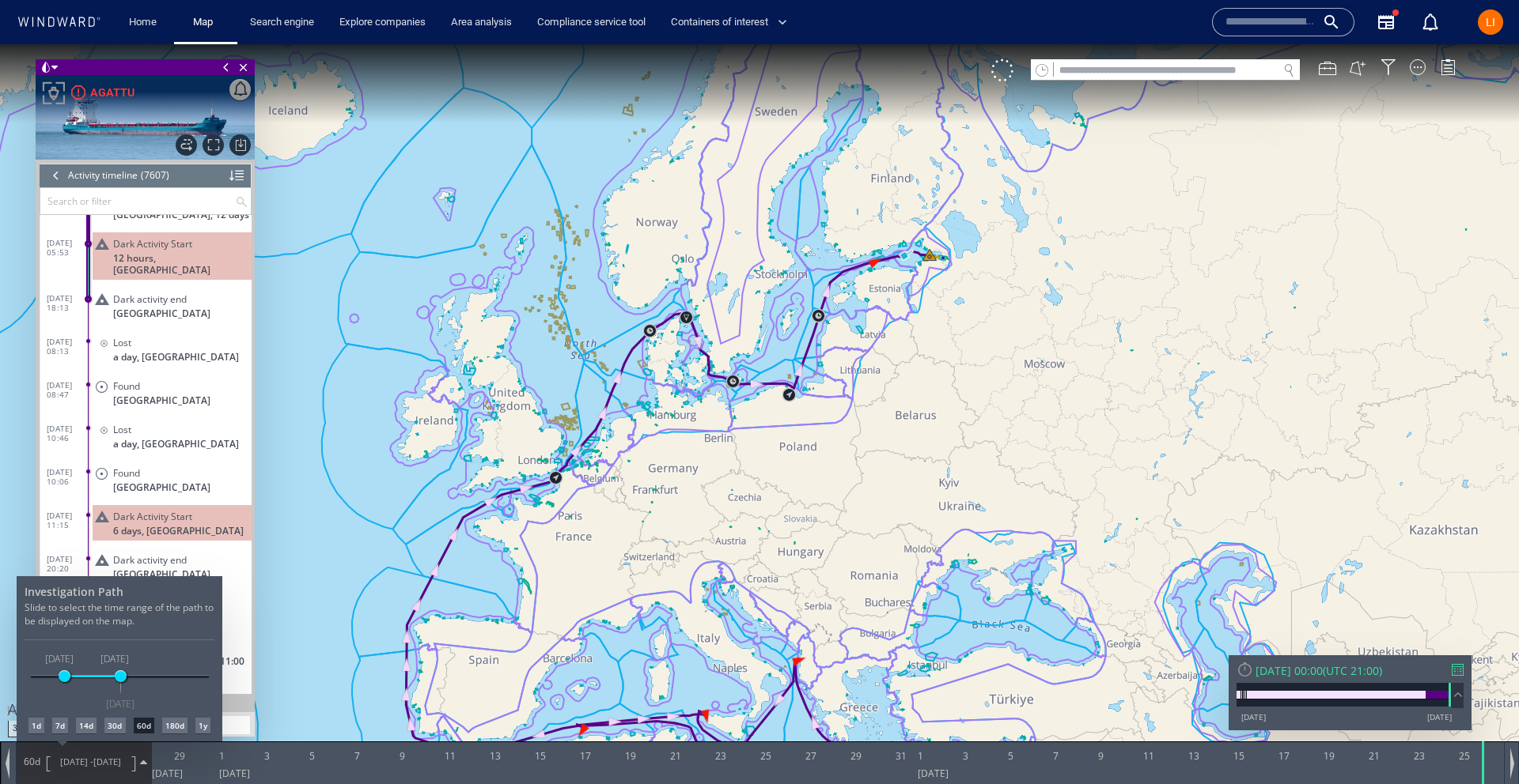
click at [32, 726] on div "1d" at bounding box center [37, 726] width 16 height 16
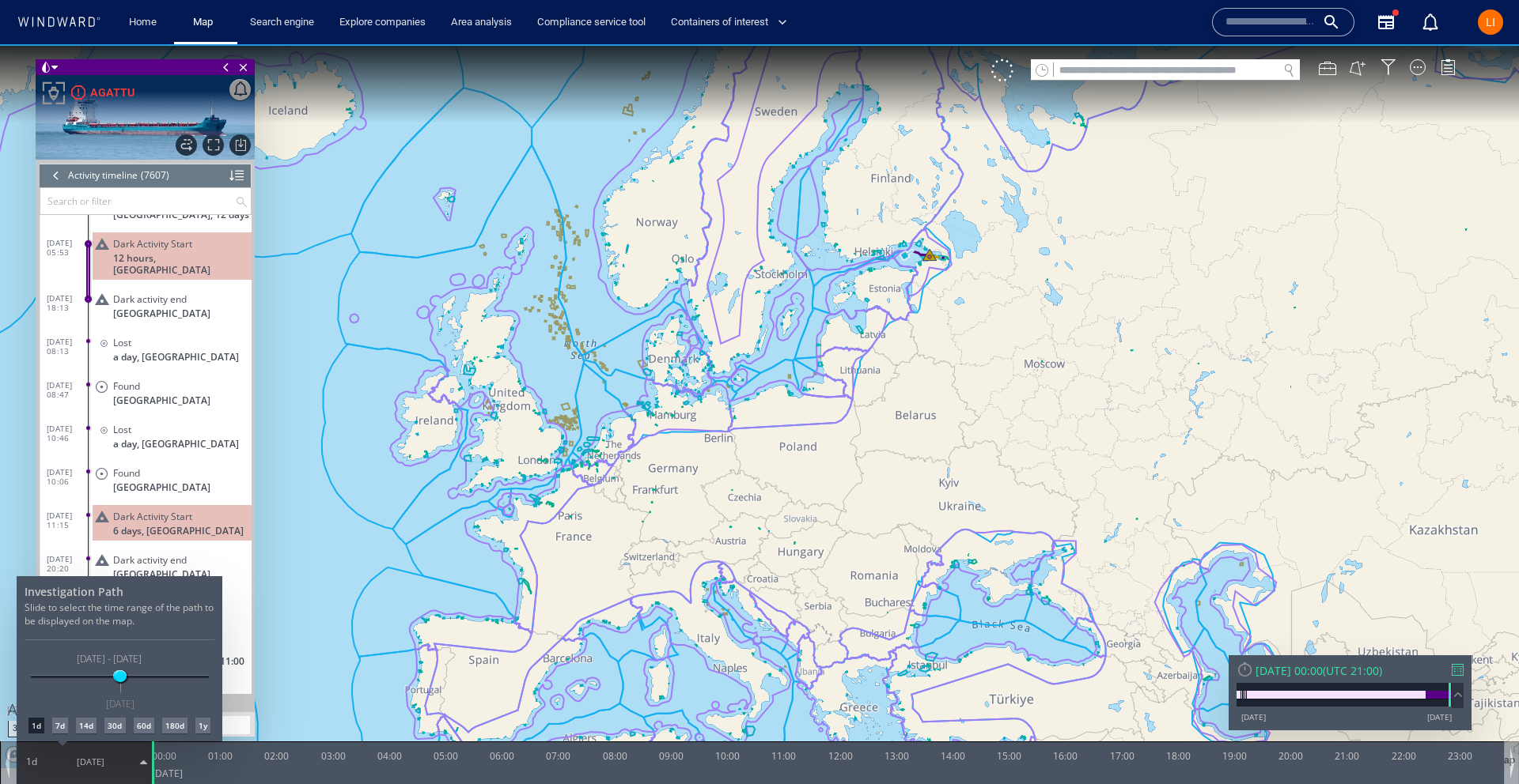
click at [937, 259] on div at bounding box center [760, 414] width 1519 height 740
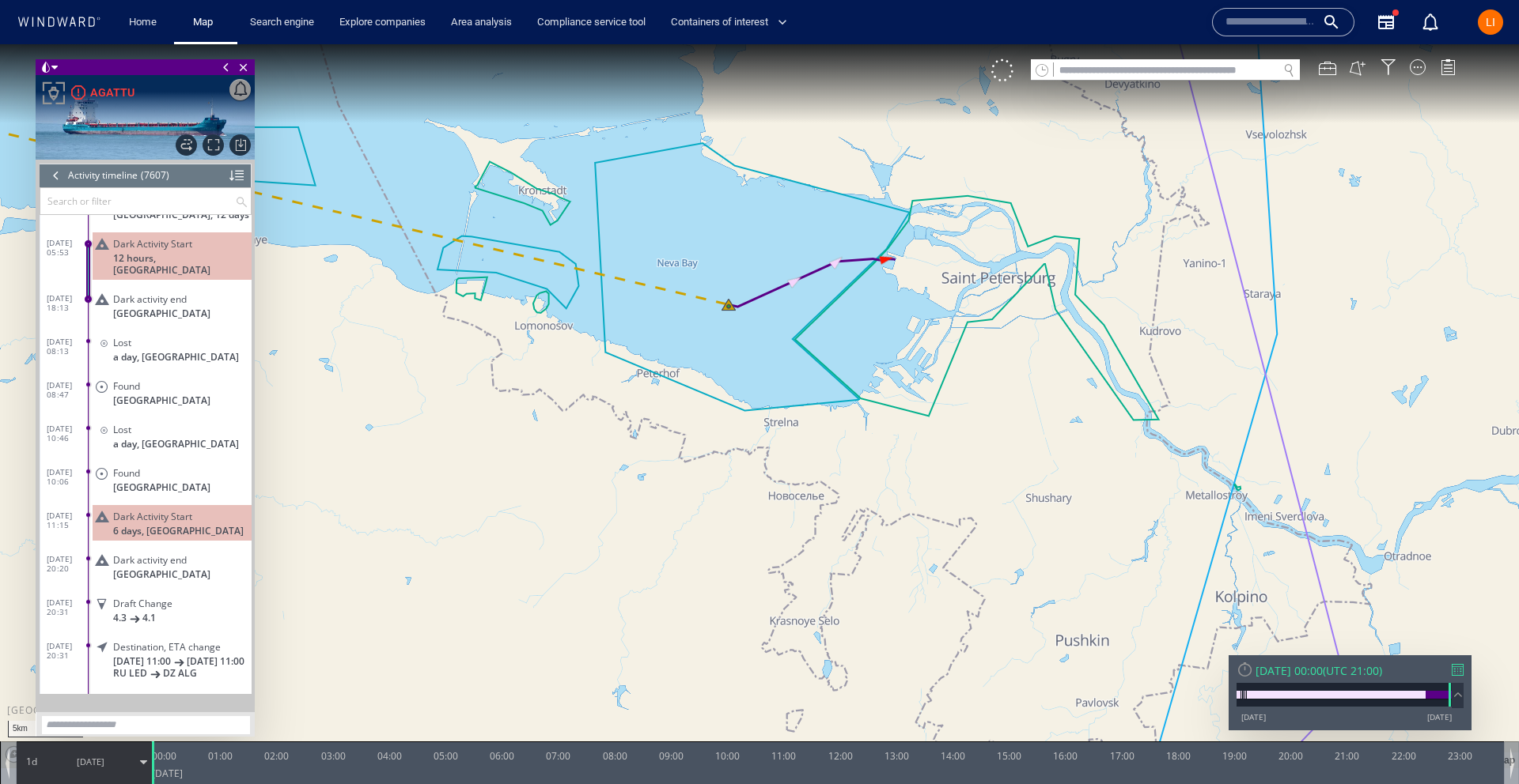
drag, startPoint x: 954, startPoint y: 219, endPoint x: 925, endPoint y: 320, distance: 105.1
click at [925, 320] on canvas "Map" at bounding box center [760, 406] width 1519 height 725
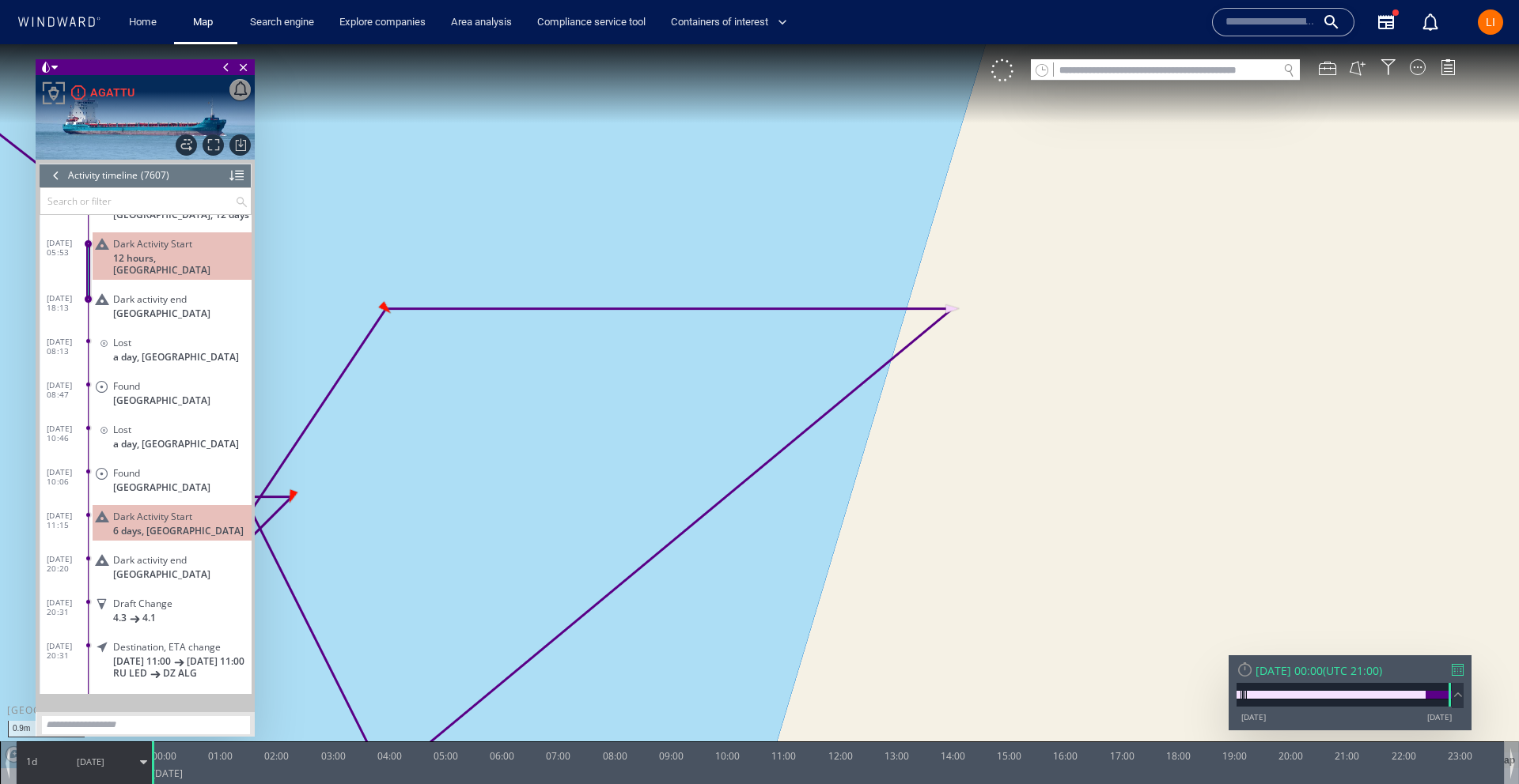
drag, startPoint x: 1124, startPoint y: 205, endPoint x: 563, endPoint y: 287, distance: 567.0
click at [491, 283] on canvas "Map" at bounding box center [760, 406] width 1519 height 725
click at [1002, 73] on div at bounding box center [1002, 70] width 22 height 22
click at [1003, 68] on div "VM" at bounding box center [1002, 70] width 22 height 22
click at [79, 757] on span "26/08/25" at bounding box center [90, 762] width 28 height 12
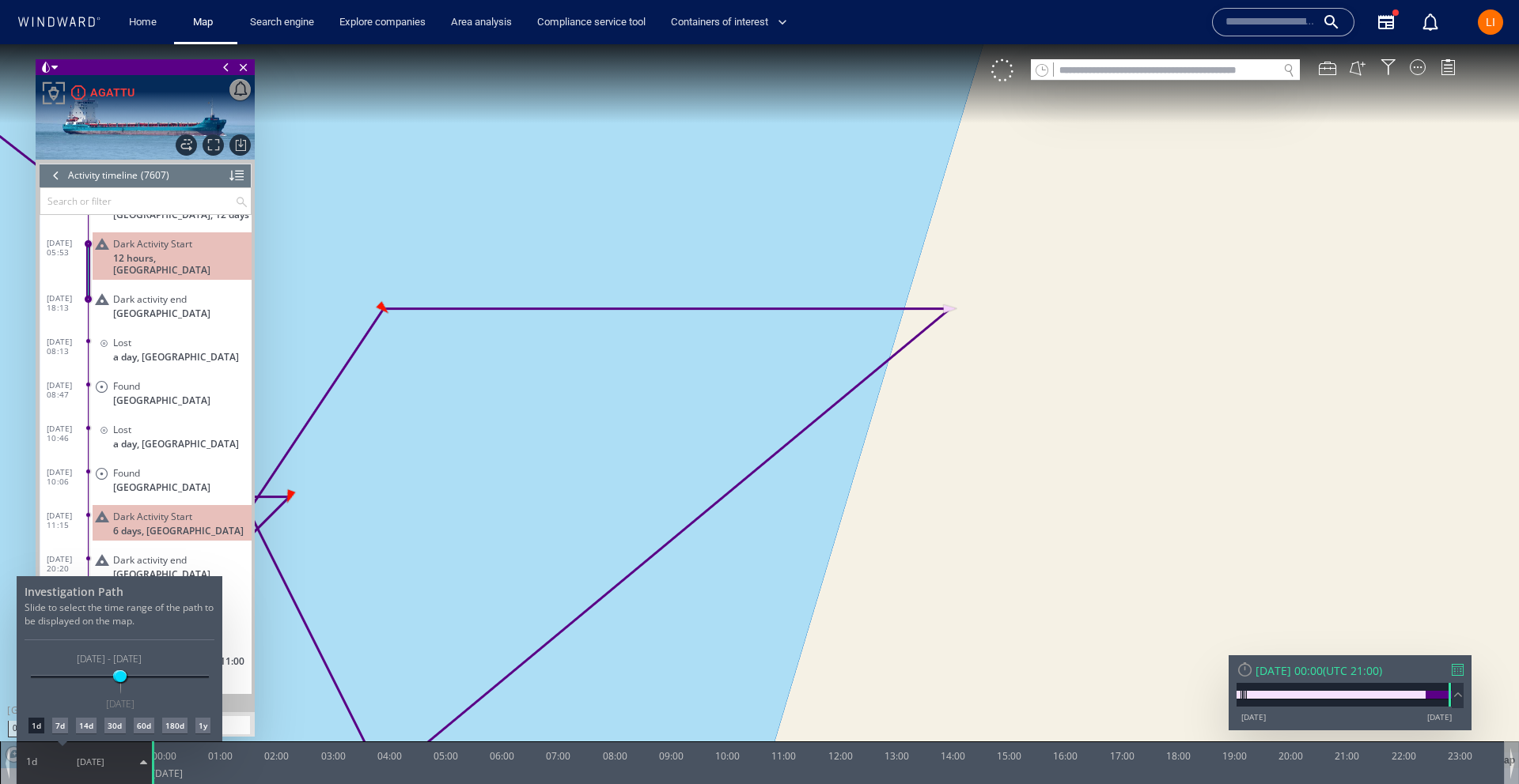
click at [85, 731] on div "14d" at bounding box center [86, 726] width 21 height 16
click at [503, 614] on div at bounding box center [760, 414] width 1519 height 740
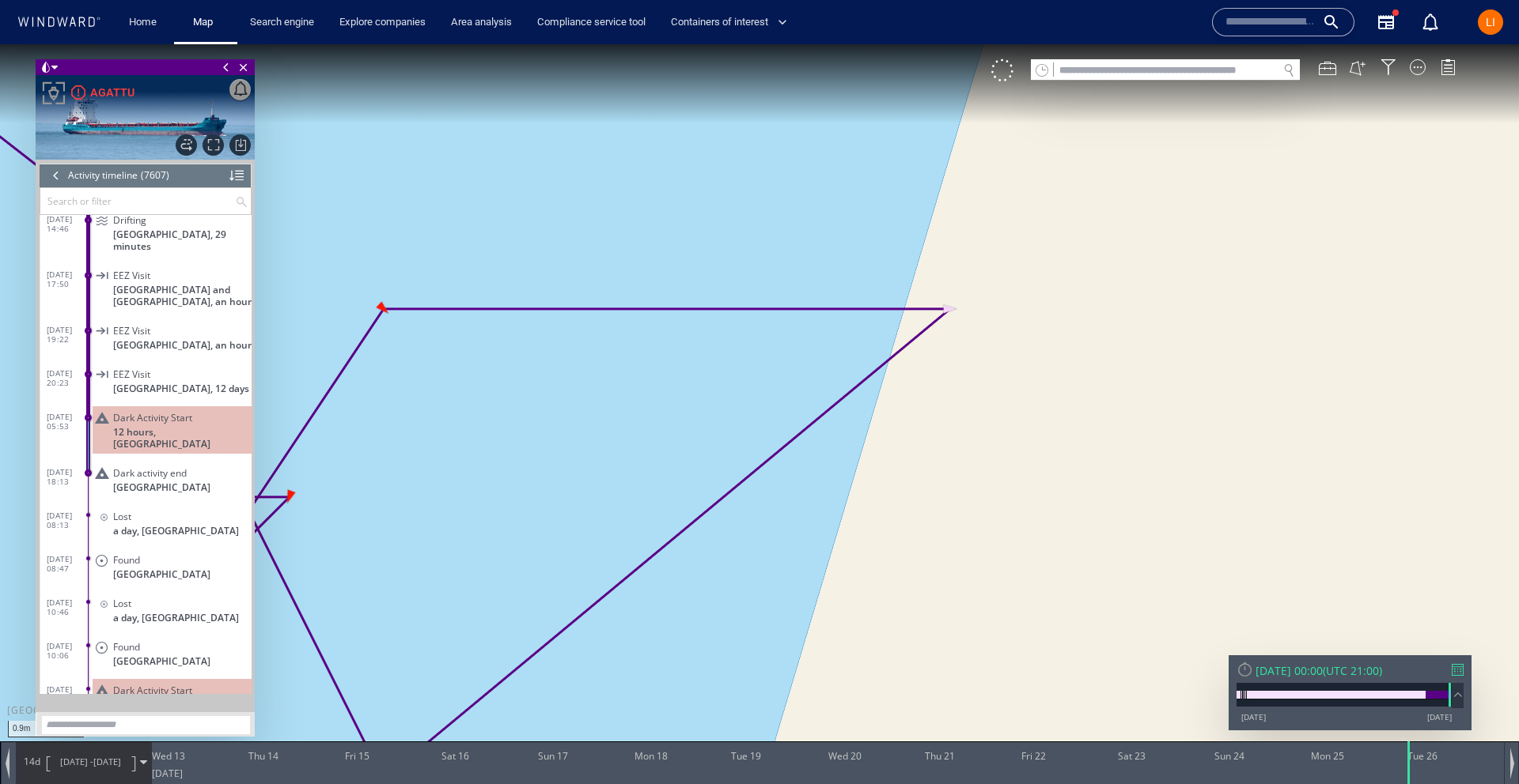
scroll to position [328868, 0]
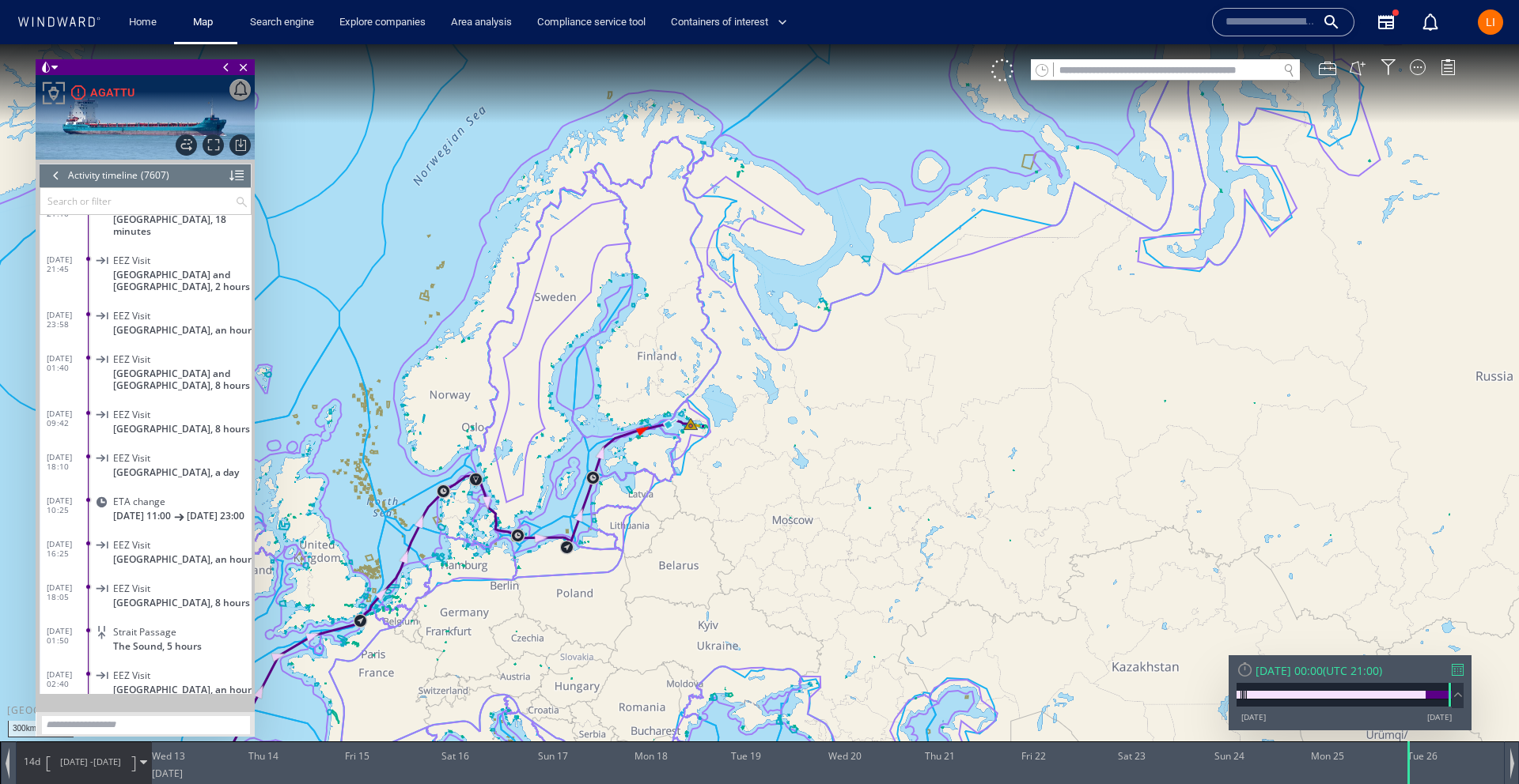
scroll to position [329551, 0]
click at [1303, 666] on div "Tue 26/08/2025 00:00" at bounding box center [1289, 670] width 67 height 15
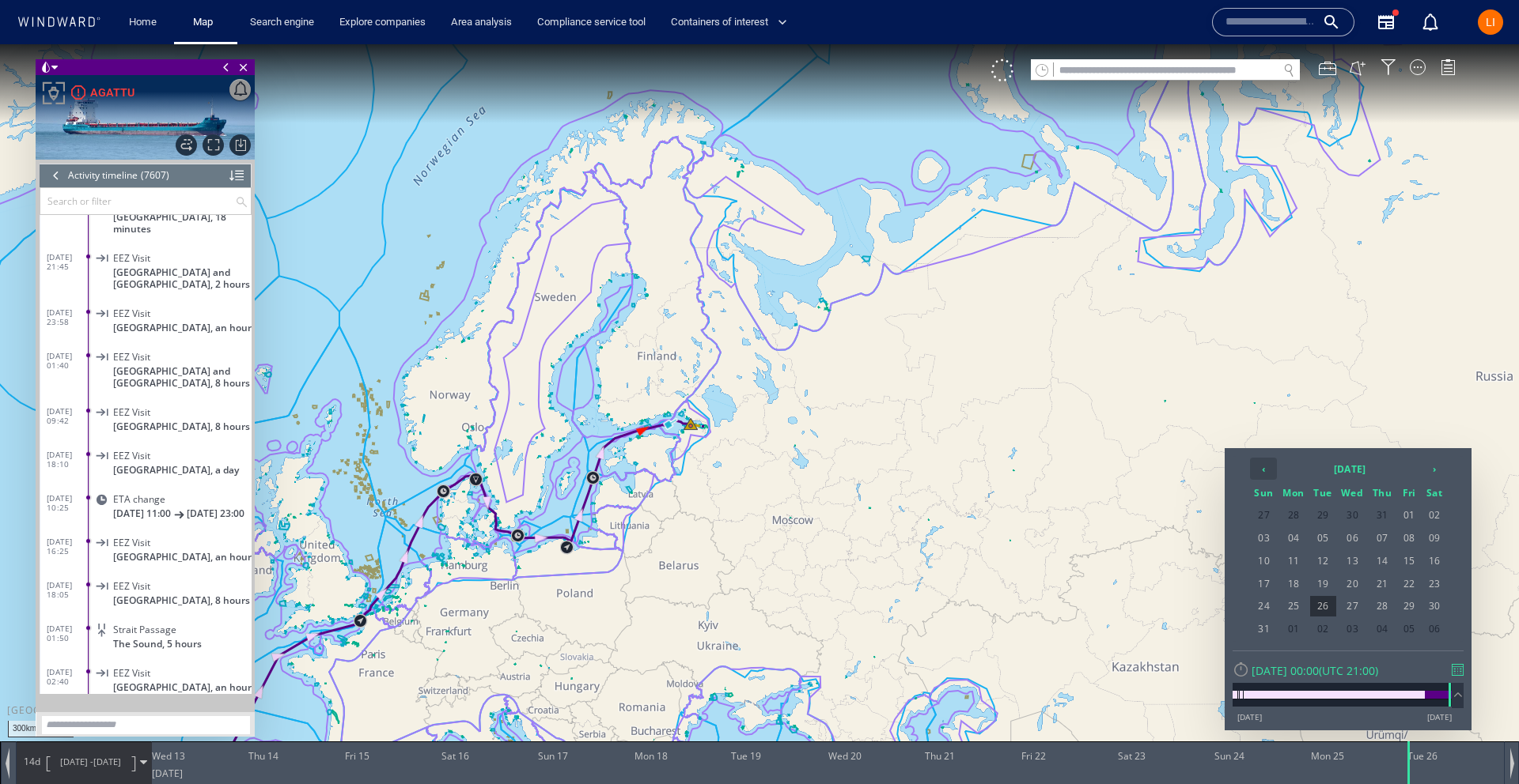
click at [1273, 467] on th "‹" at bounding box center [1262, 469] width 27 height 22
drag, startPoint x: 1439, startPoint y: 467, endPoint x: 1431, endPoint y: 467, distance: 8.0
click at [1439, 467] on th "›" at bounding box center [1434, 469] width 24 height 22
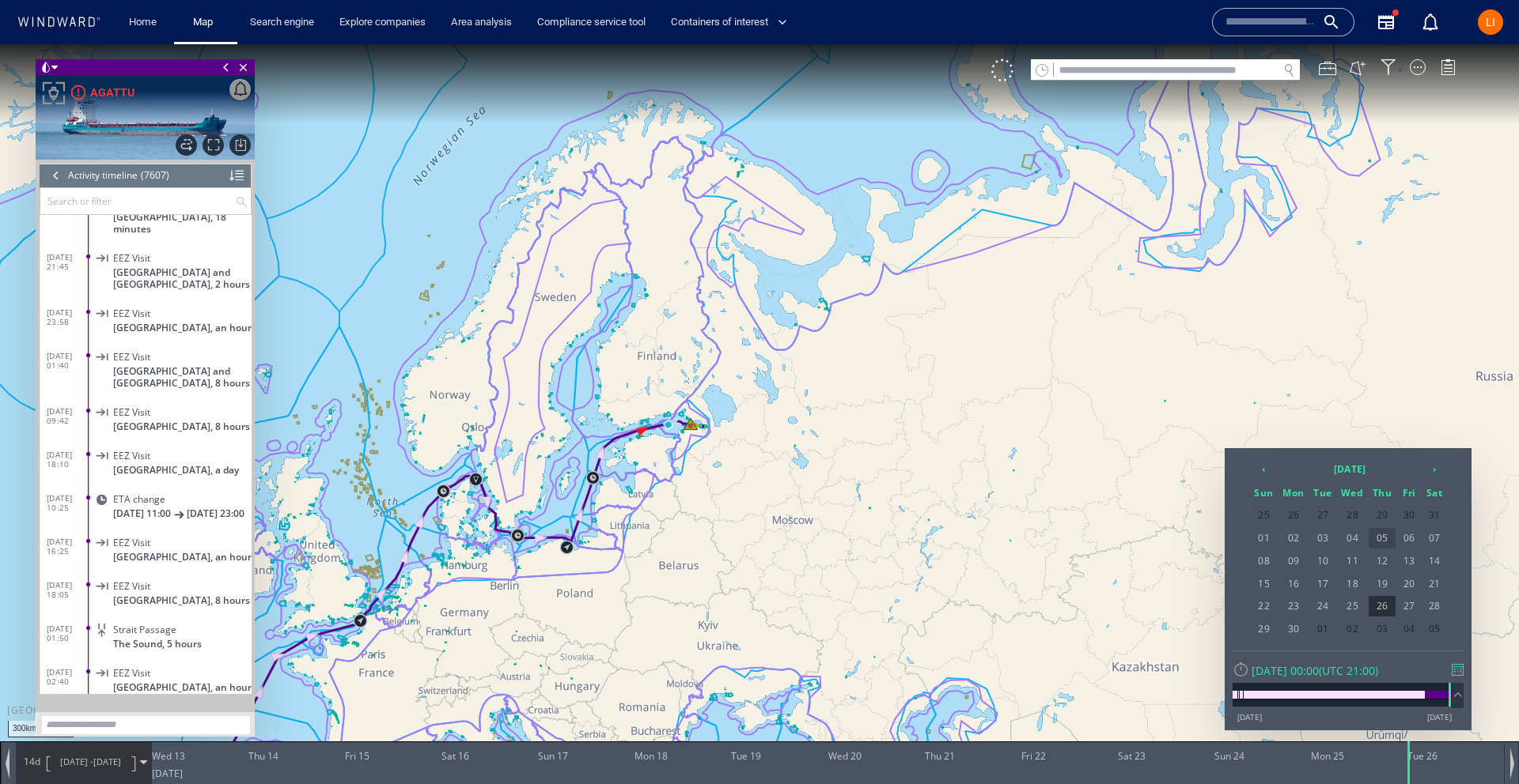
click at [1388, 539] on span "05" at bounding box center [1381, 538] width 27 height 21
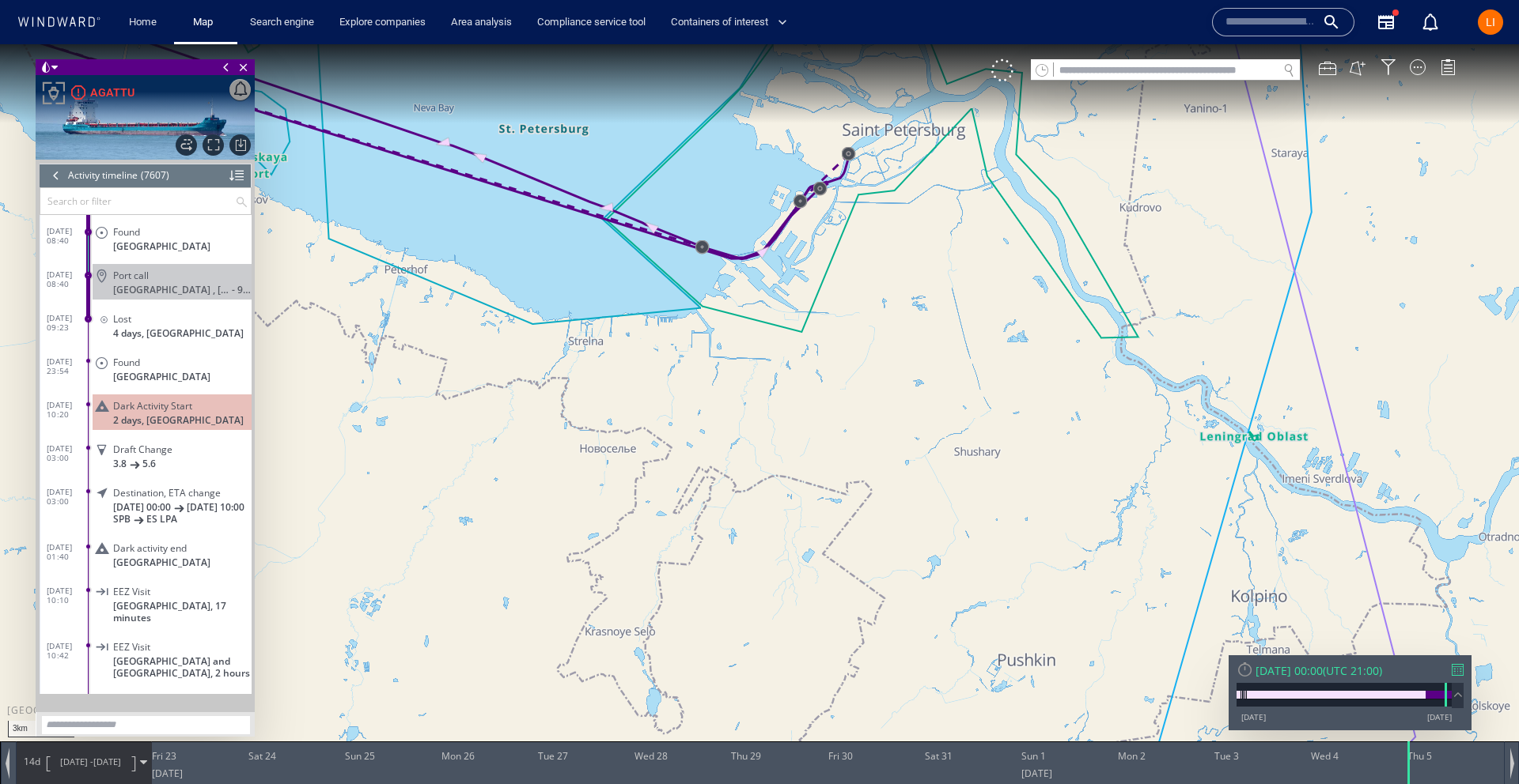
drag, startPoint x: 753, startPoint y: 304, endPoint x: 688, endPoint y: 330, distance: 70.0
click at [665, 385] on canvas "Map" at bounding box center [760, 406] width 1519 height 725
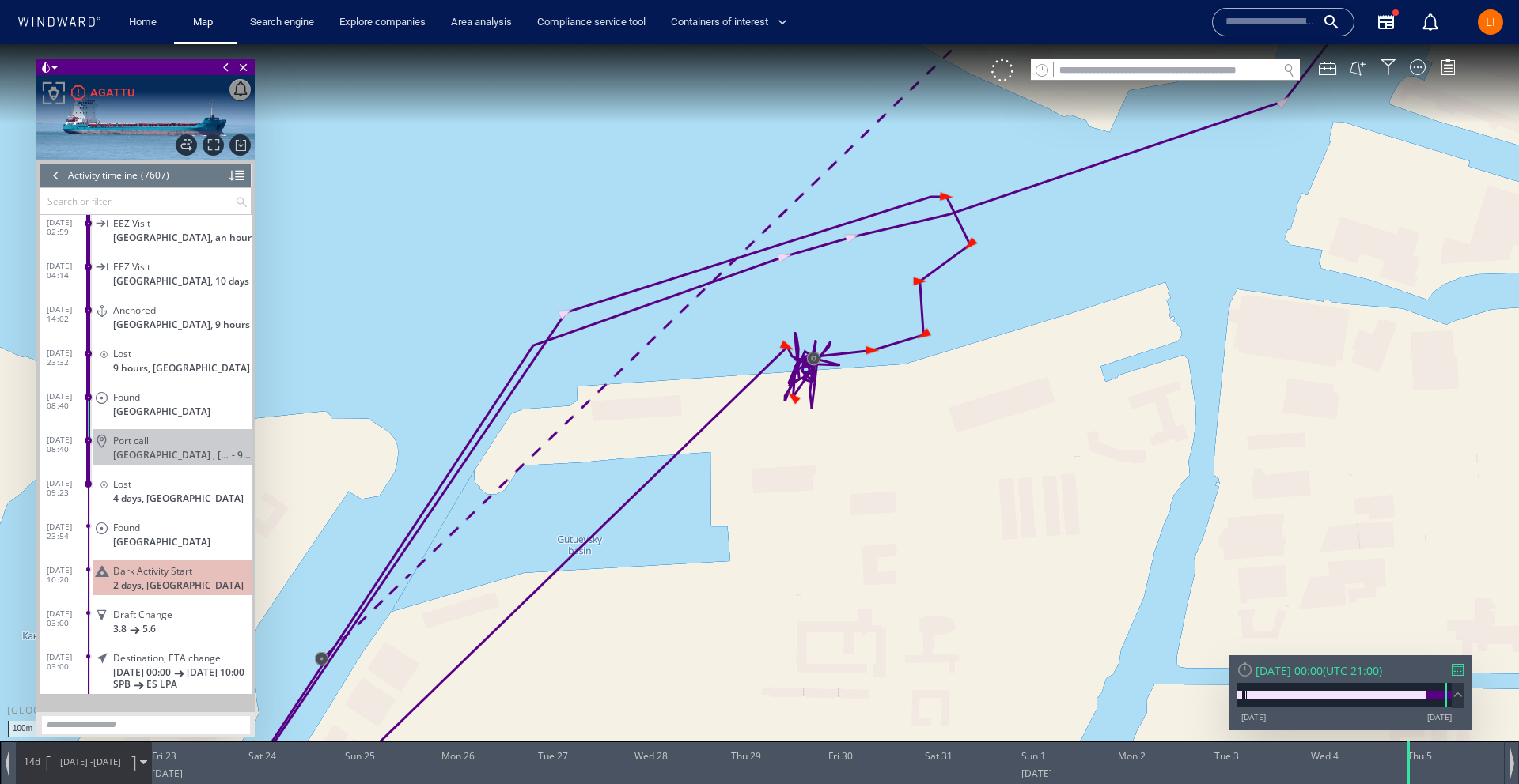
scroll to position [318837, 0]
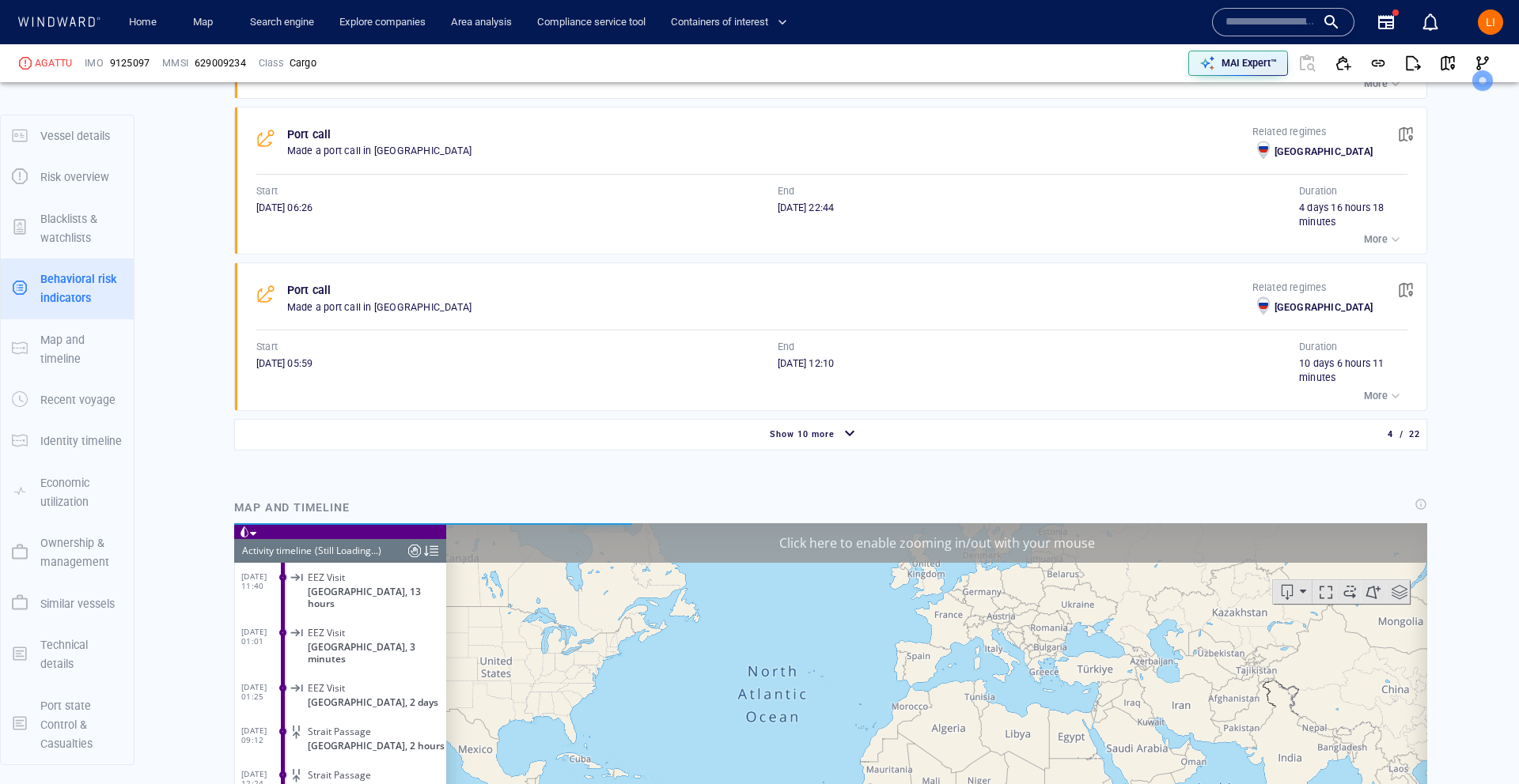
scroll to position [10739, 0]
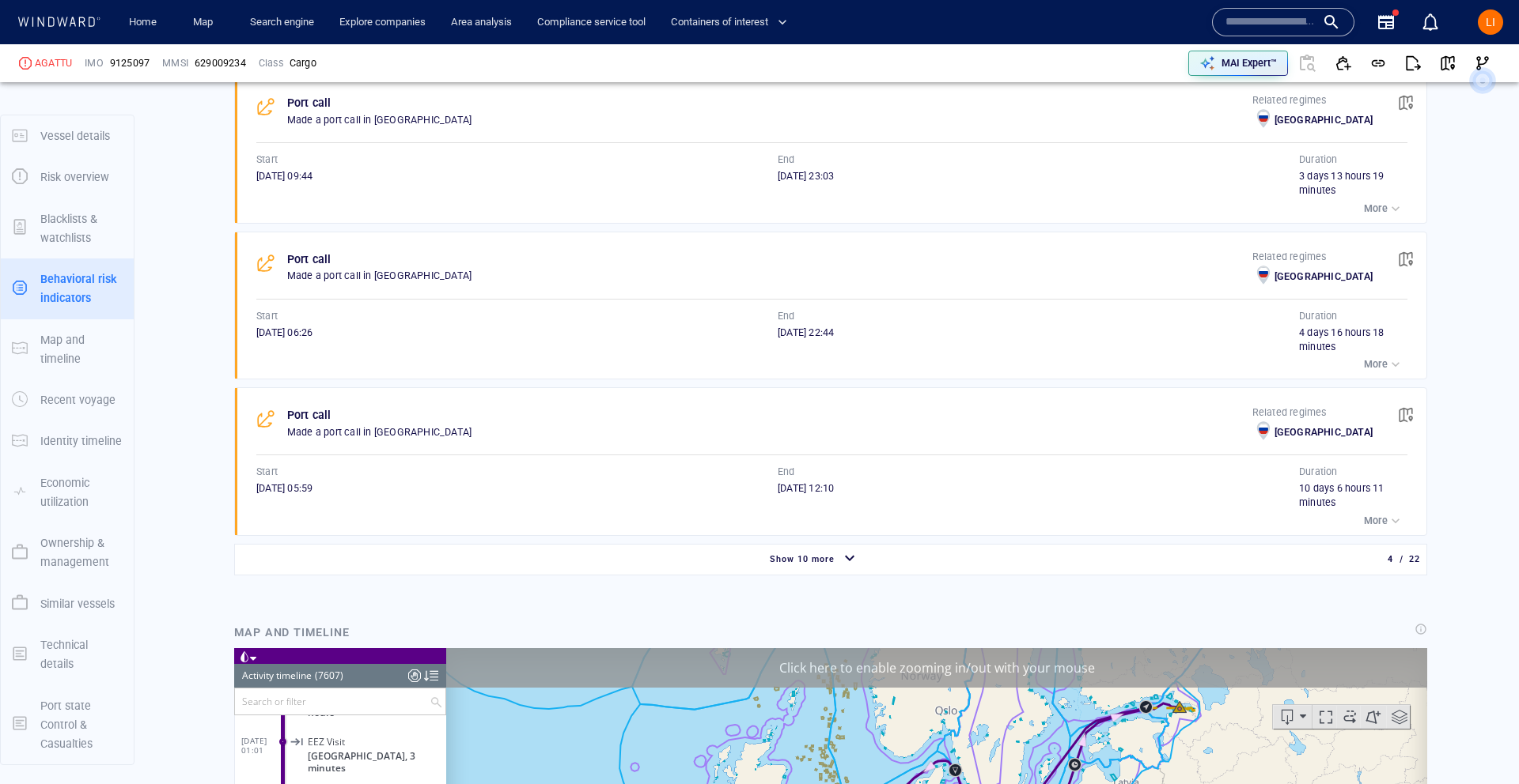
scroll to position [1163, 0]
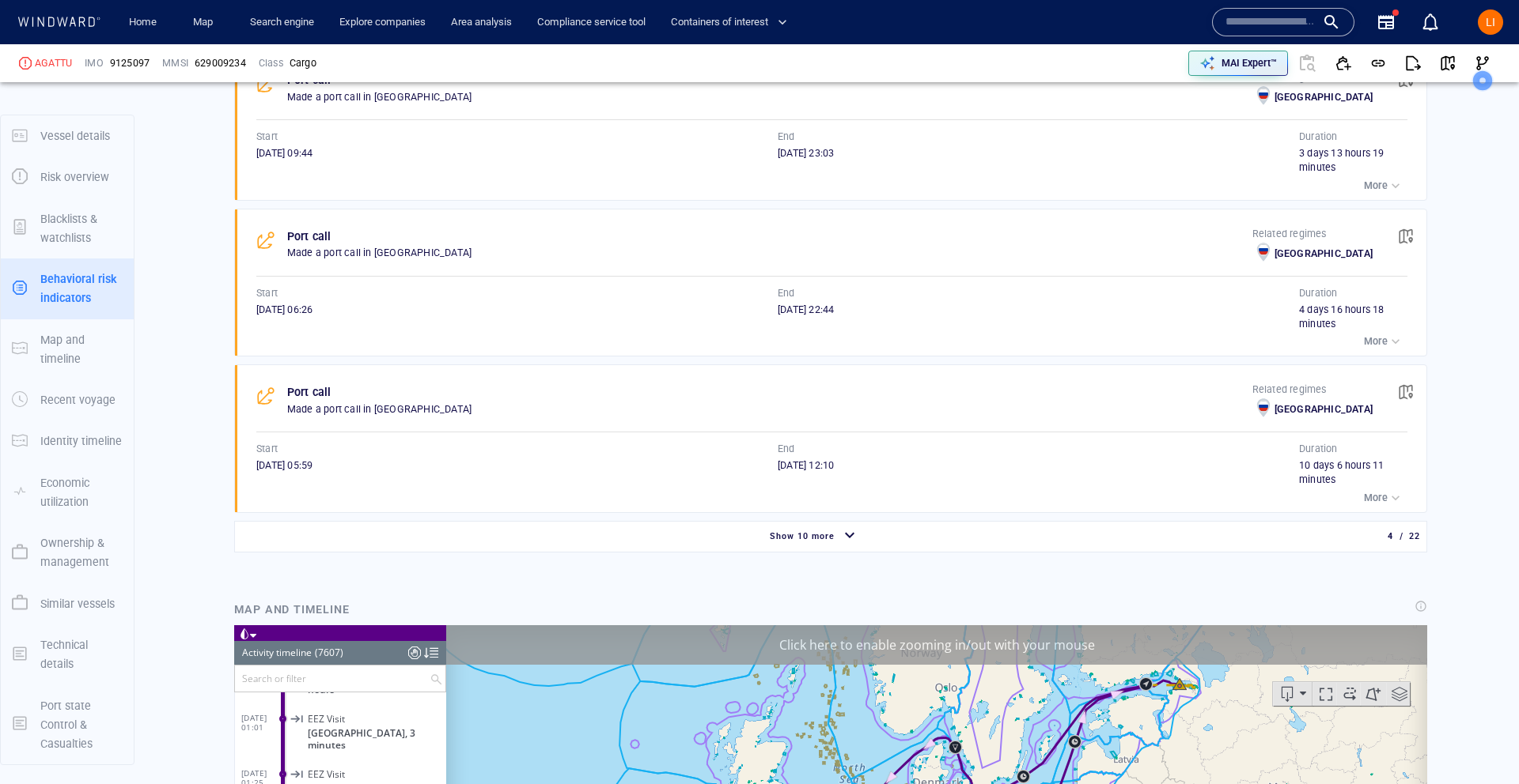
click at [847, 537] on div "button" at bounding box center [850, 536] width 26 height 28
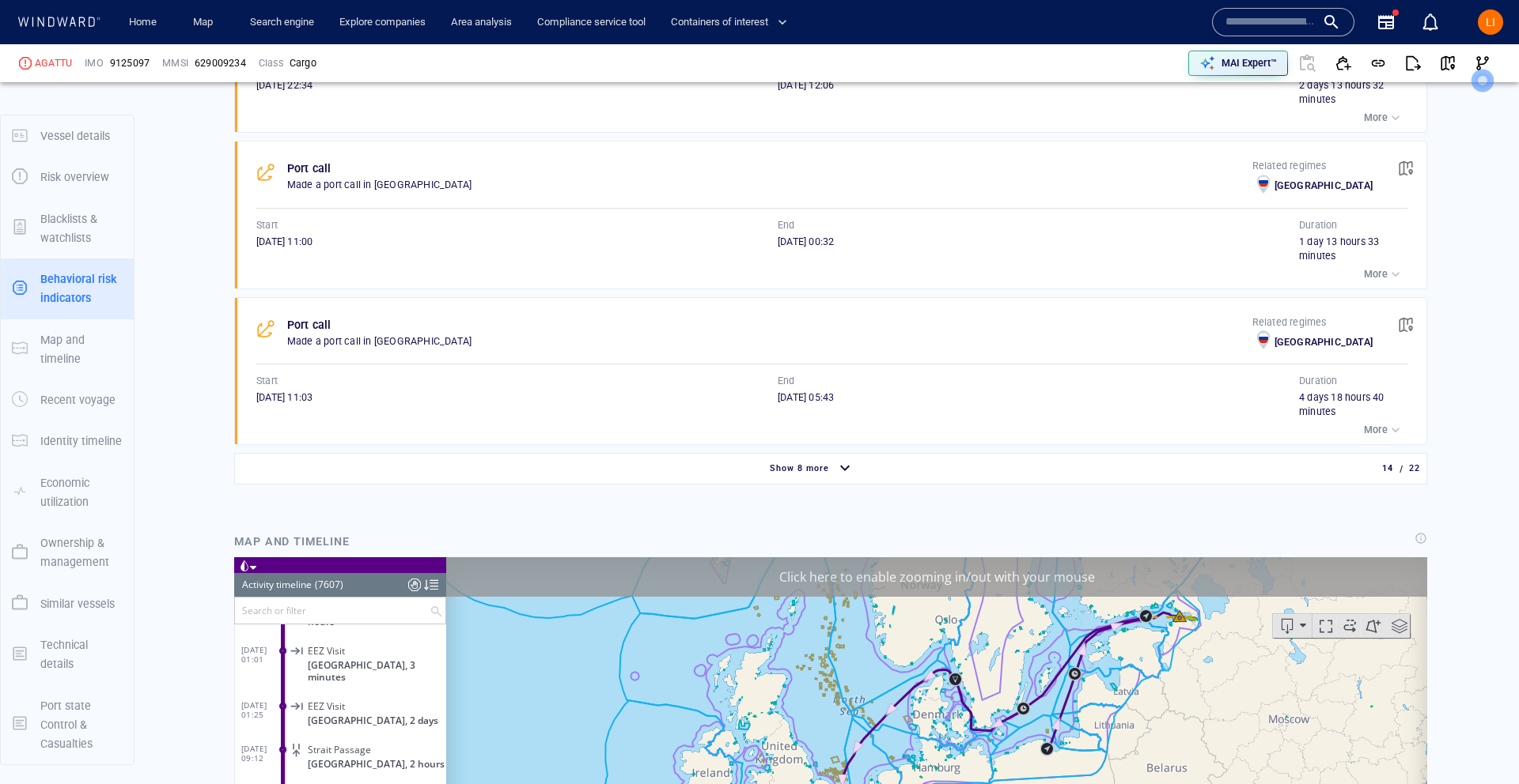
scroll to position [2848, 0]
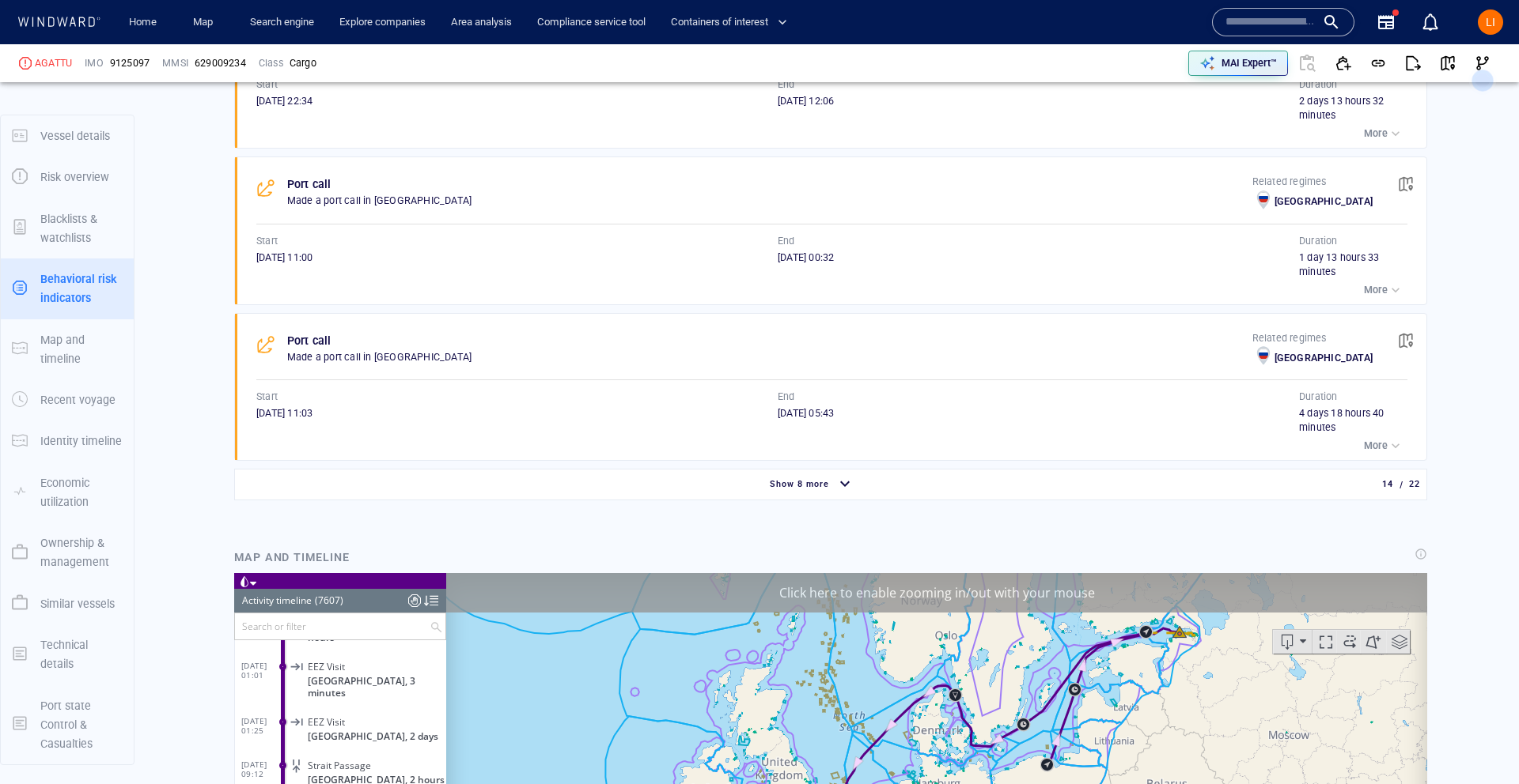
click at [837, 491] on div "button" at bounding box center [845, 485] width 26 height 28
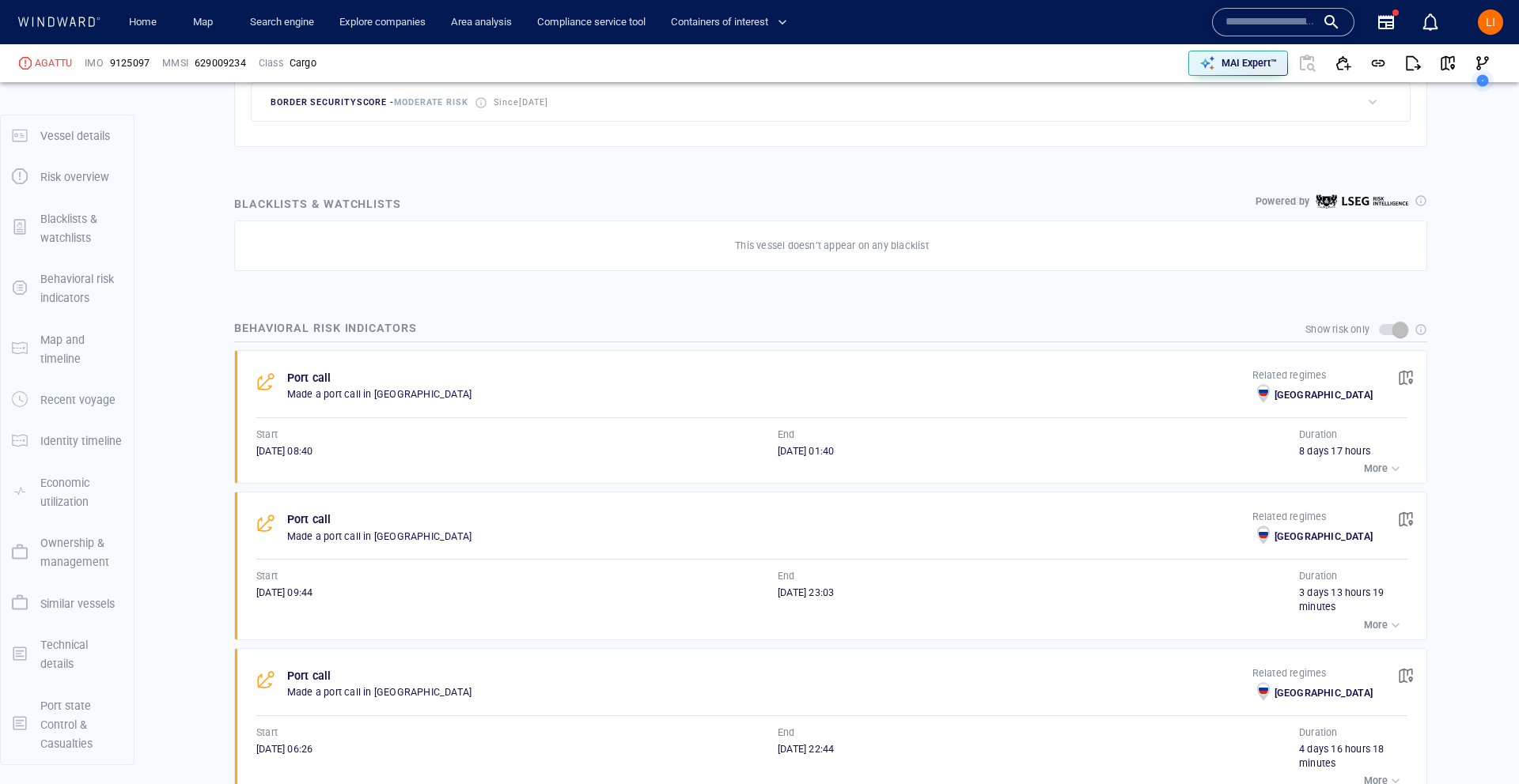
scroll to position [737, 0]
